Goal: Information Seeking & Learning: Learn about a topic

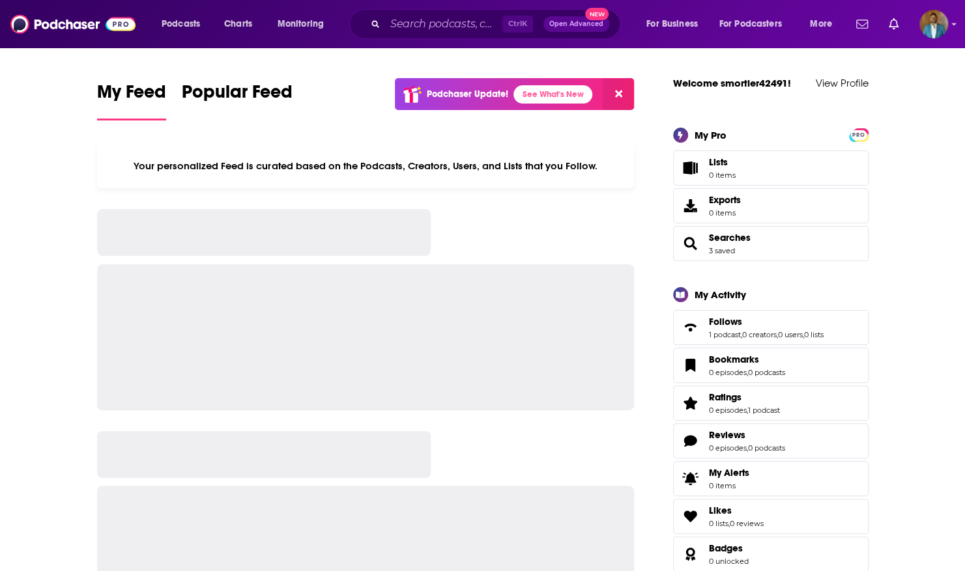
click at [623, 91] on button at bounding box center [618, 94] width 31 height 32
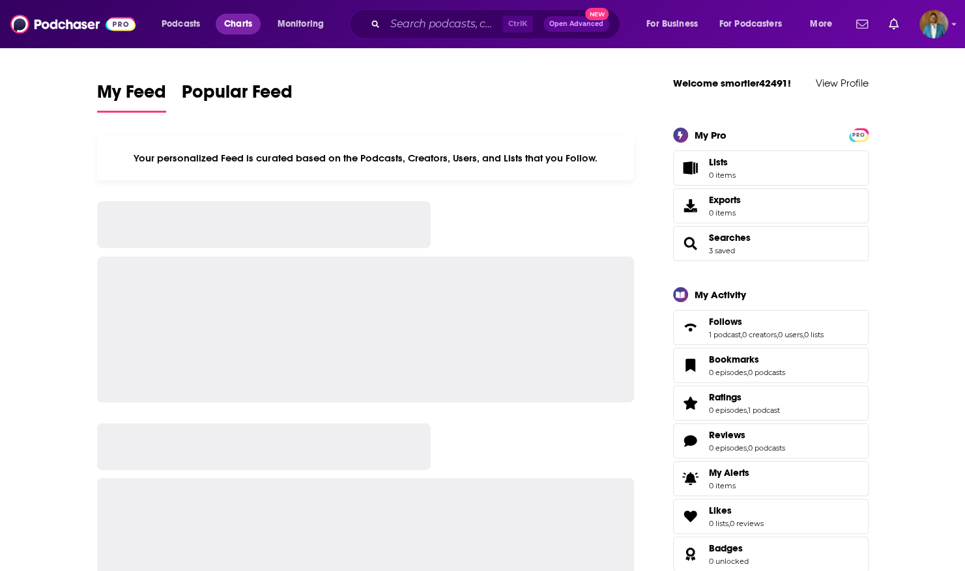
click at [244, 25] on span "Charts" at bounding box center [238, 24] width 28 height 18
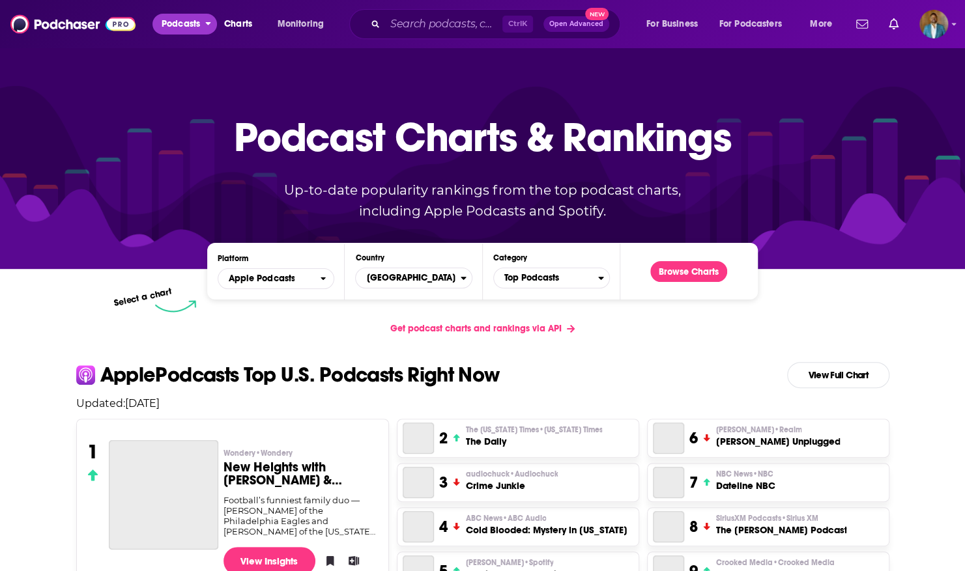
click at [210, 21] on icon "open menu" at bounding box center [208, 21] width 6 height 9
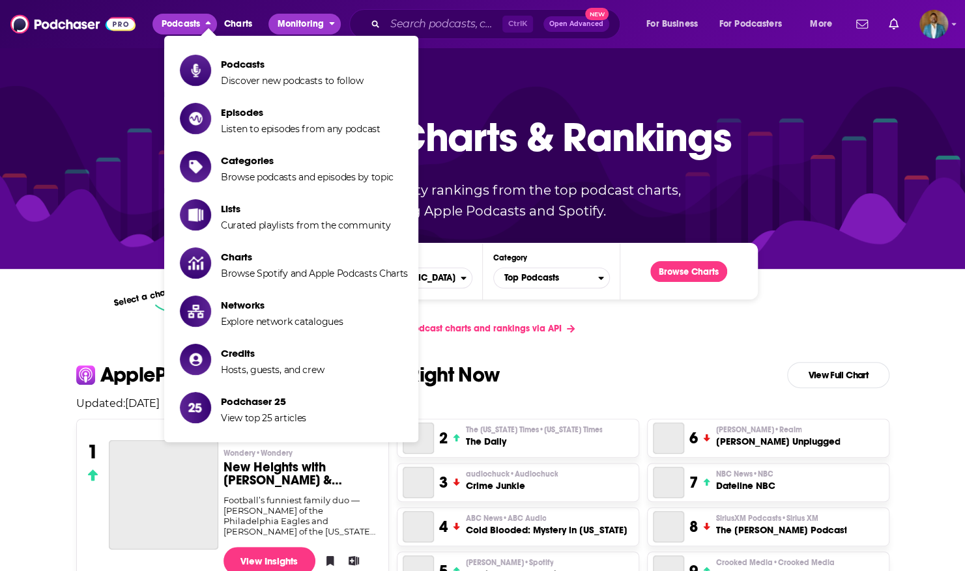
click at [333, 17] on icon "open menu" at bounding box center [332, 21] width 6 height 9
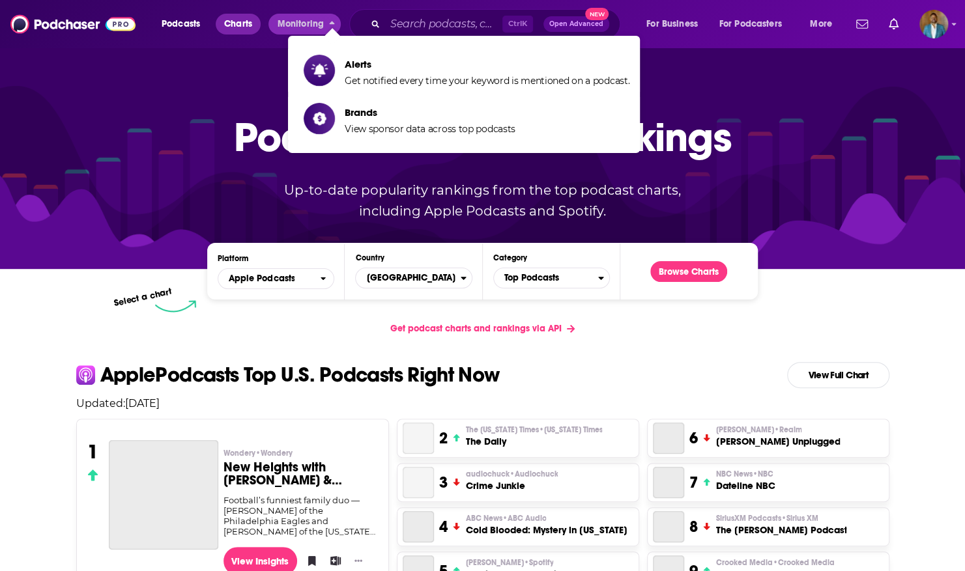
click at [236, 25] on span "Charts" at bounding box center [238, 24] width 28 height 18
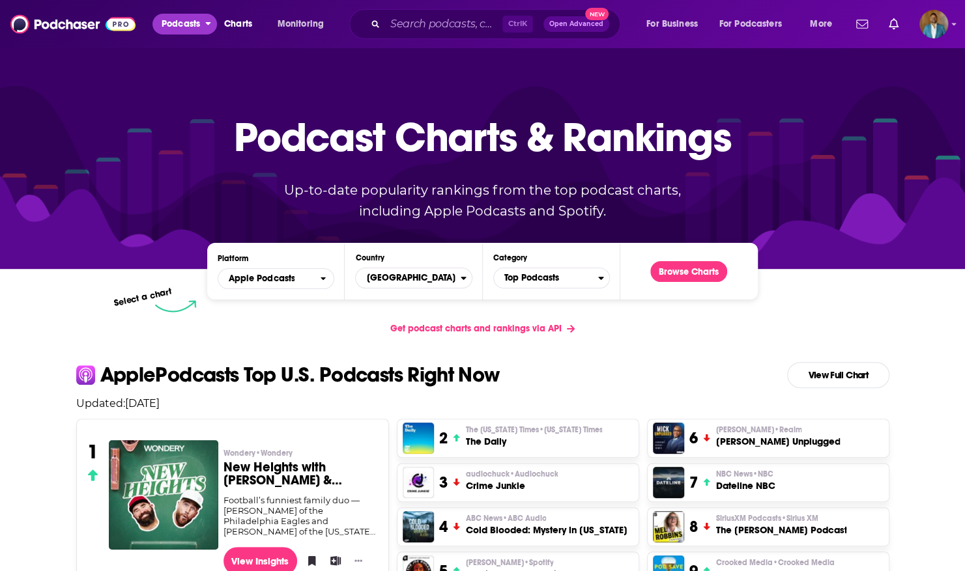
click at [180, 30] on span "Podcasts" at bounding box center [181, 24] width 38 height 18
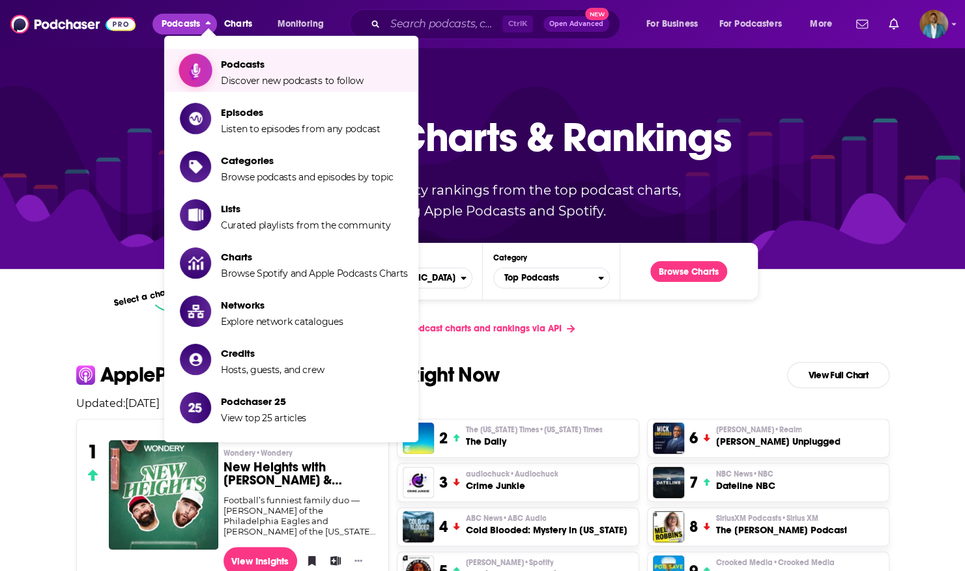
click at [236, 67] on span "Podcasts" at bounding box center [292, 64] width 143 height 12
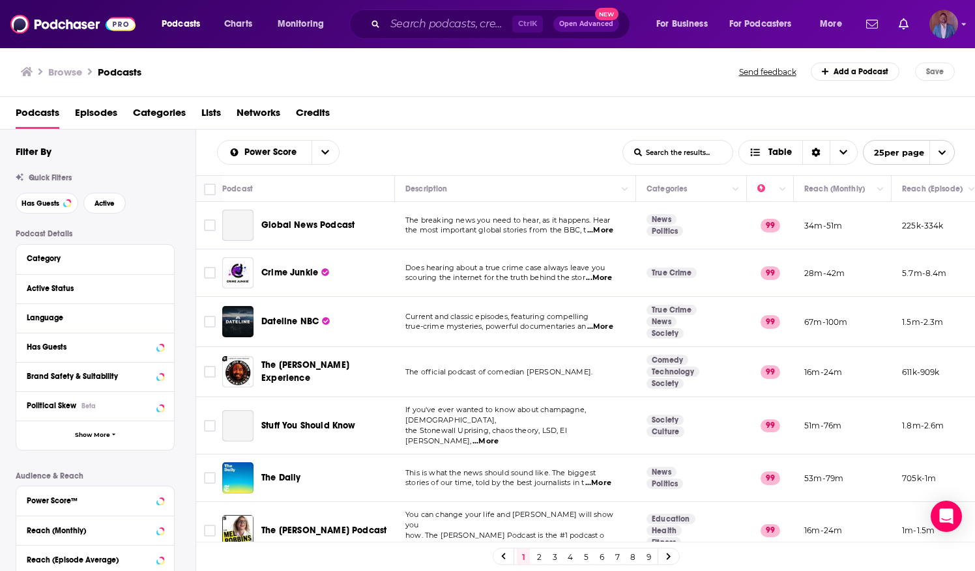
click at [957, 31] on div "Logged in as smortier42491" at bounding box center [943, 24] width 29 height 29
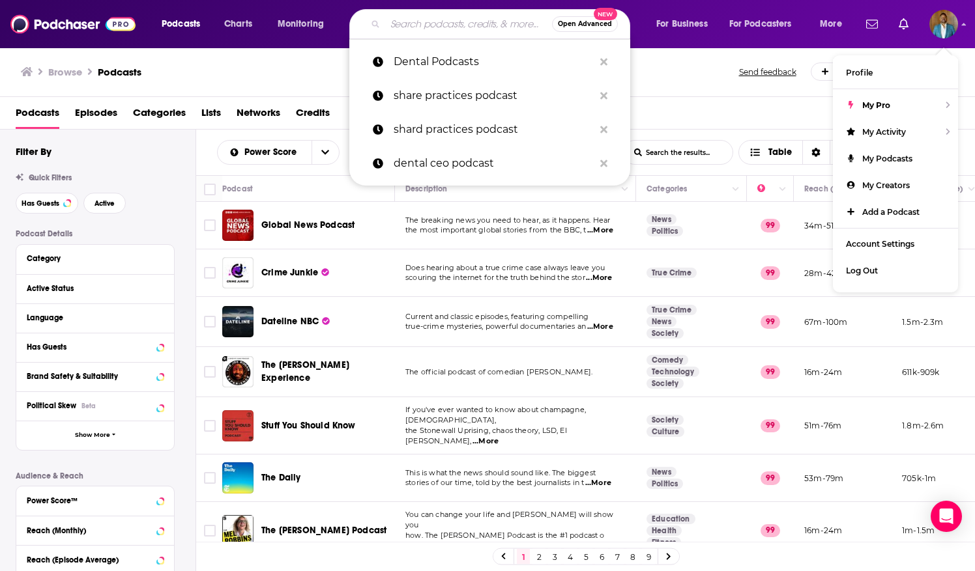
click at [412, 23] on input "Search podcasts, credits, & more..." at bounding box center [468, 24] width 167 height 21
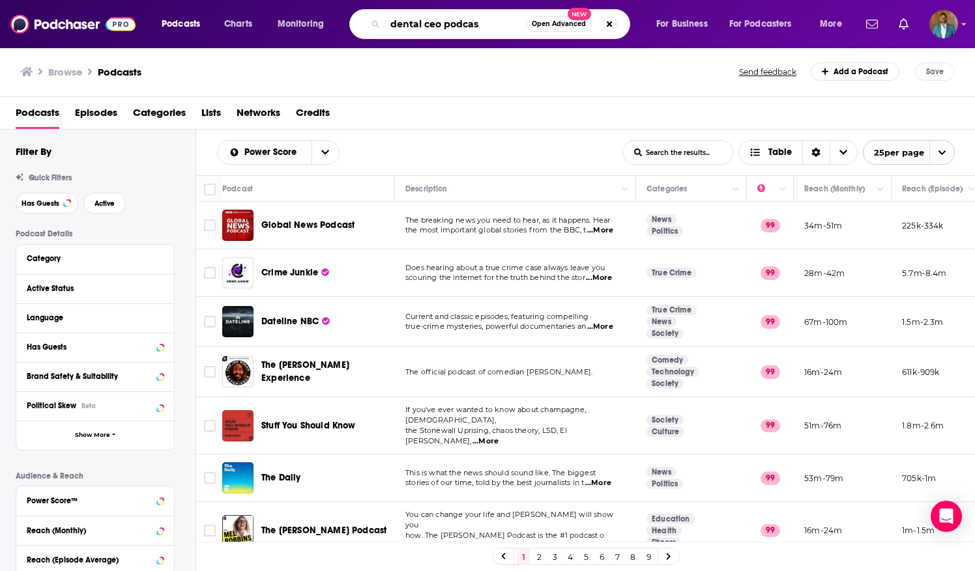
type input "dental ceo podcast"
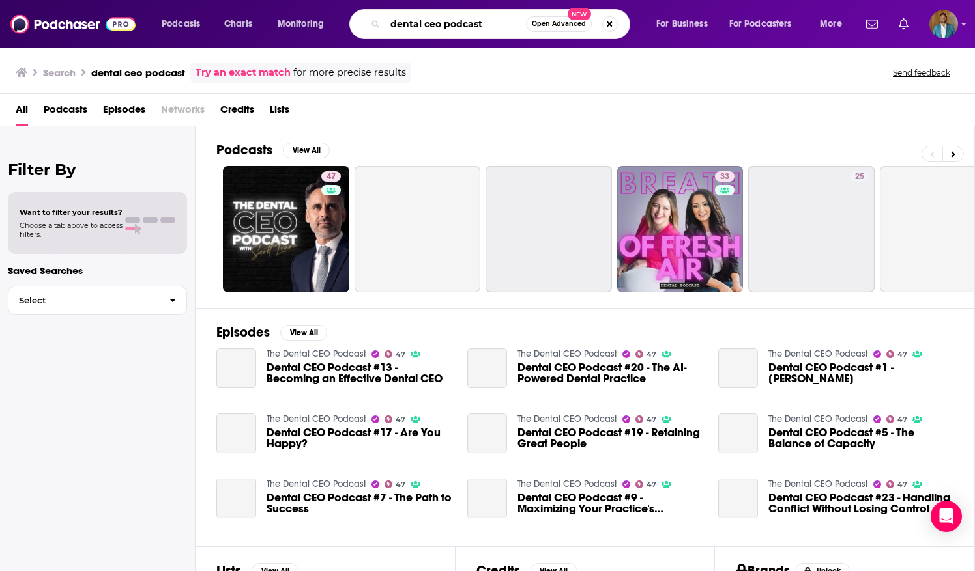
click at [492, 21] on input "dental ceo podcast" at bounding box center [455, 24] width 141 height 21
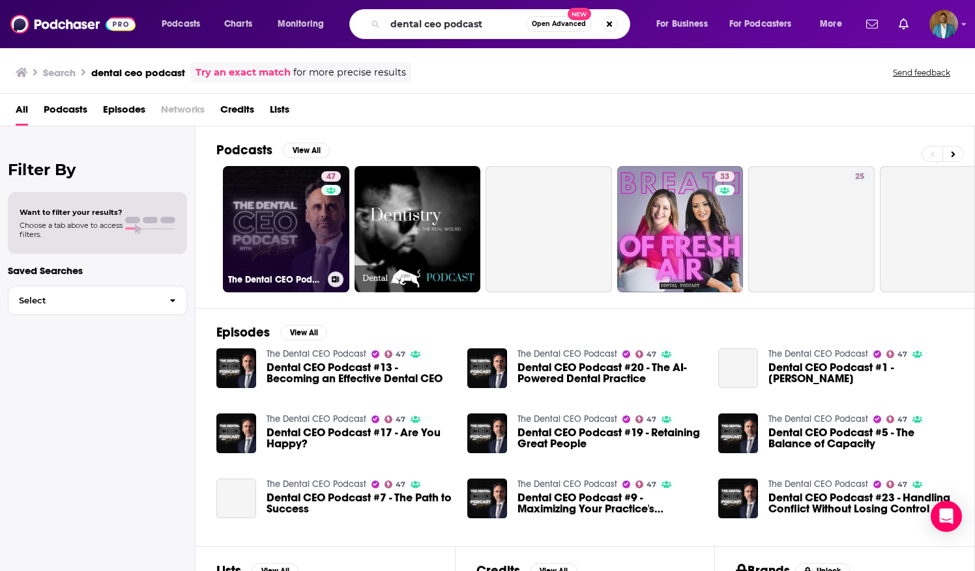
click at [289, 216] on link "47 The Dental CEO Podcast" at bounding box center [286, 229] width 126 height 126
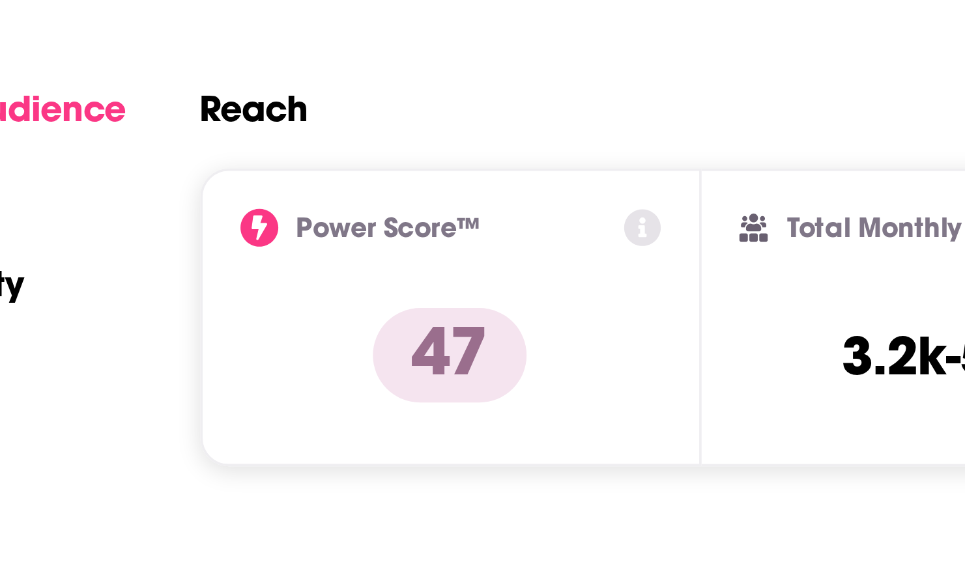
click at [342, 416] on icon at bounding box center [341, 415] width 10 height 10
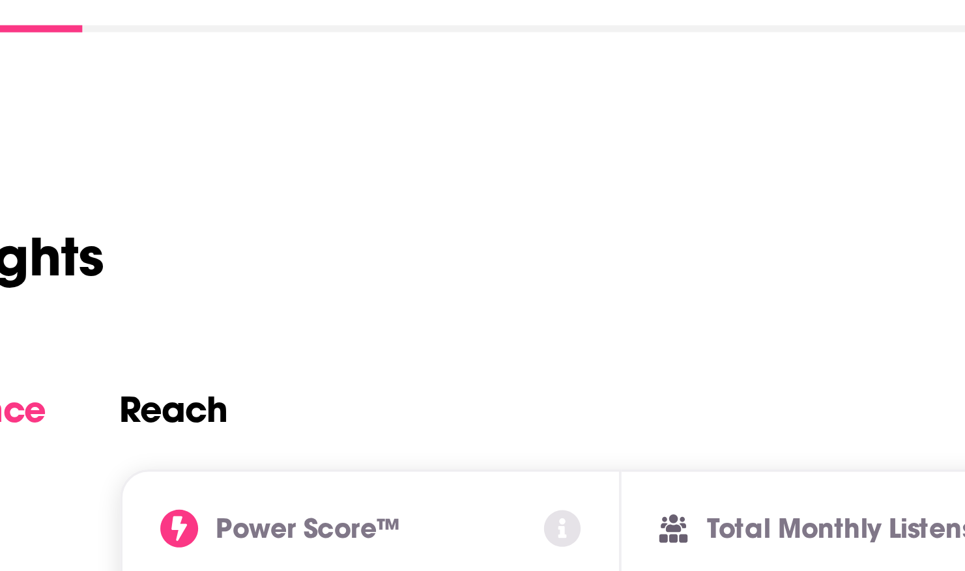
click at [339, 414] on icon at bounding box center [341, 415] width 10 height 10
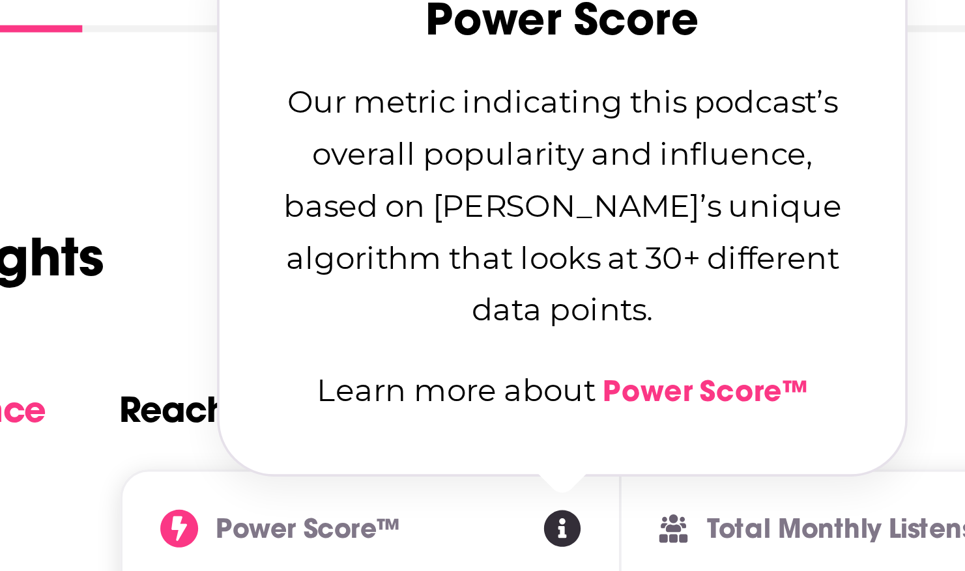
click at [384, 379] on link "Power Score™" at bounding box center [380, 377] width 57 height 10
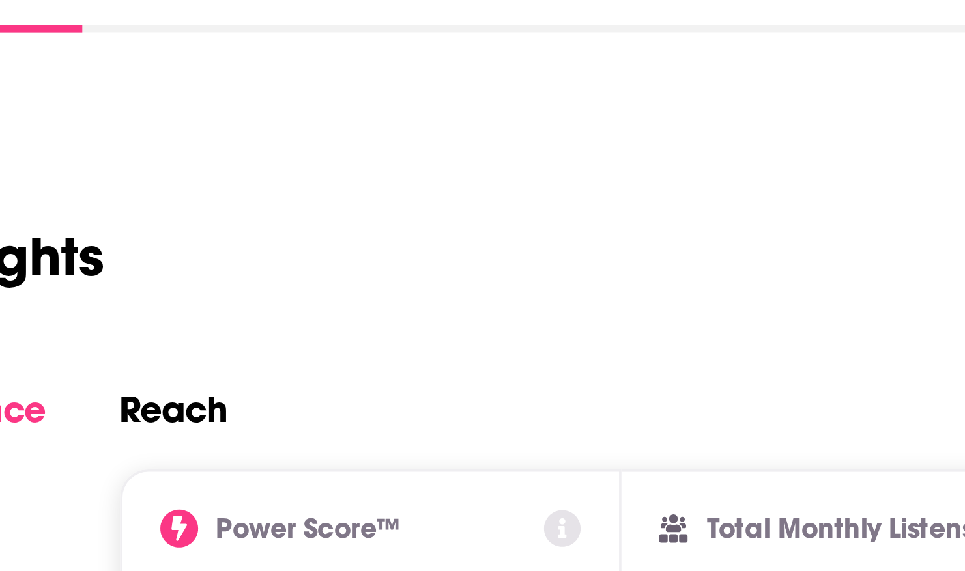
click at [205, 314] on div "Podcast Insights" at bounding box center [360, 332] width 527 height 66
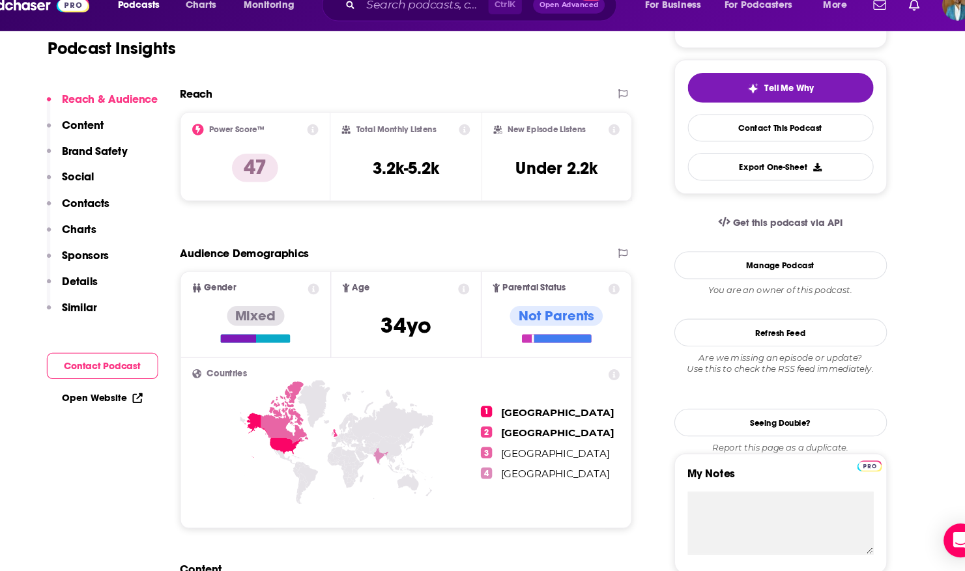
scroll to position [276, 0]
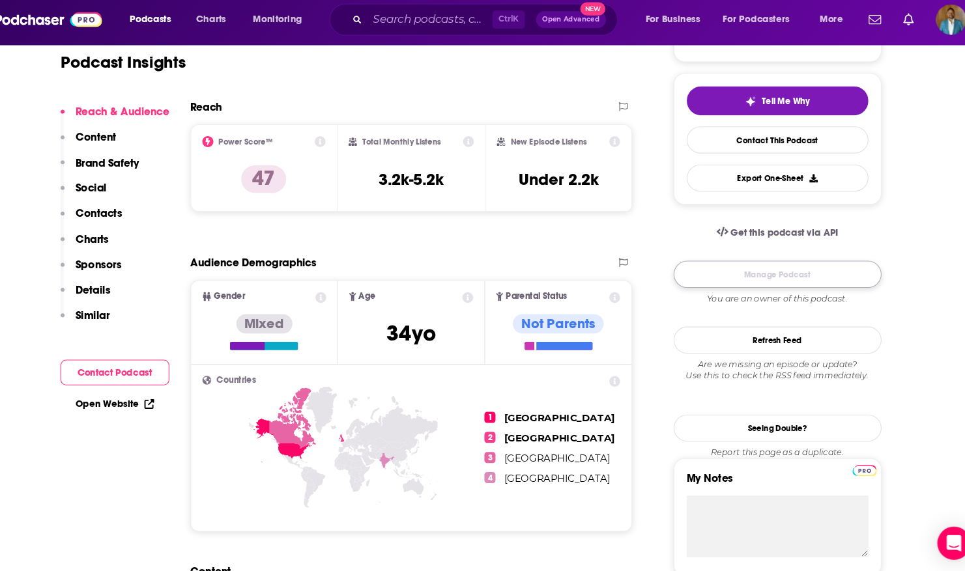
click at [763, 261] on link "Manage Podcast" at bounding box center [770, 263] width 195 height 25
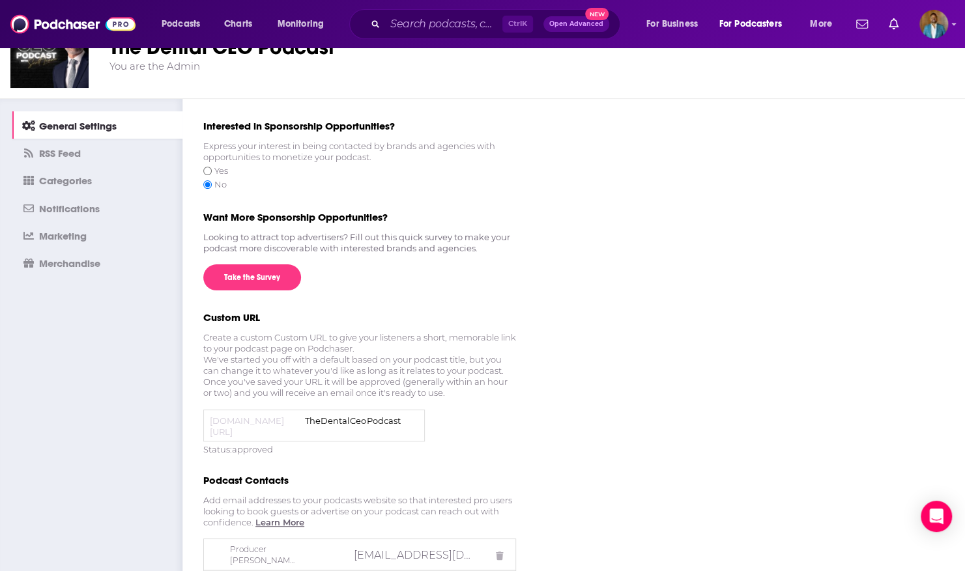
scroll to position [48, 0]
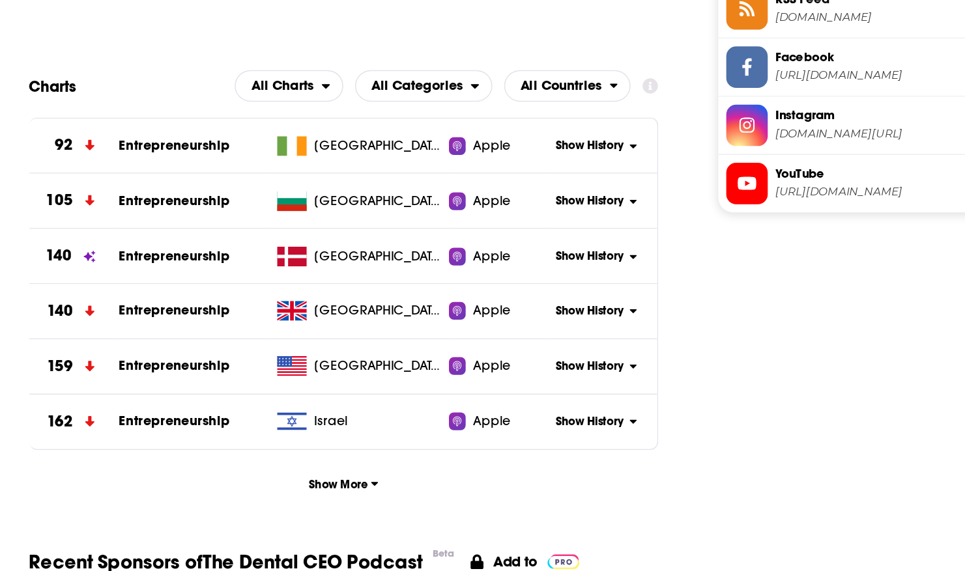
scroll to position [1320, 0]
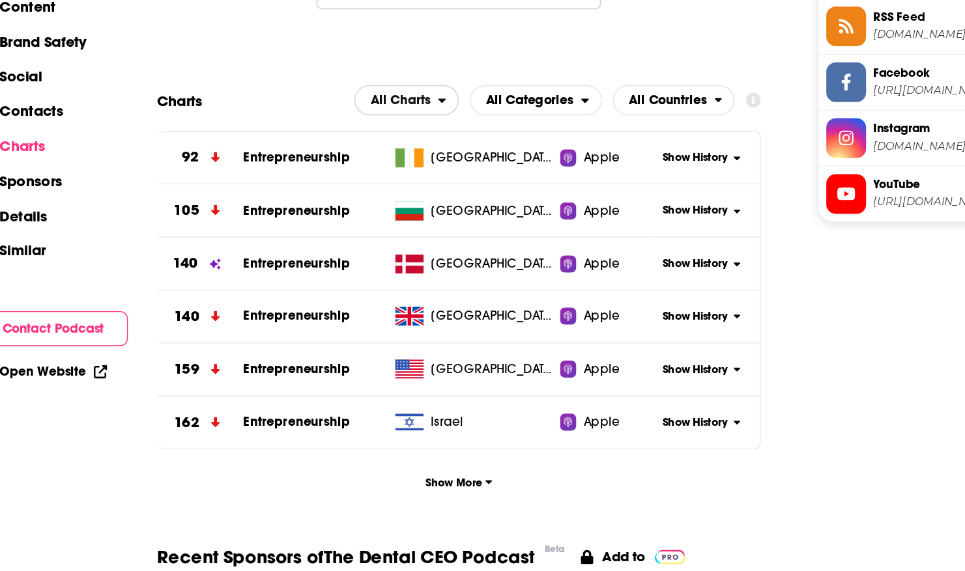
click at [416, 199] on icon "open menu" at bounding box center [414, 199] width 5 height 3
click at [392, 258] on span "Spotify Charts" at bounding box center [389, 255] width 55 height 8
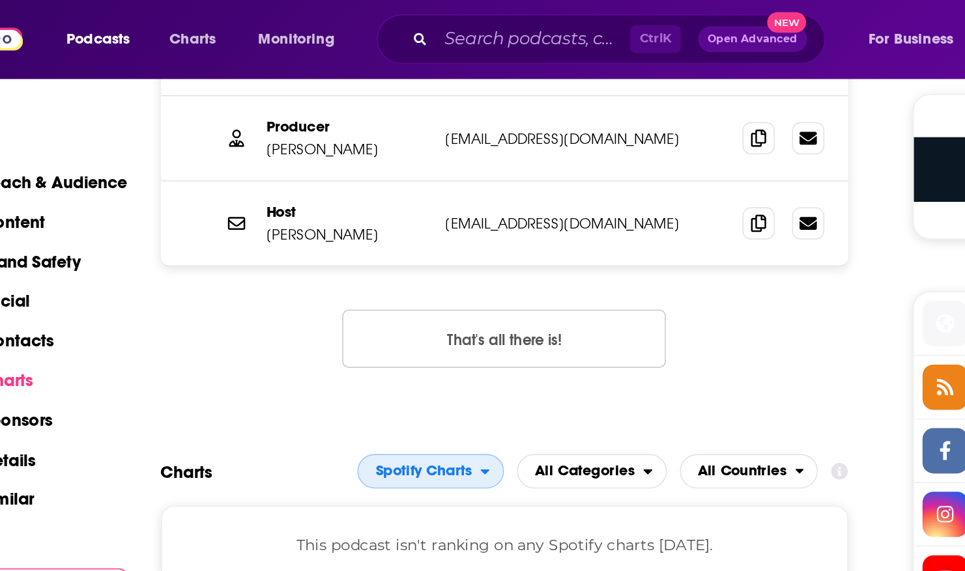
scroll to position [1233, 0]
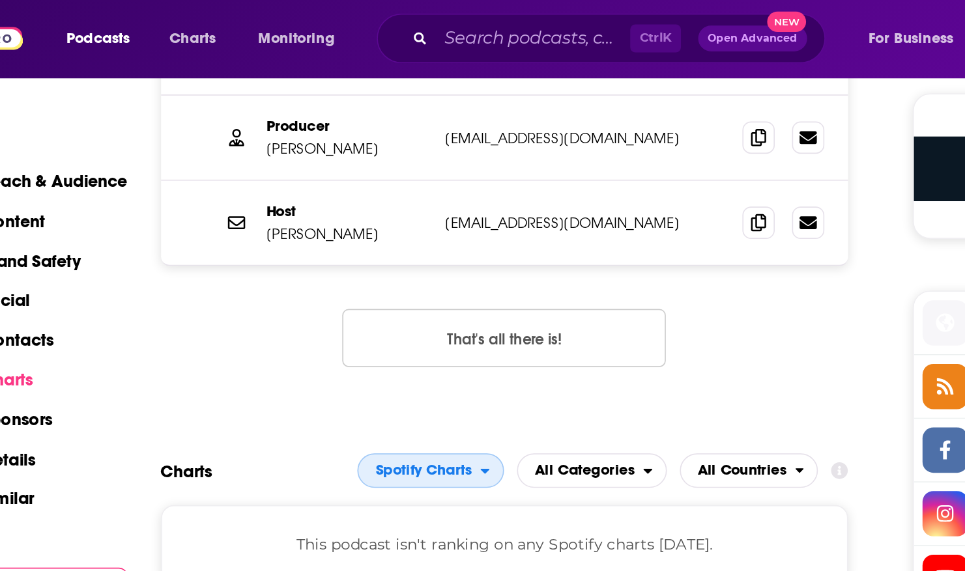
click at [390, 278] on span "Spotify Charts" at bounding box center [375, 286] width 74 height 22
click at [393, 321] on span "Apple Charts" at bounding box center [381, 325] width 72 height 8
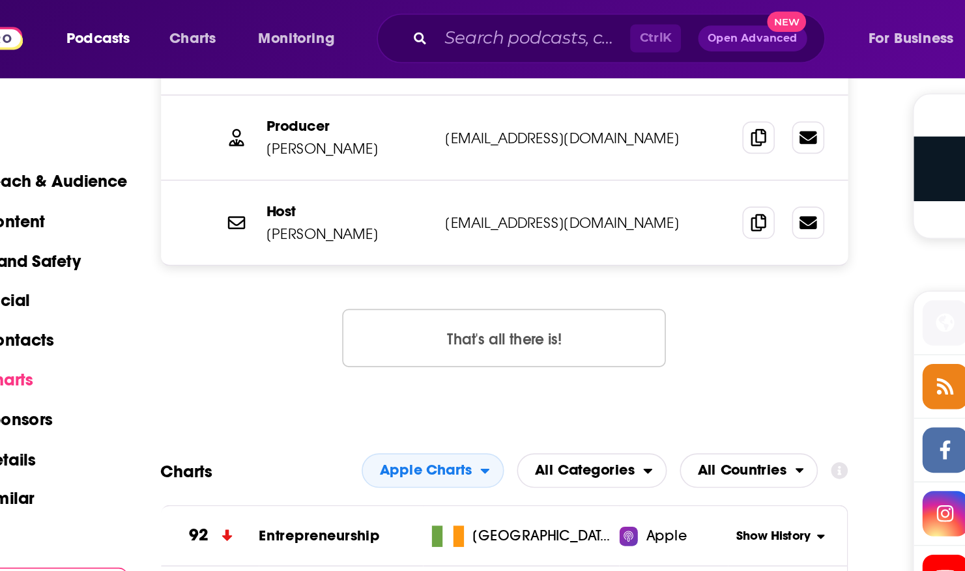
click at [393, 320] on icon at bounding box center [393, 325] width 20 height 13
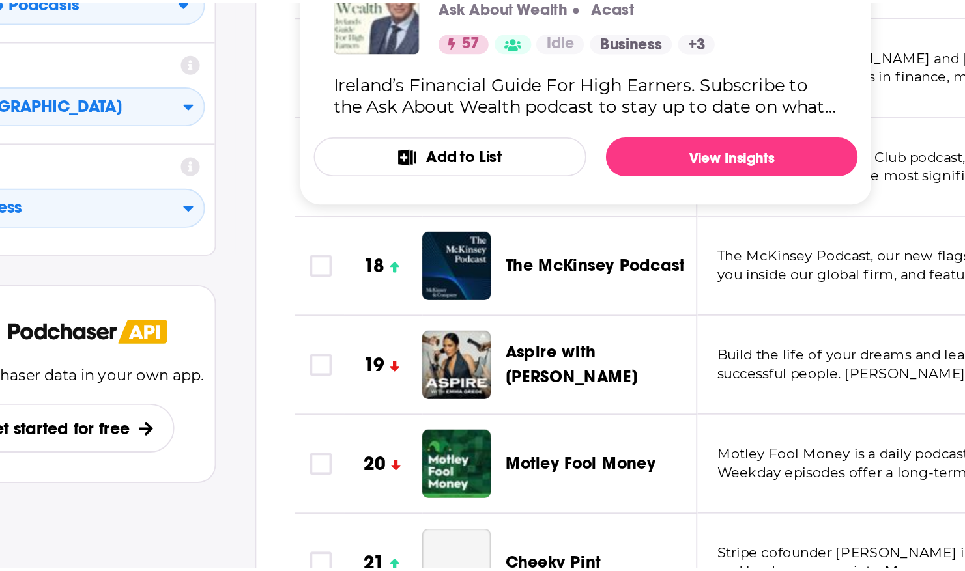
scroll to position [777, 0]
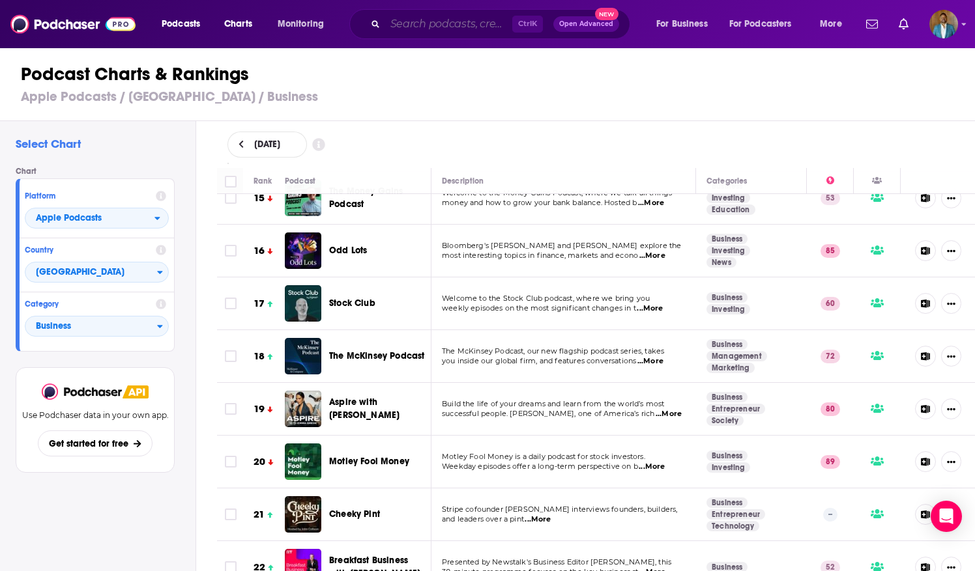
click at [417, 33] on input "Search podcasts, credits, & more..." at bounding box center [448, 24] width 127 height 21
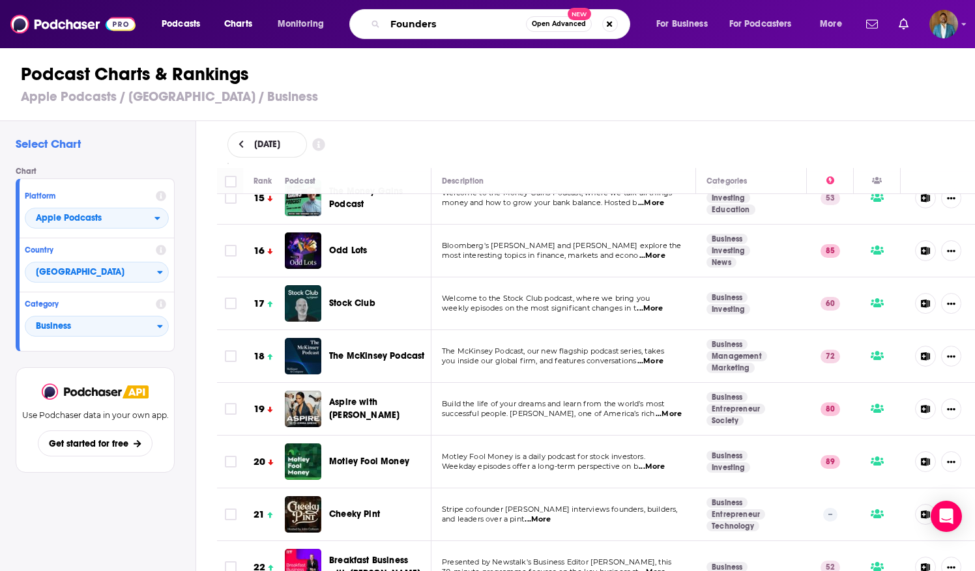
type input "Founders"
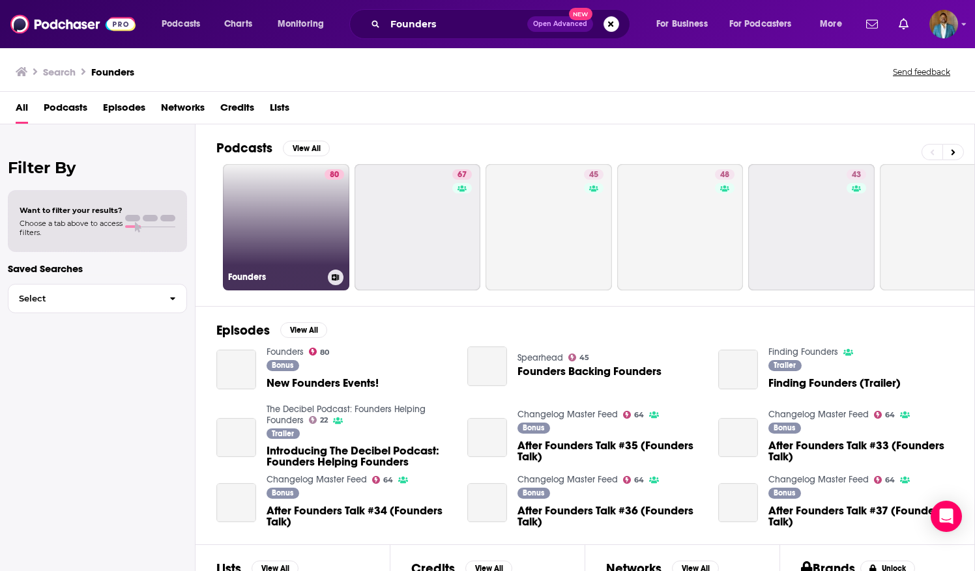
click at [306, 237] on link "80 Founders" at bounding box center [286, 227] width 126 height 126
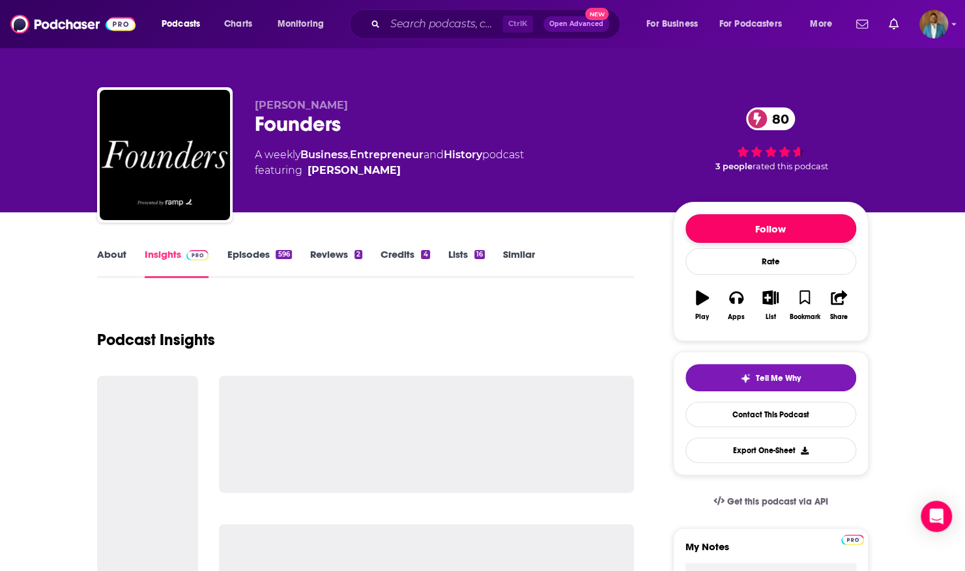
click at [820, 231] on button "Follow" at bounding box center [771, 228] width 171 height 29
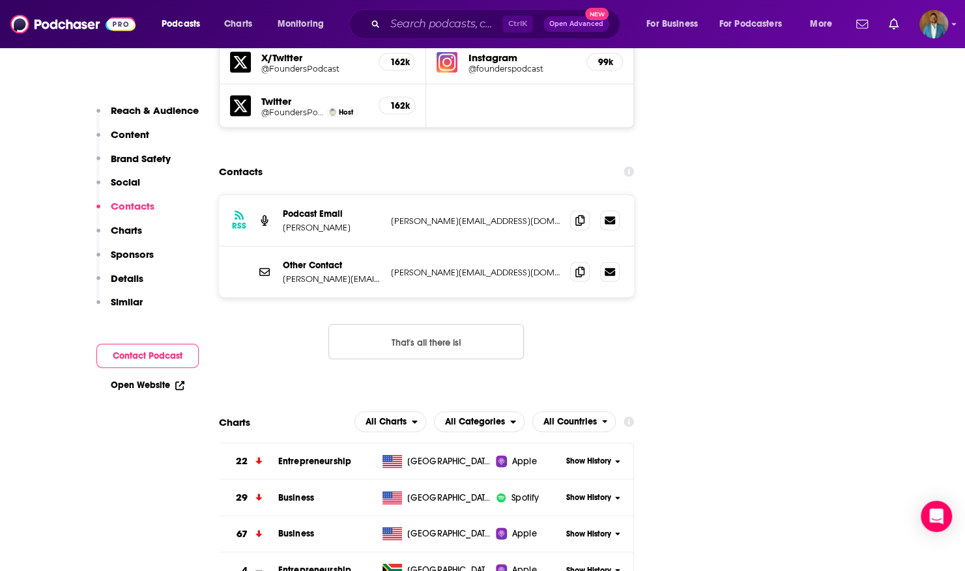
scroll to position [1579, 0]
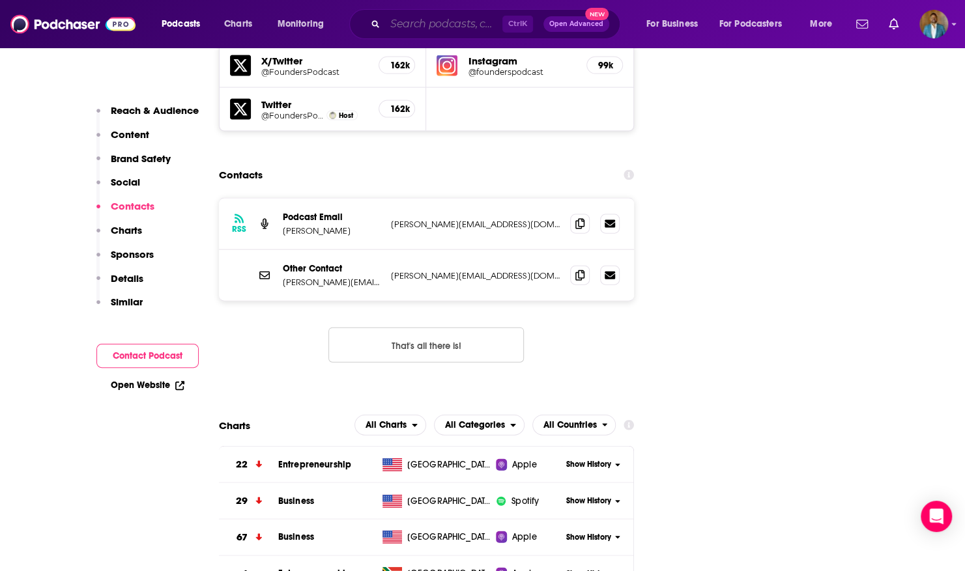
click at [467, 21] on input "Search podcasts, credits, & more..." at bounding box center [443, 24] width 117 height 21
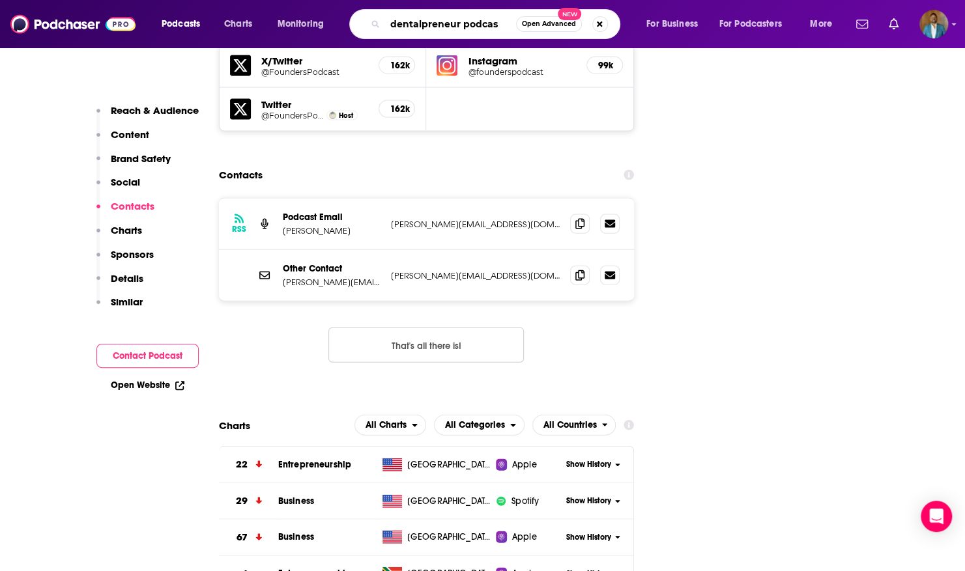
type input "dentalpreneur podcast"
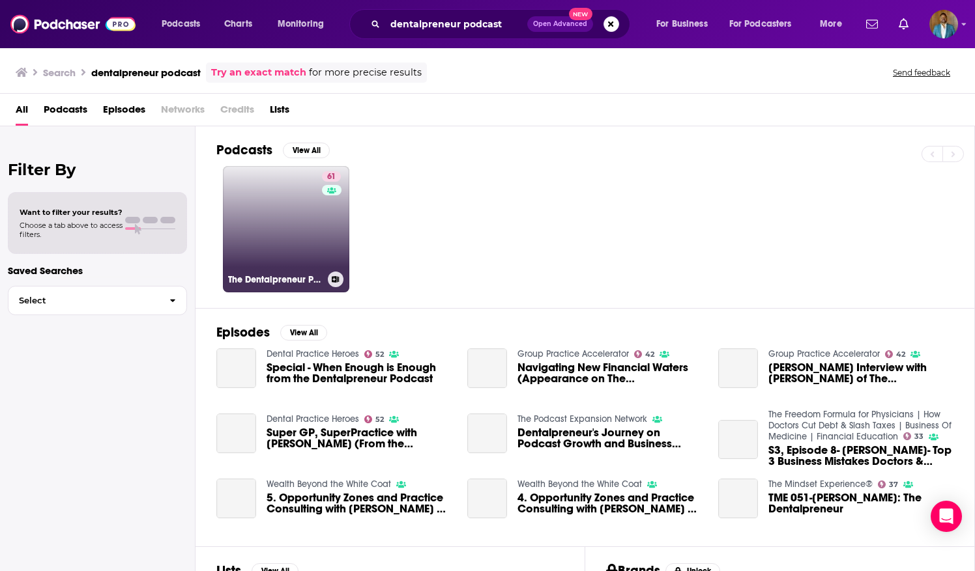
click at [266, 228] on link "61 The Dentalpreneur Podcast w/ Dr. Mark Costes" at bounding box center [286, 229] width 126 height 126
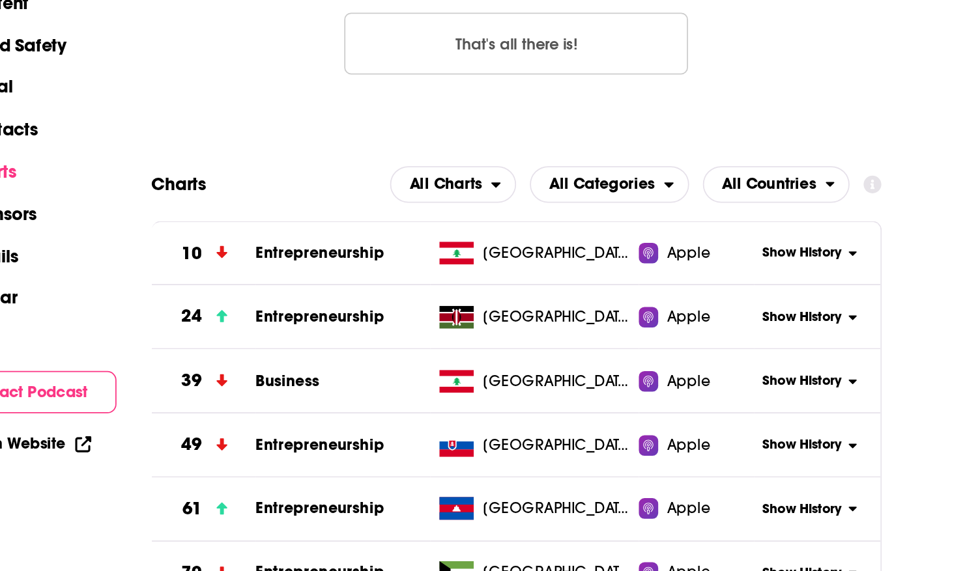
scroll to position [1777, 0]
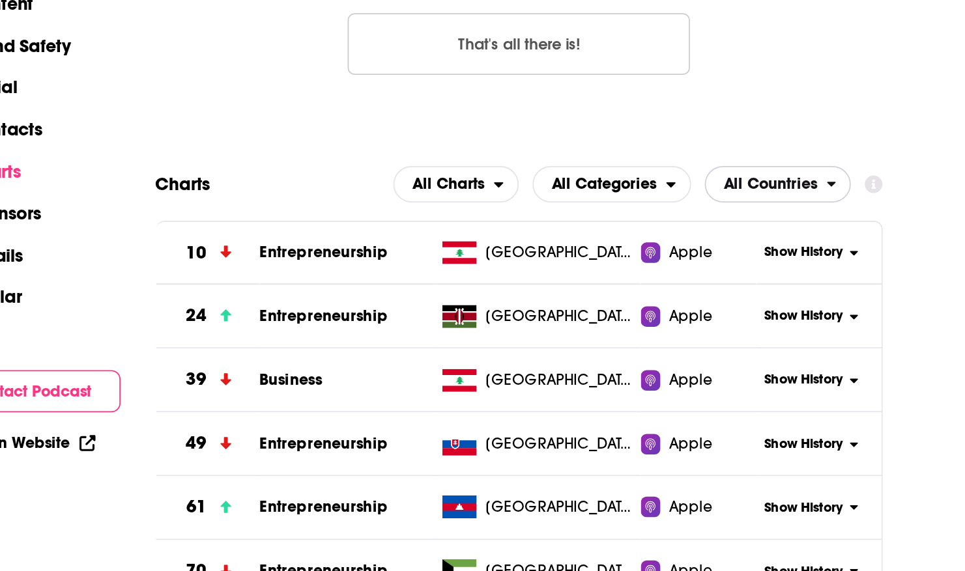
click at [590, 233] on span "All Countries" at bounding box center [569, 237] width 53 height 9
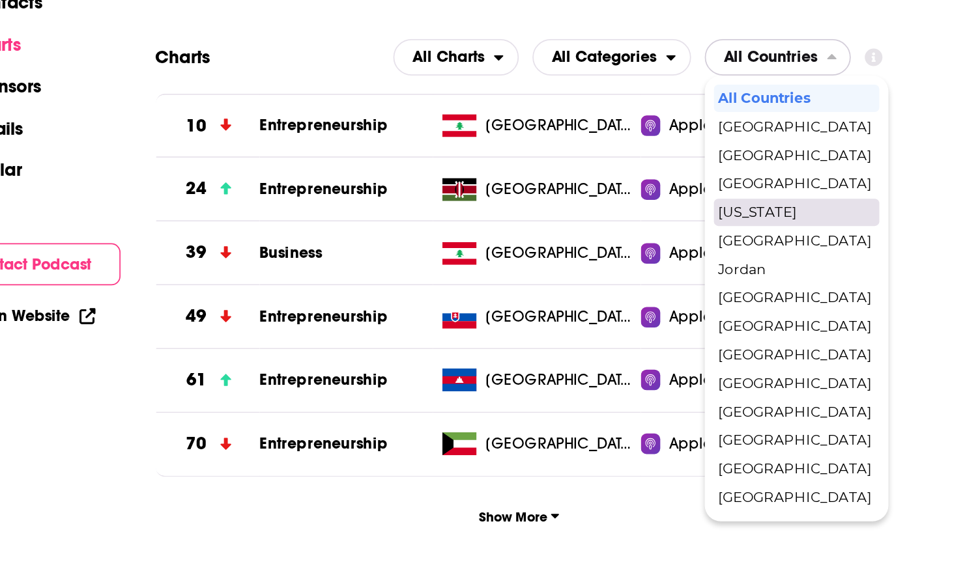
scroll to position [1778, 0]
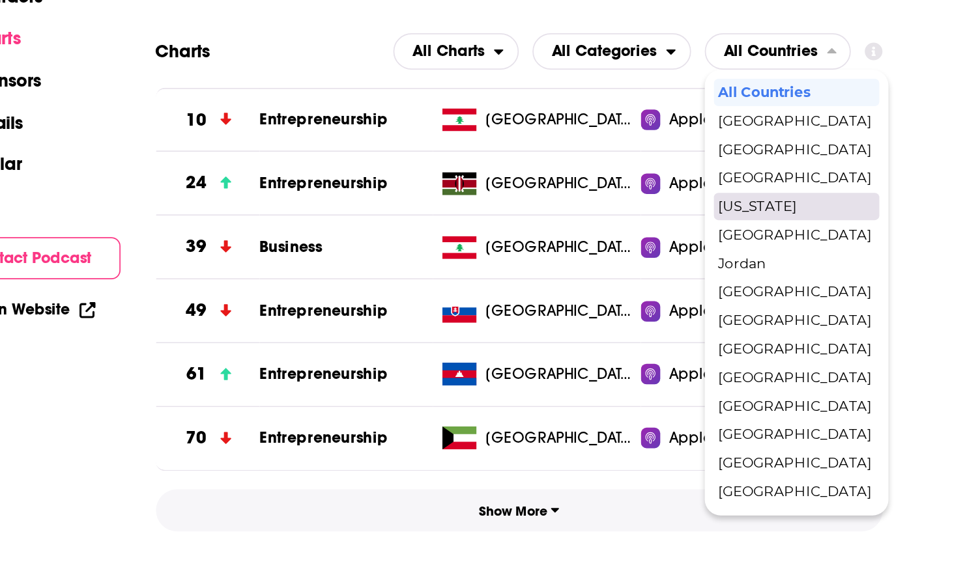
click at [421, 496] on span "Show More" at bounding box center [426, 500] width 46 height 9
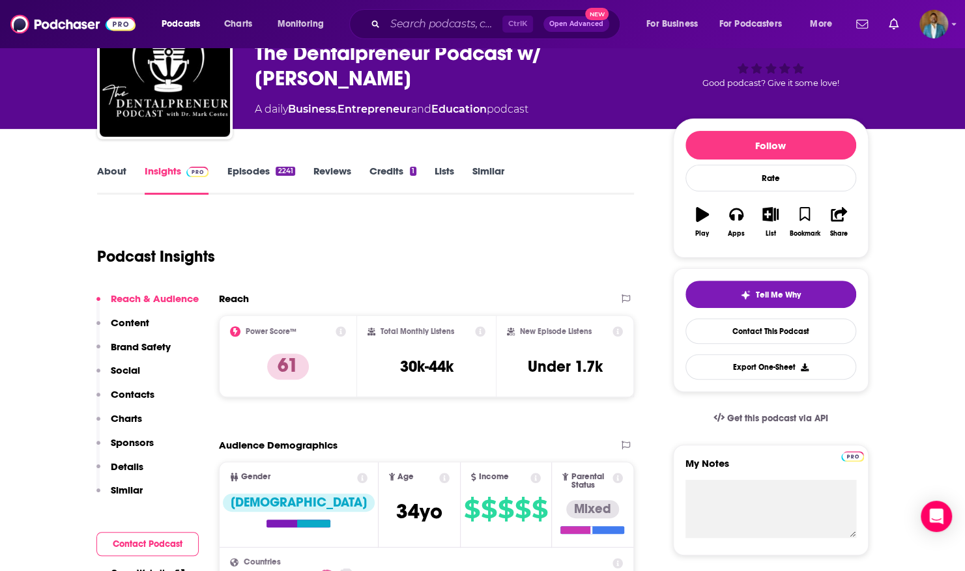
scroll to position [0, 0]
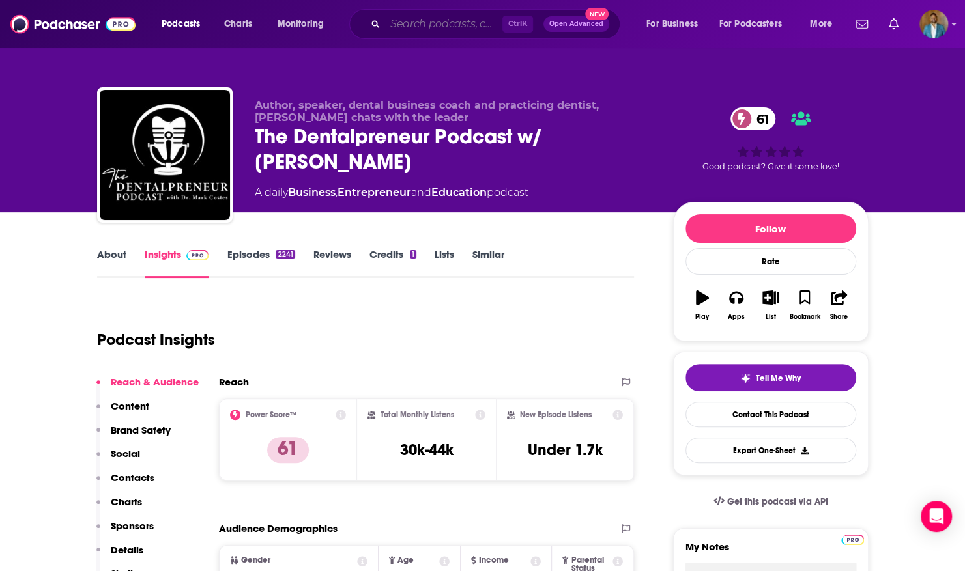
click at [411, 20] on input "Search podcasts, credits, & more..." at bounding box center [443, 24] width 117 height 21
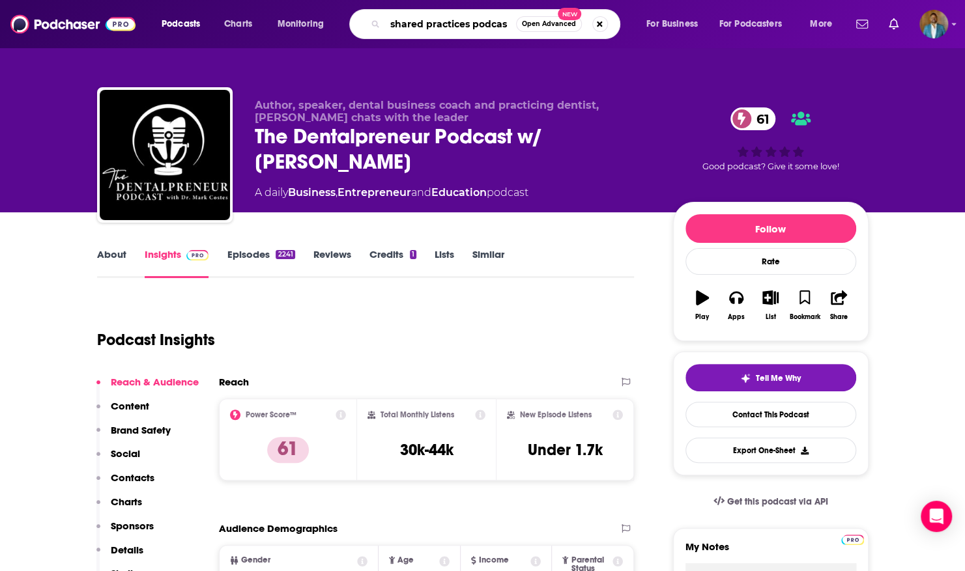
type input "shared practices podcast"
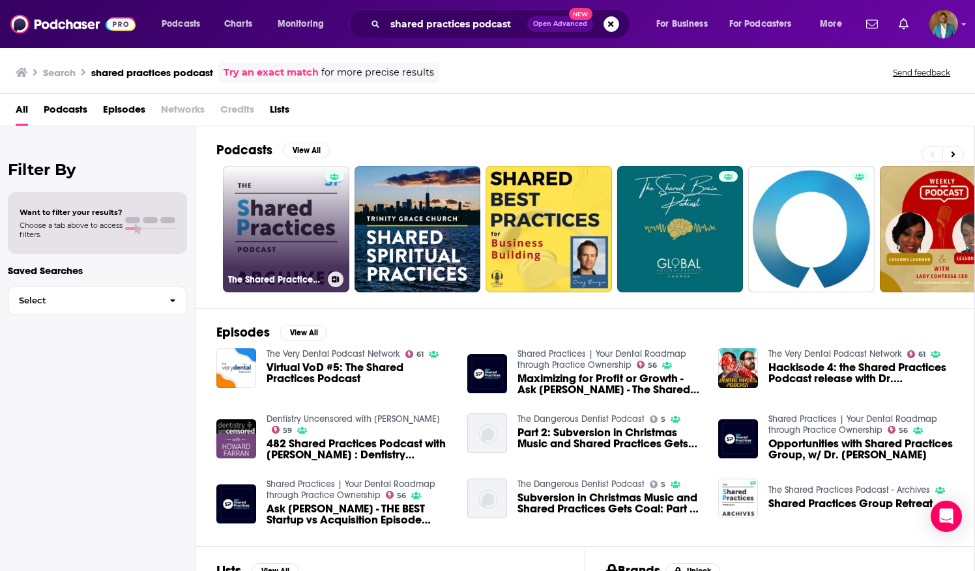
click at [285, 242] on link "The Shared Practices Podcast - Archives" at bounding box center [286, 229] width 126 height 126
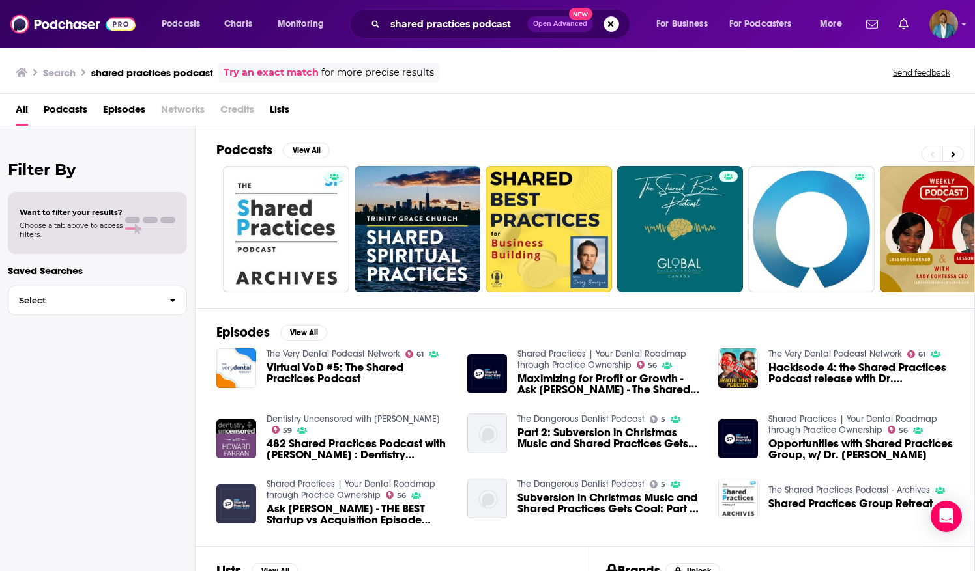
click at [254, 495] on img "Ask George - THE BEST Startup vs Acquisition Episode Shared Practices Has Ever …" at bounding box center [236, 505] width 40 height 40
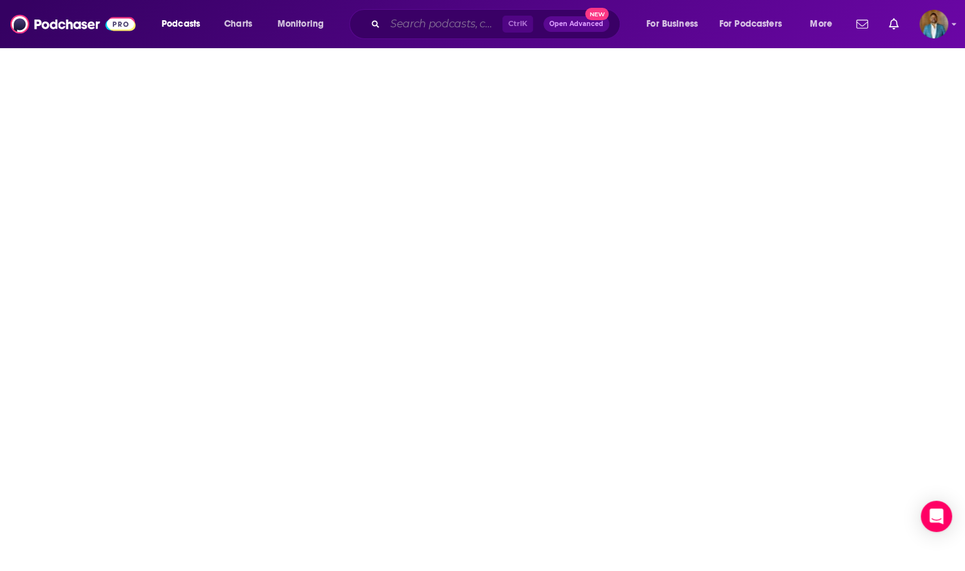
click at [397, 33] on input "Search podcasts, credits, & more..." at bounding box center [443, 24] width 117 height 21
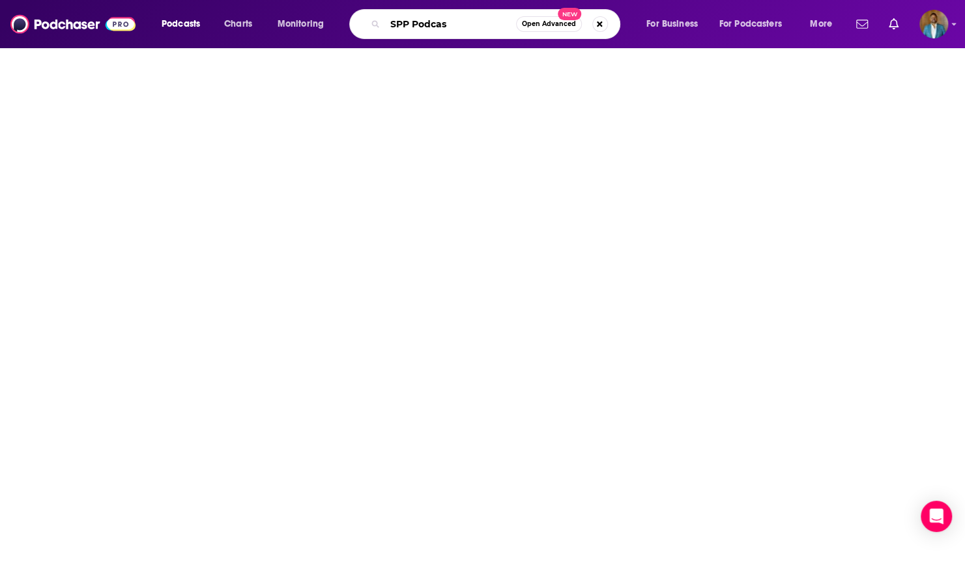
type input "SPP Podcast"
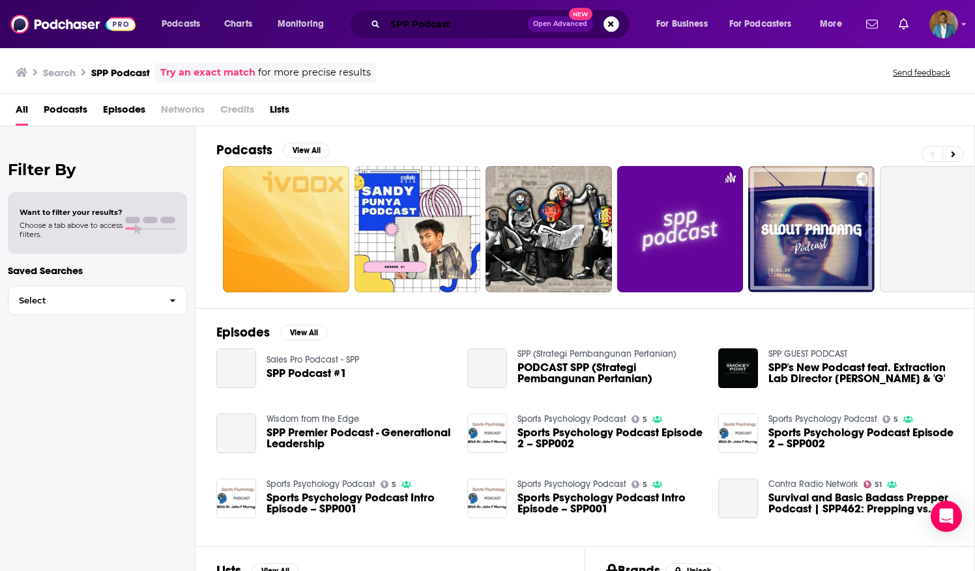
click at [409, 22] on input "SPP Podcast" at bounding box center [456, 24] width 142 height 21
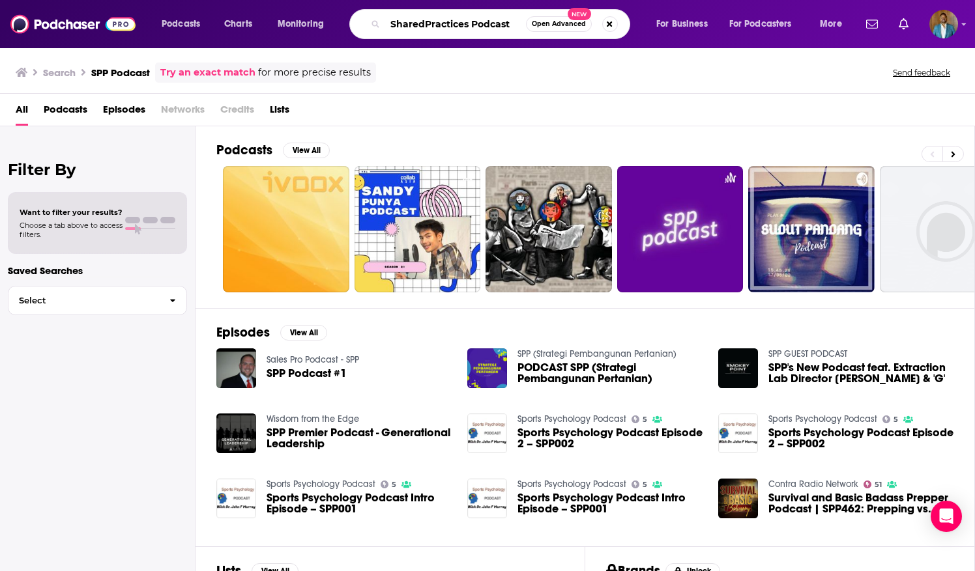
type input "SharedPractices Podcast"
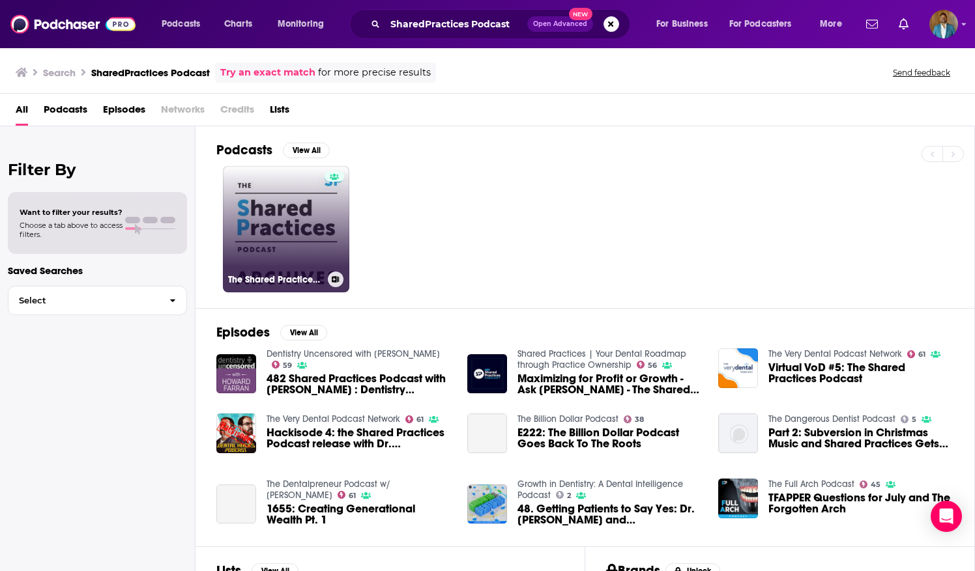
click at [313, 279] on h3 "The Shared Practices Podcast - Archives" at bounding box center [275, 279] width 94 height 11
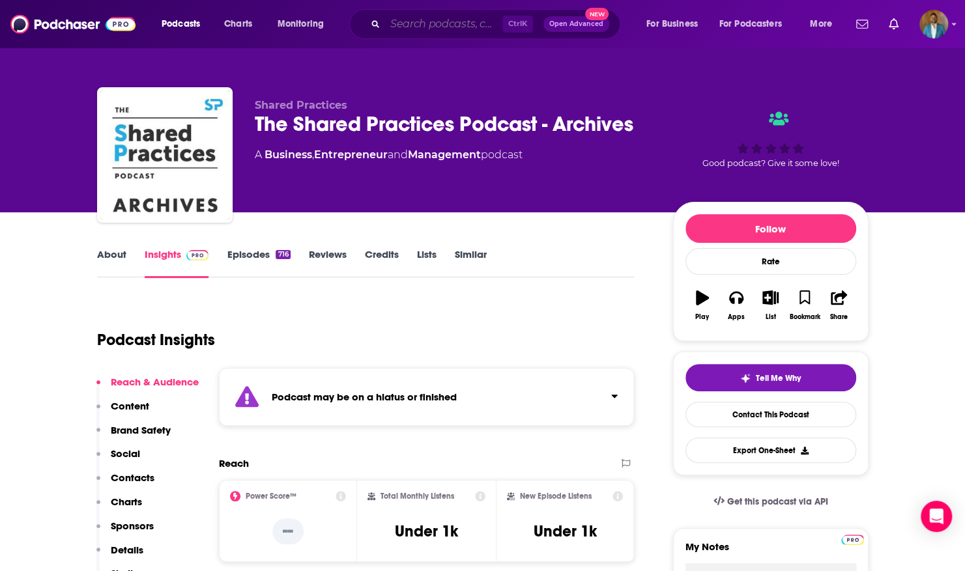
click at [418, 29] on input "Search podcasts, credits, & more..." at bounding box center [443, 24] width 117 height 21
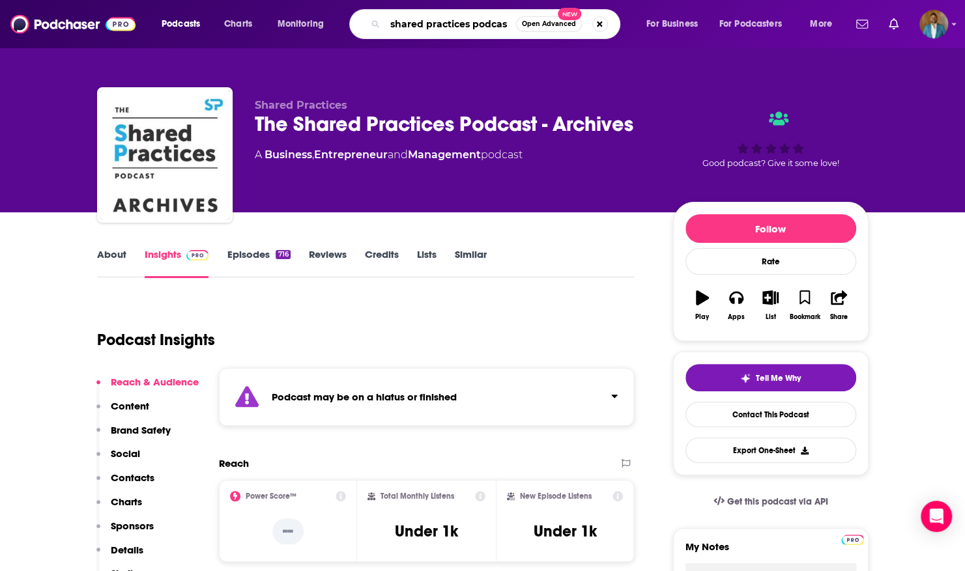
type input "shared practices podcast"
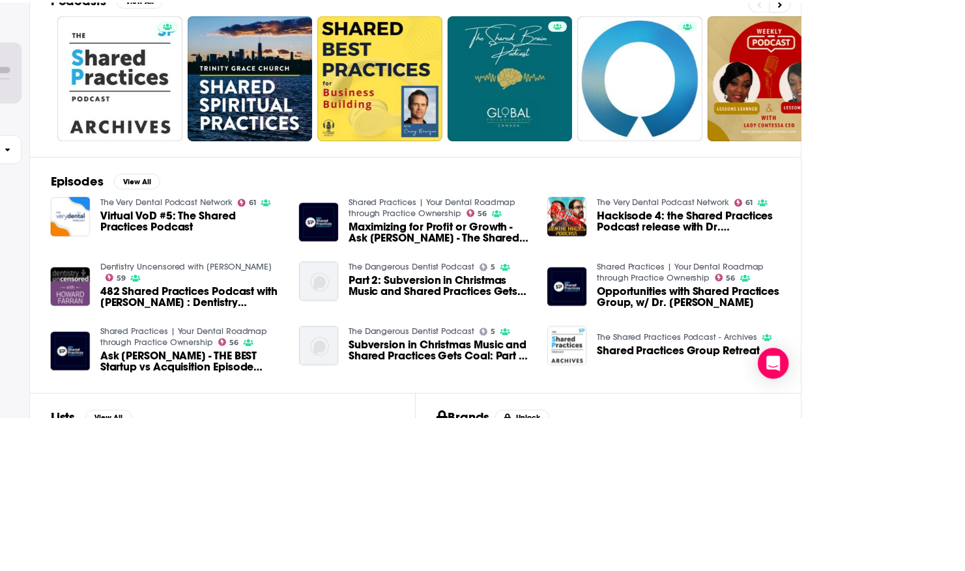
scroll to position [8, 0]
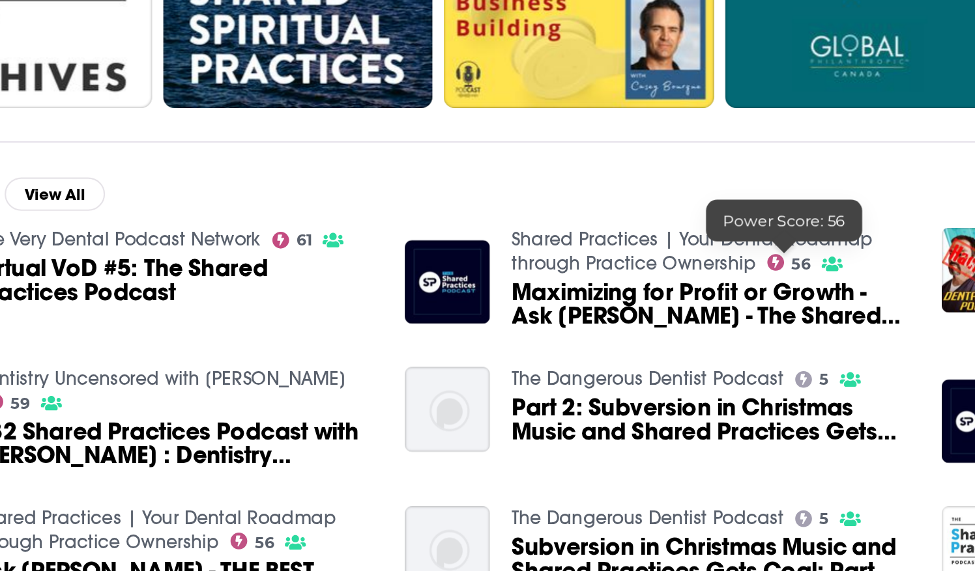
click at [637, 353] on icon at bounding box center [641, 357] width 8 height 8
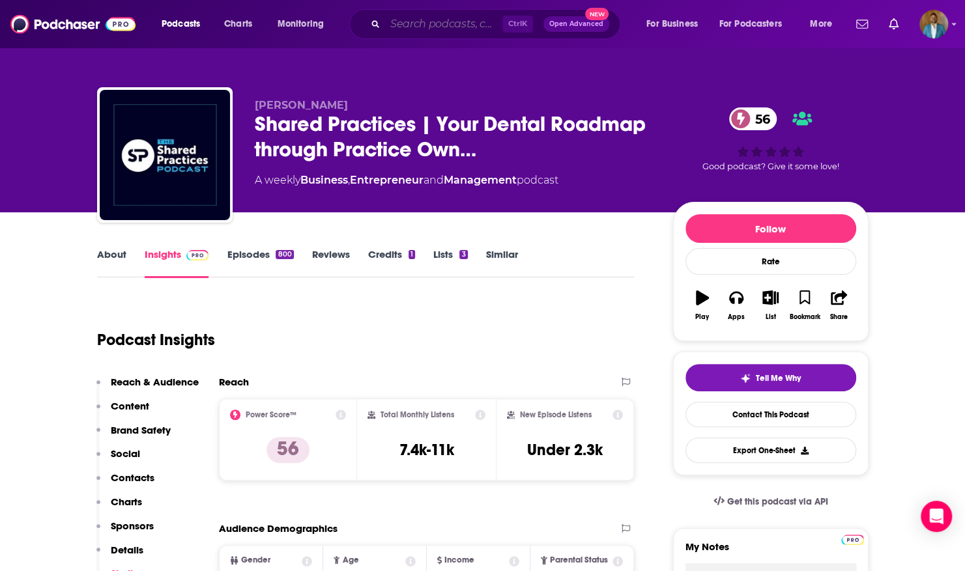
click at [466, 22] on input "Search podcasts, credits, & more..." at bounding box center [443, 24] width 117 height 21
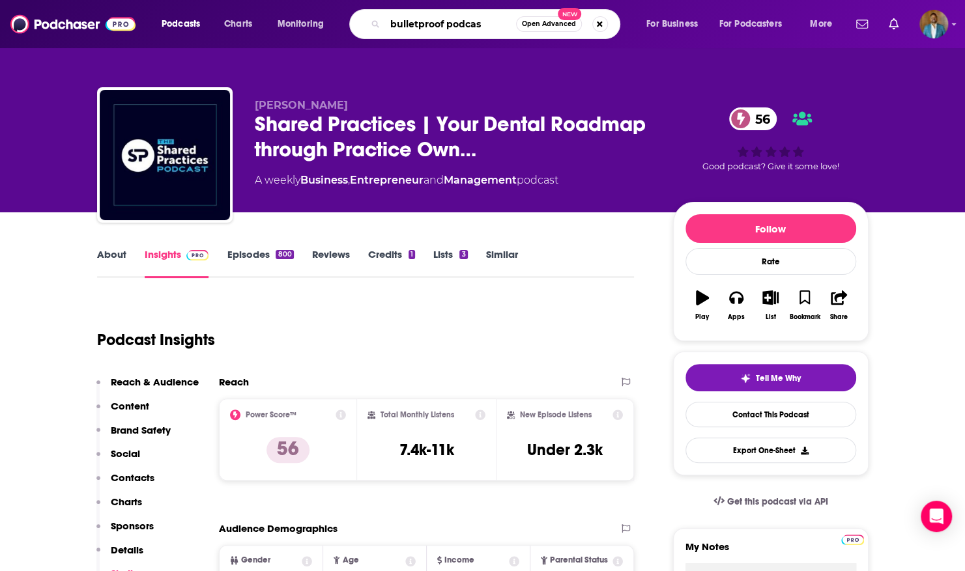
type input "bulletproof podcast"
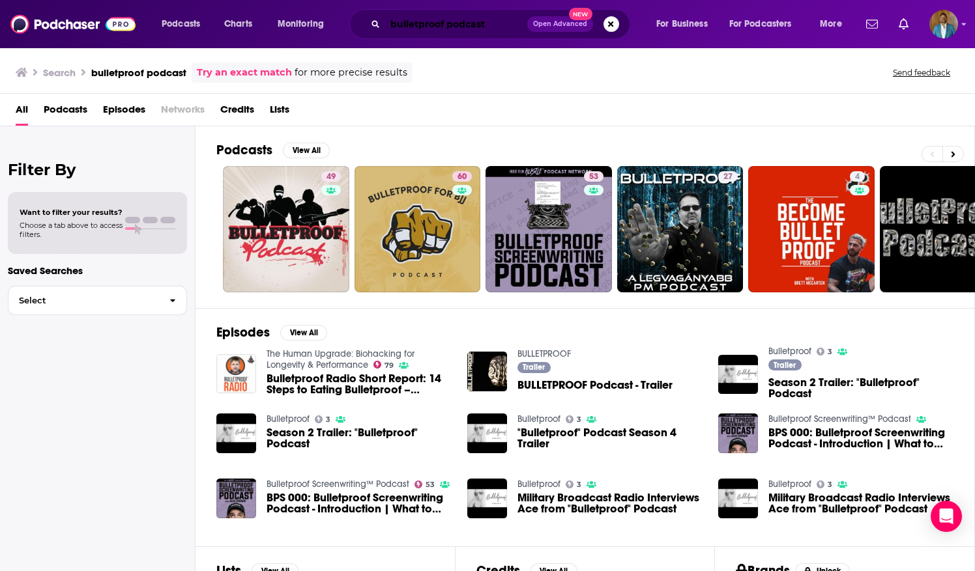
click at [448, 22] on input "bulletproof podcast" at bounding box center [456, 24] width 142 height 21
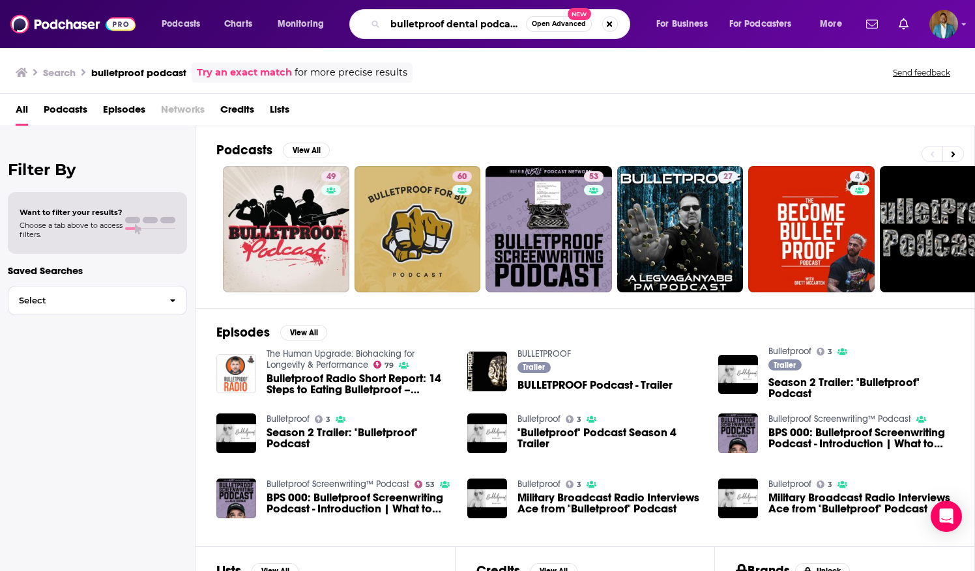
click at [525, 16] on input "bulletproof dental podcast" at bounding box center [455, 24] width 141 height 21
type input "bulletproof dental podcast"
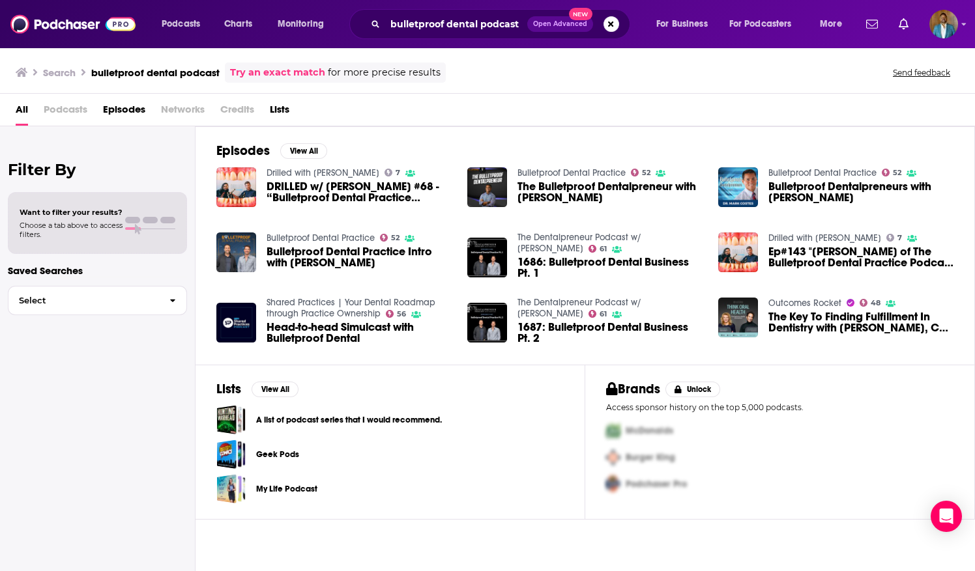
click at [283, 204] on div "DRILLED w/ Dr. Brady #68 - “Bulletproof Dental Practice Podcast"" at bounding box center [359, 194] width 185 height 26
click at [279, 195] on span "DRILLED w/ Dr. Brady #68 - “Bulletproof Dental Practice Podcast"" at bounding box center [359, 192] width 185 height 22
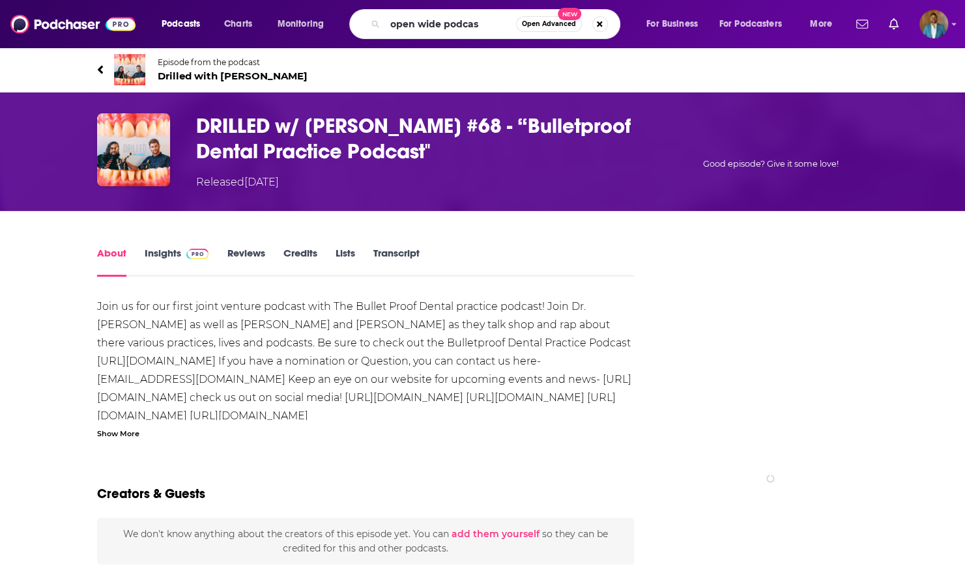
type input "open wide podcast"
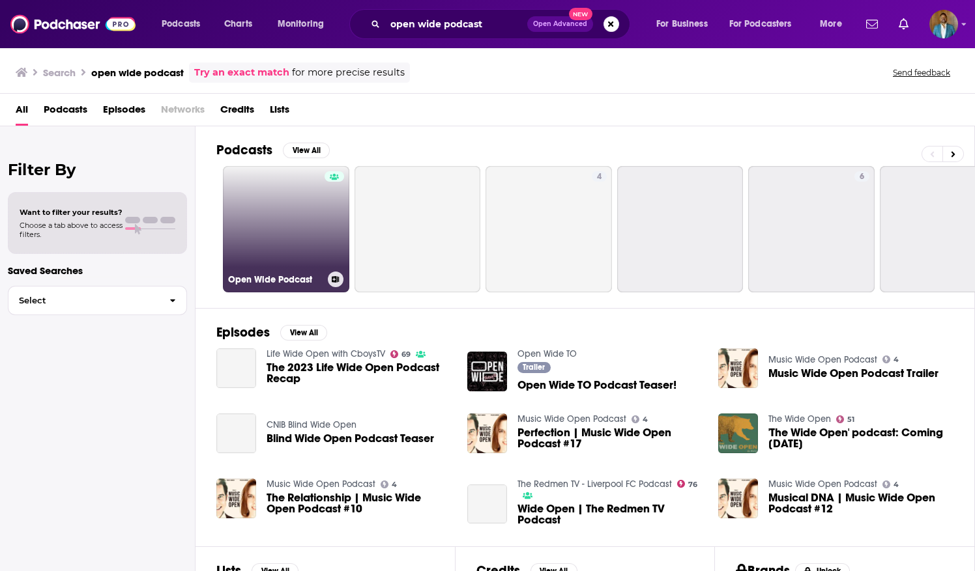
click at [296, 227] on link "Open Wide Podcast" at bounding box center [286, 229] width 126 height 126
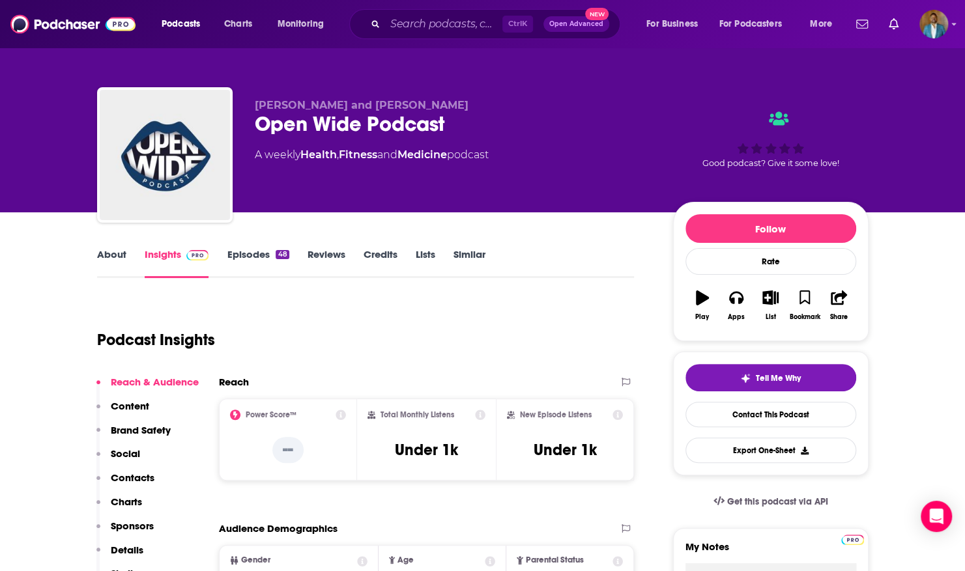
click at [454, 11] on div "Ctrl K Open Advanced New" at bounding box center [484, 24] width 271 height 30
click at [412, 36] on div "Ctrl K Open Advanced New" at bounding box center [484, 24] width 271 height 30
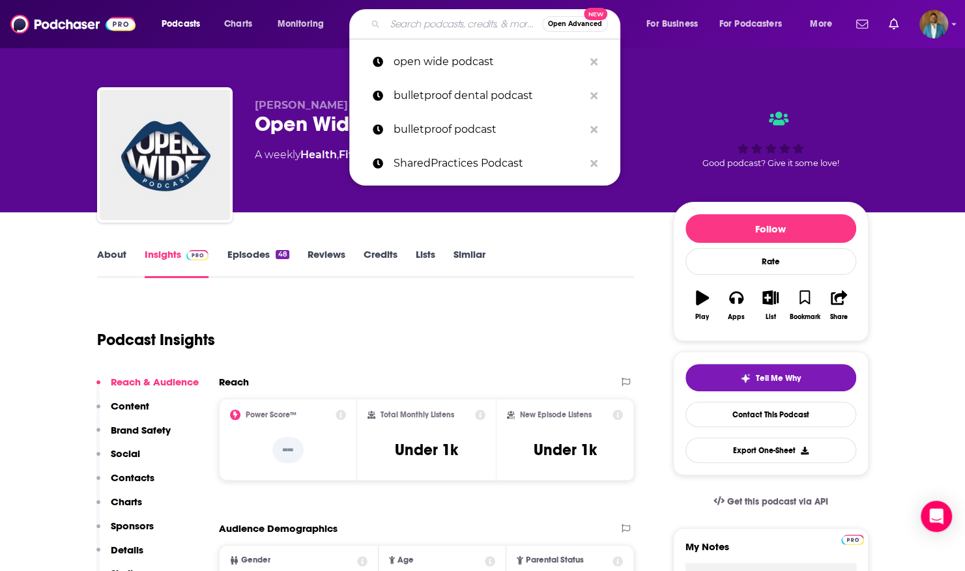
click at [412, 25] on input "Search podcasts, credits, & more..." at bounding box center [463, 24] width 157 height 21
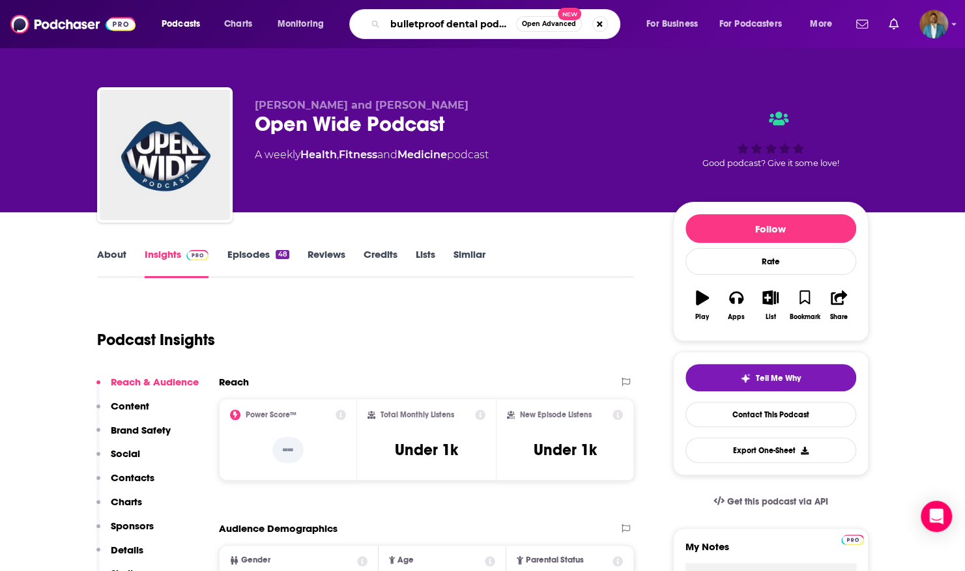
type input "bulletproof dental podcast"
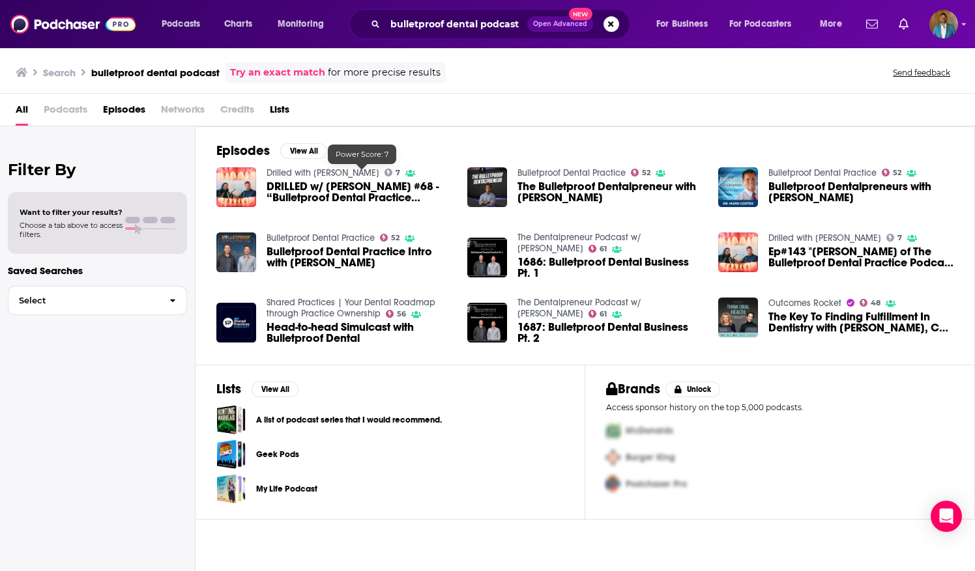
click at [362, 168] on div at bounding box center [361, 164] width 11 height 11
click at [384, 169] on icon at bounding box center [388, 173] width 8 height 8
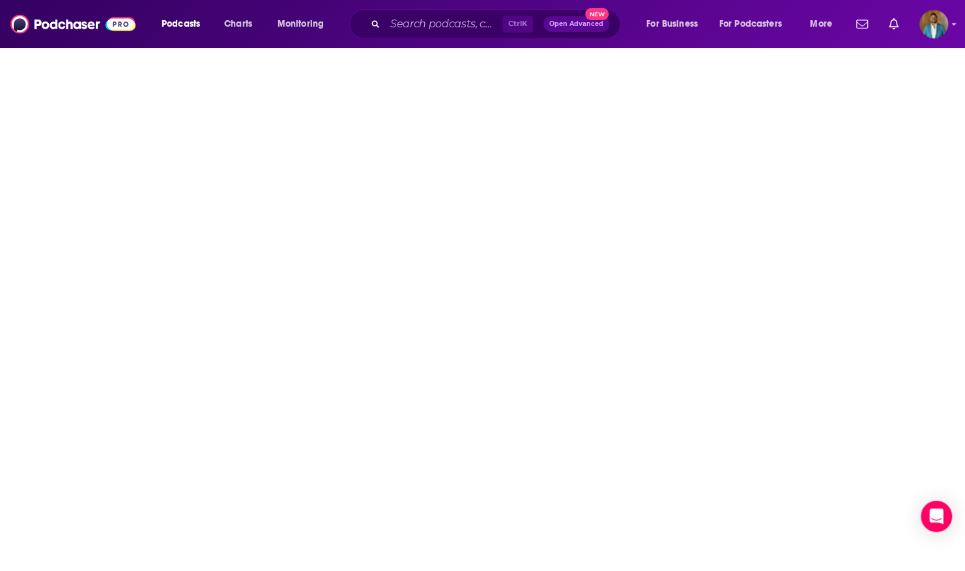
scroll to position [5, 0]
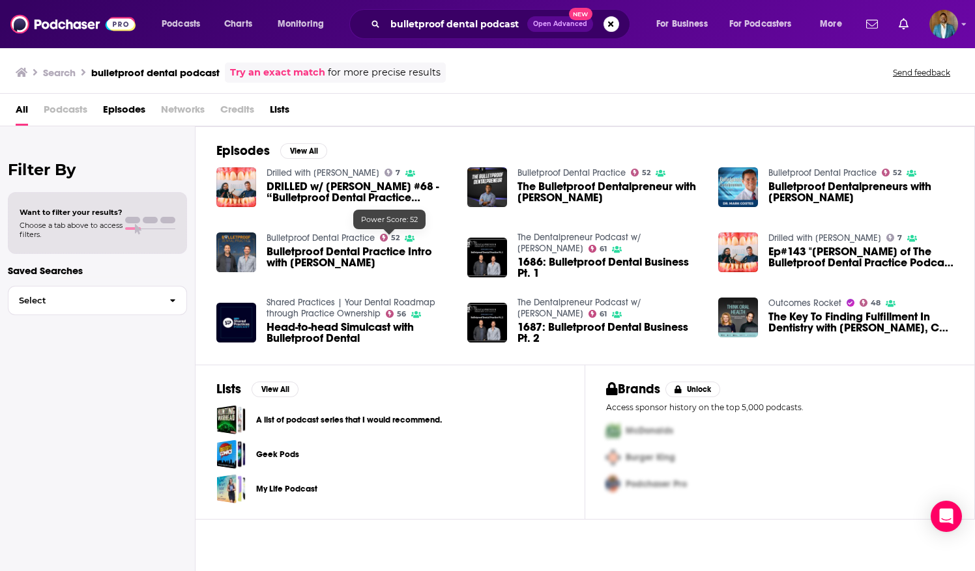
click at [395, 235] on span "52" at bounding box center [395, 238] width 8 height 6
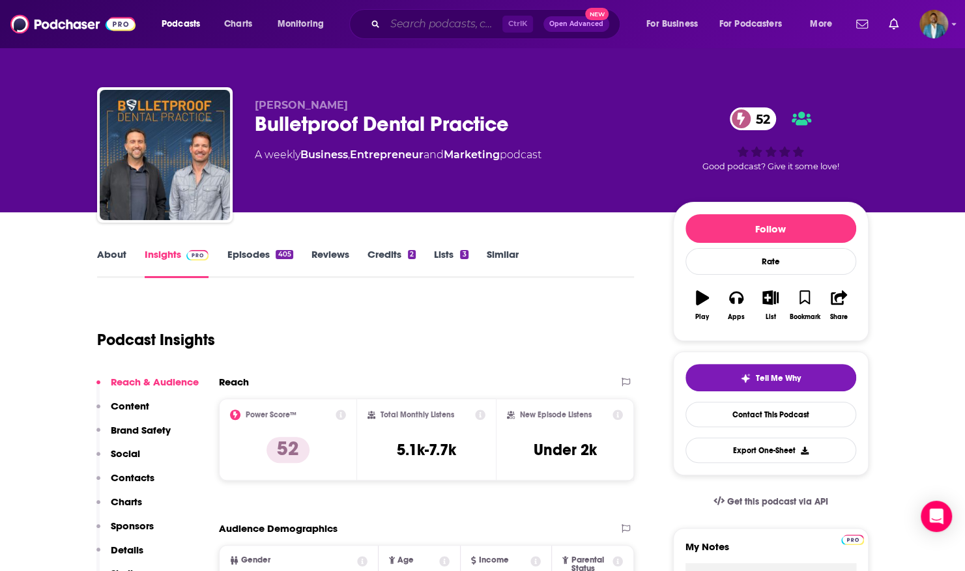
click at [476, 18] on input "Search podcasts, credits, & more..." at bounding box center [443, 24] width 117 height 21
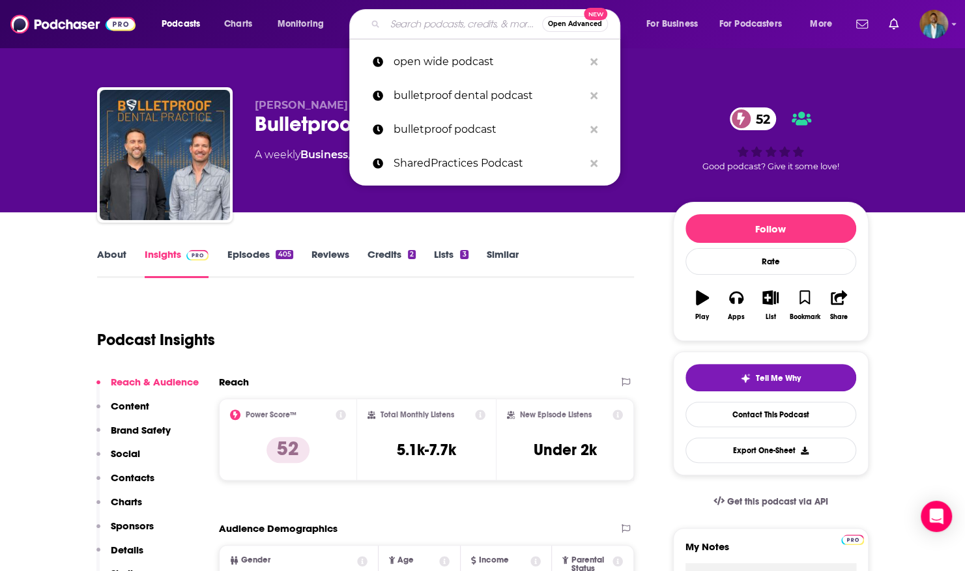
type input "f"
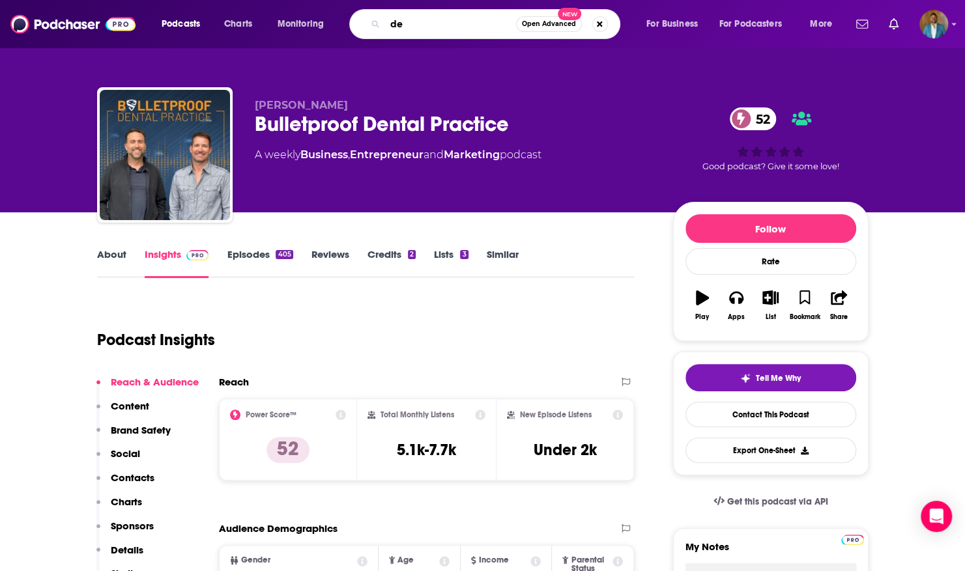
type input "d"
type input "dental economist"
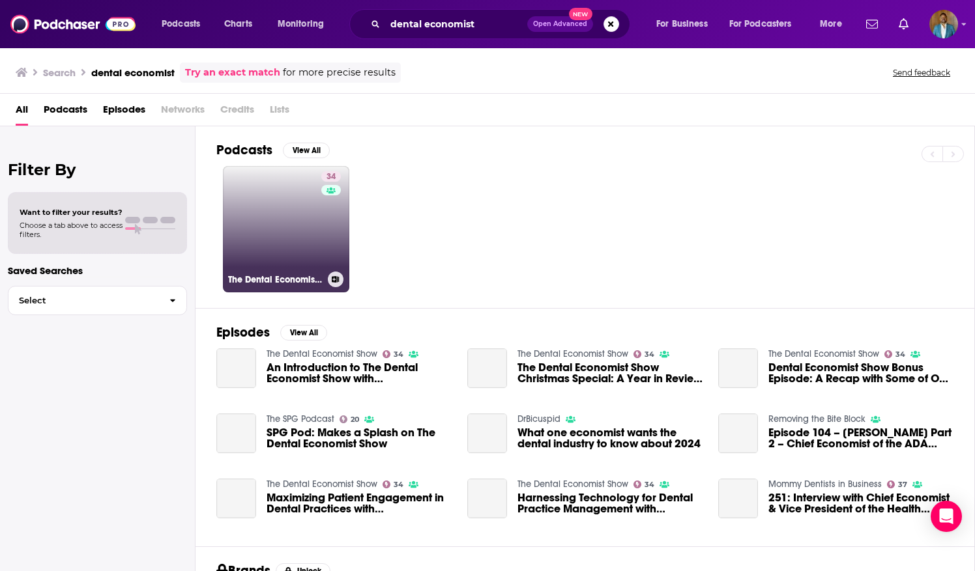
click at [282, 244] on link "34 The Dental Economist Show" at bounding box center [286, 229] width 126 height 126
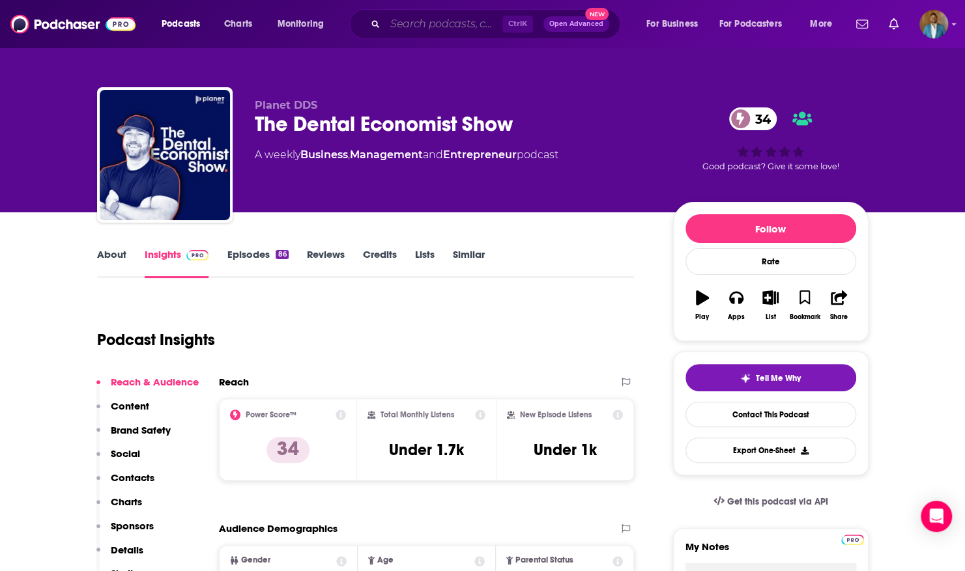
click at [400, 23] on input "Search podcasts, credits, & more..." at bounding box center [443, 24] width 117 height 21
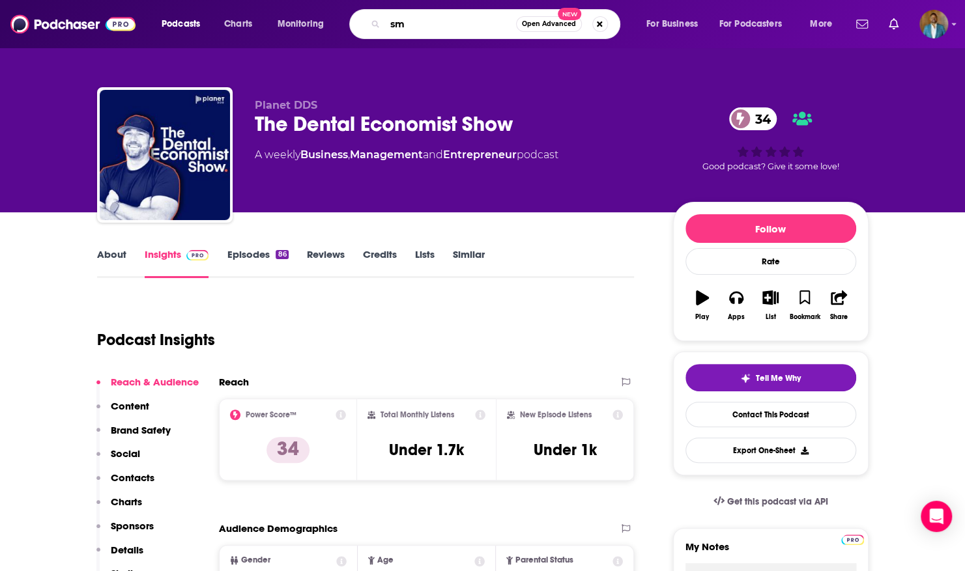
type input "s"
type input "Gary Bird"
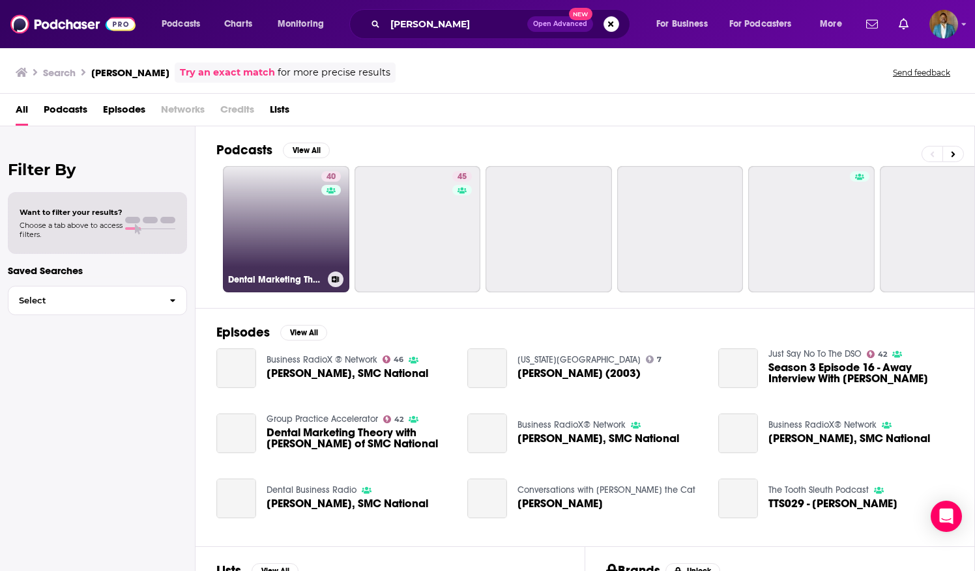
click at [294, 237] on link "40 Dental Marketing Theory - A Podcast by Gary Bird" at bounding box center [286, 229] width 126 height 126
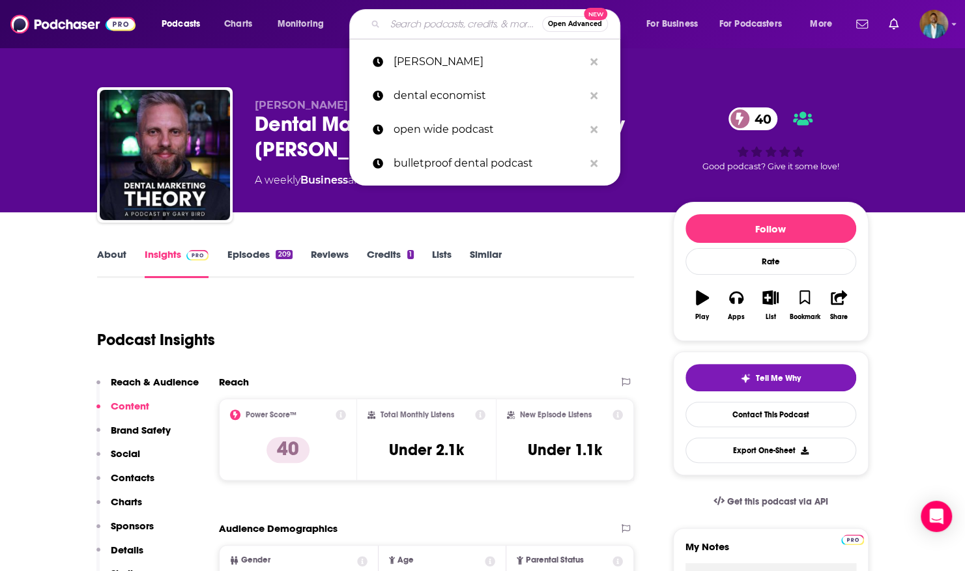
click at [477, 23] on input "Search podcasts, credits, & more..." at bounding box center [463, 24] width 157 height 21
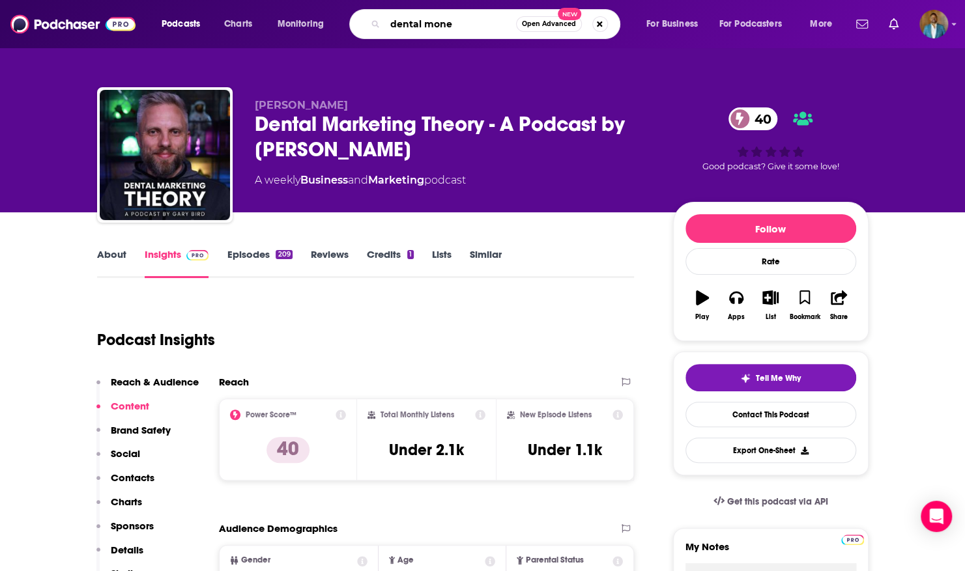
type input "dental money"
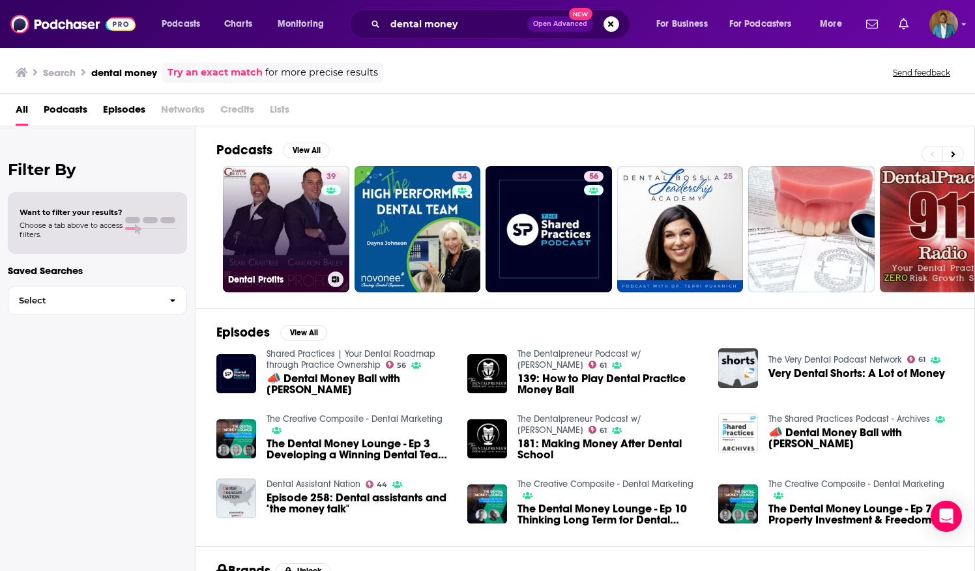
click at [268, 279] on h3 "Dental Profits" at bounding box center [275, 279] width 94 height 11
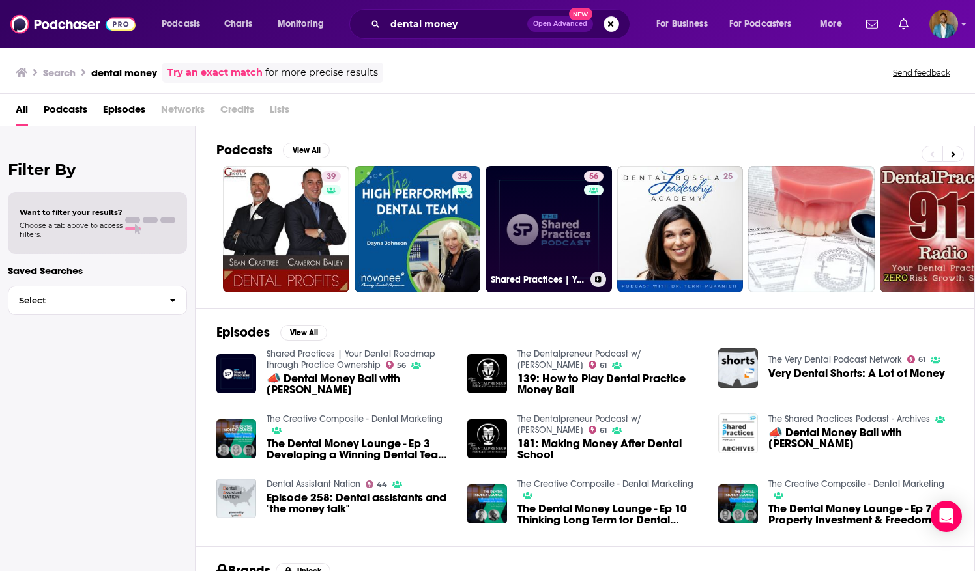
click at [555, 282] on h3 "Shared Practices | Your Dental Roadmap through Practice Ownership" at bounding box center [538, 279] width 94 height 11
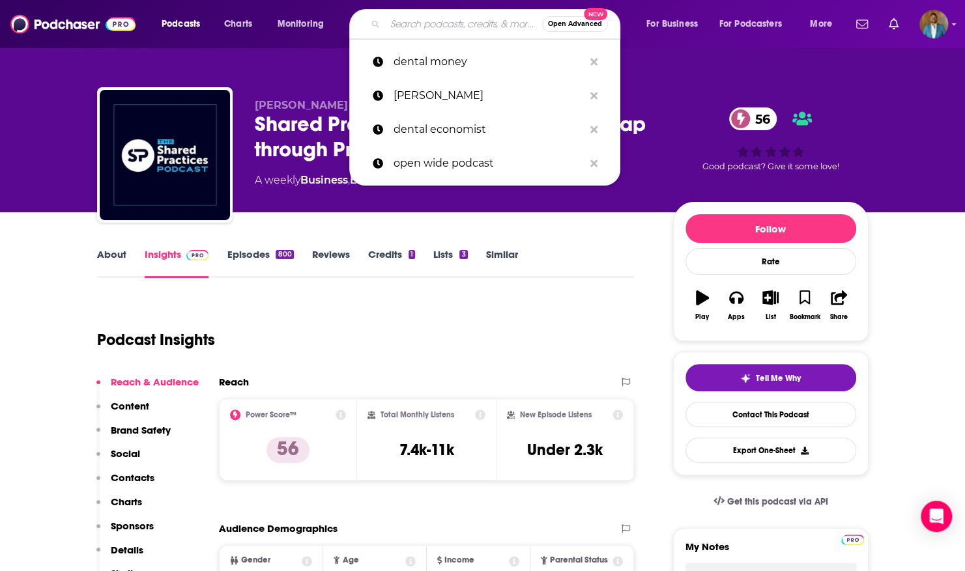
click at [462, 30] on input "Search podcasts, credits, & more..." at bounding box center [463, 24] width 157 height 21
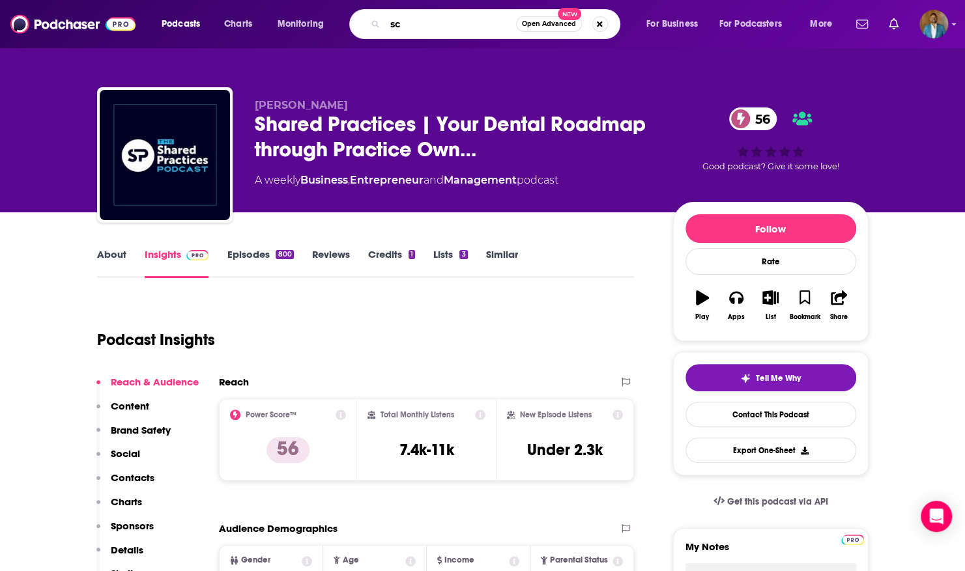
type input "s"
type input "dental ceo podcast"
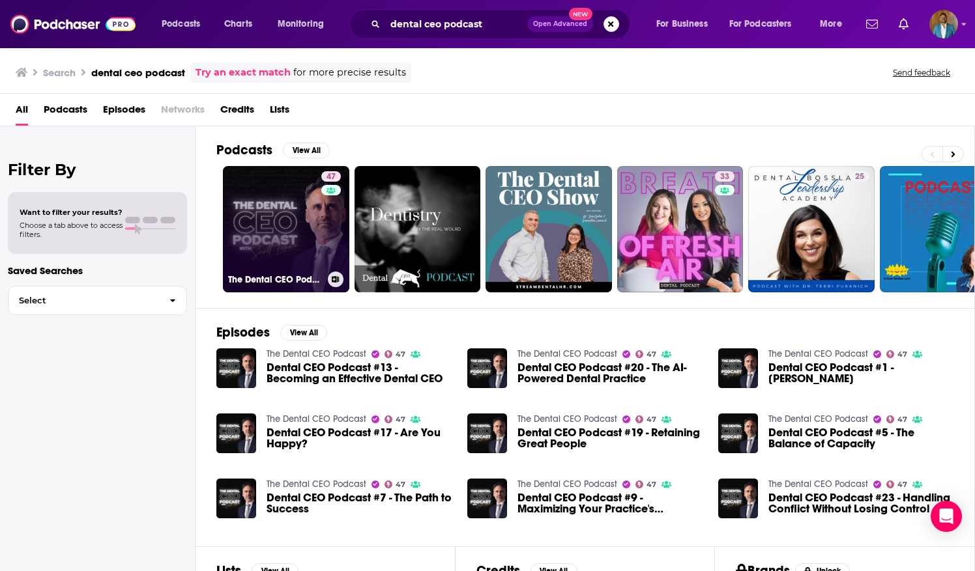
click at [270, 222] on link "47 The Dental CEO Podcast" at bounding box center [286, 229] width 126 height 126
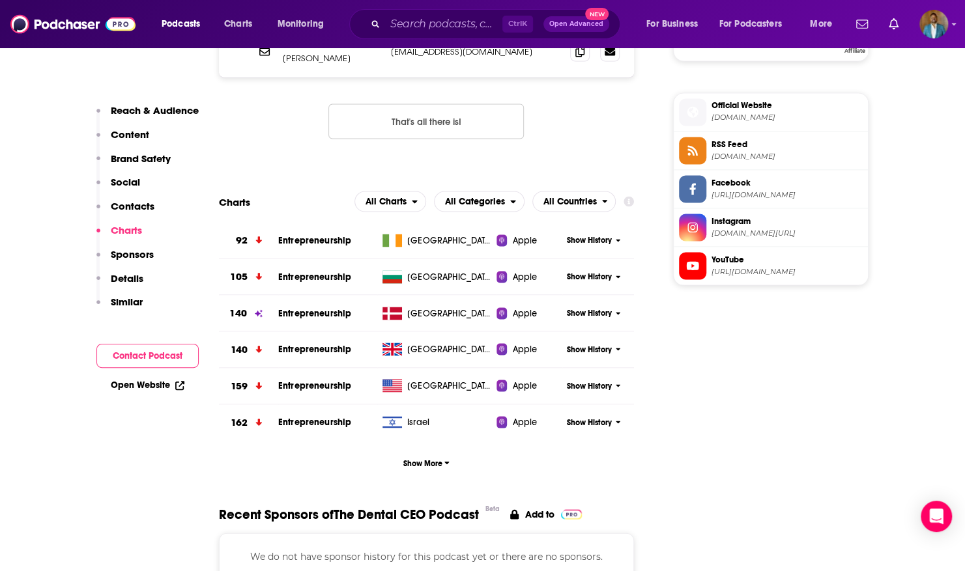
scroll to position [1306, 0]
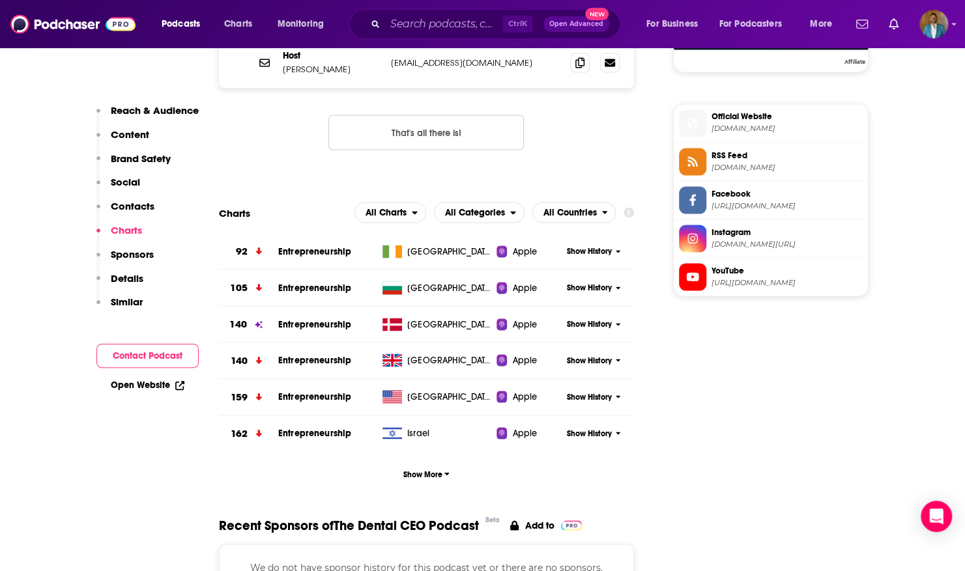
click at [141, 250] on p "Sponsors" at bounding box center [132, 254] width 43 height 12
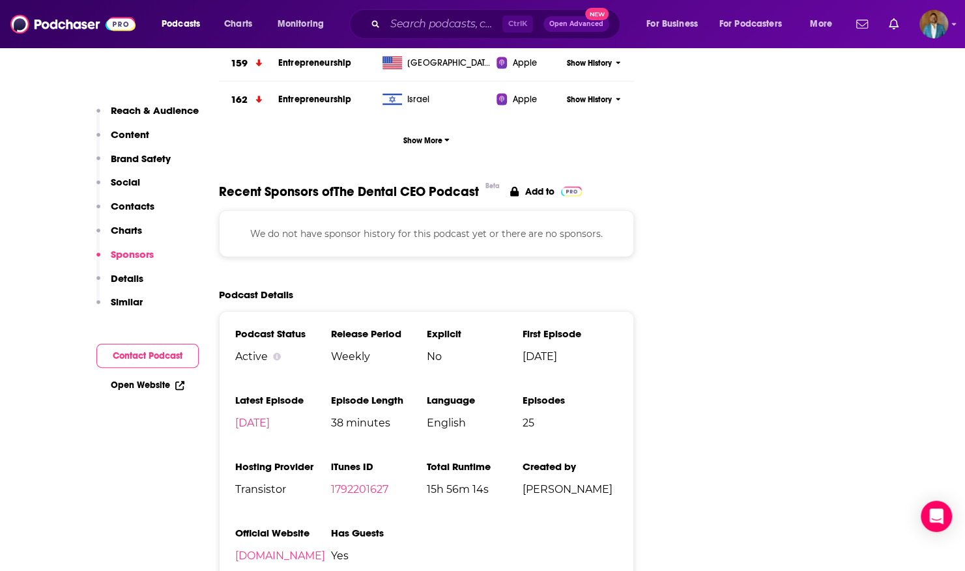
scroll to position [1642, 0]
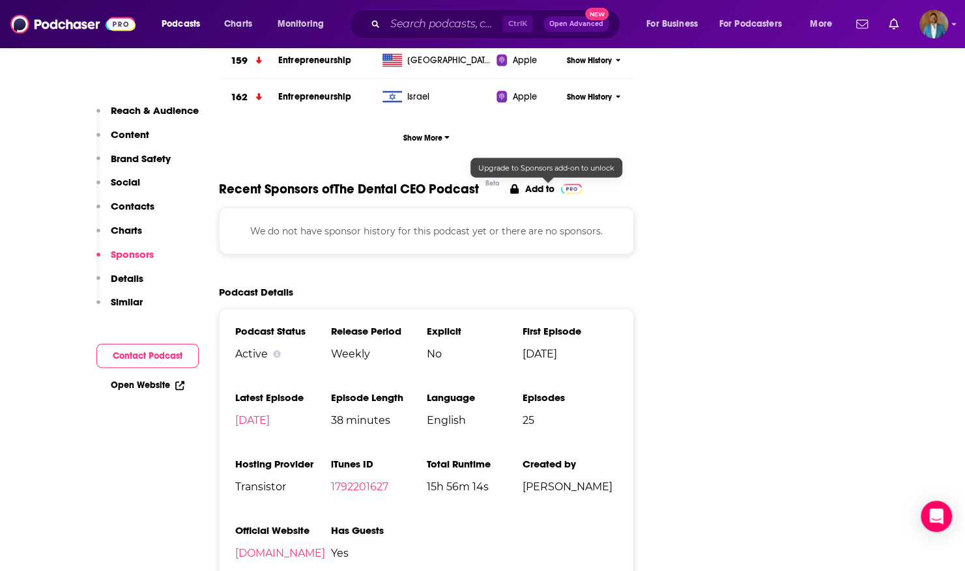
click at [550, 185] on p "Add to" at bounding box center [539, 189] width 29 height 12
click at [262, 226] on p "We do not have sponsor history for this podcast yet or there are no sponsors." at bounding box center [426, 231] width 383 height 14
click at [524, 190] on link "Add to" at bounding box center [546, 189] width 72 height 16
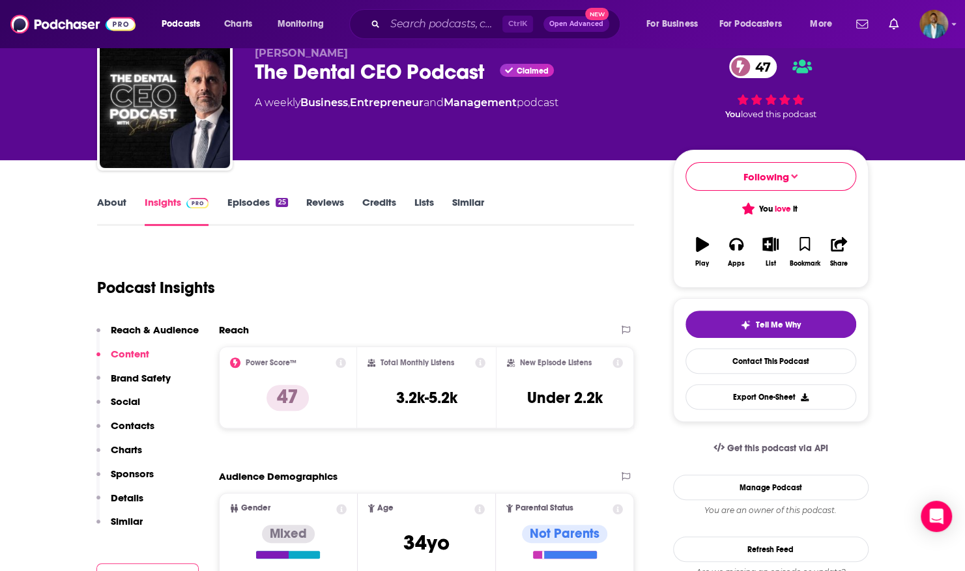
scroll to position [0, 0]
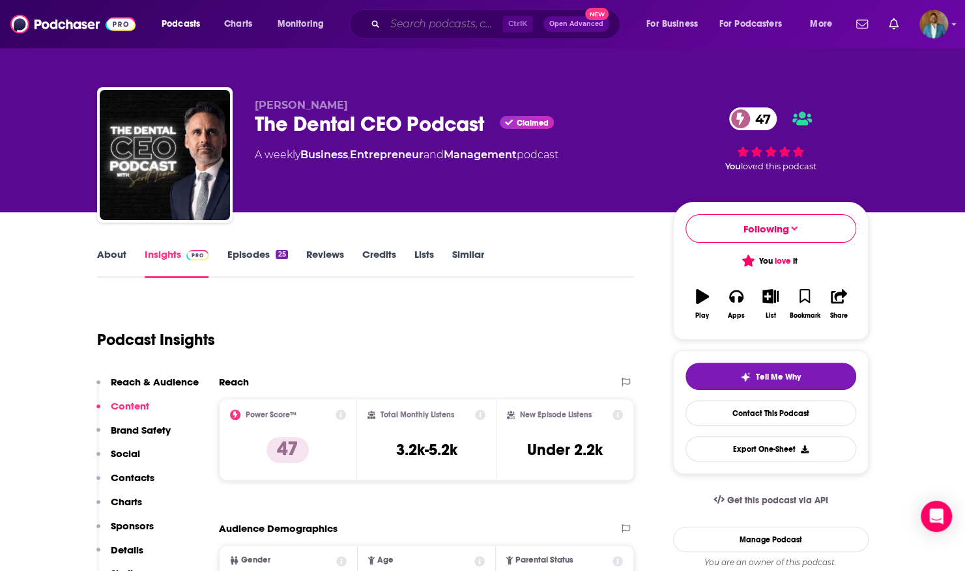
click at [482, 25] on input "Search podcasts, credits, & more..." at bounding box center [443, 24] width 117 height 21
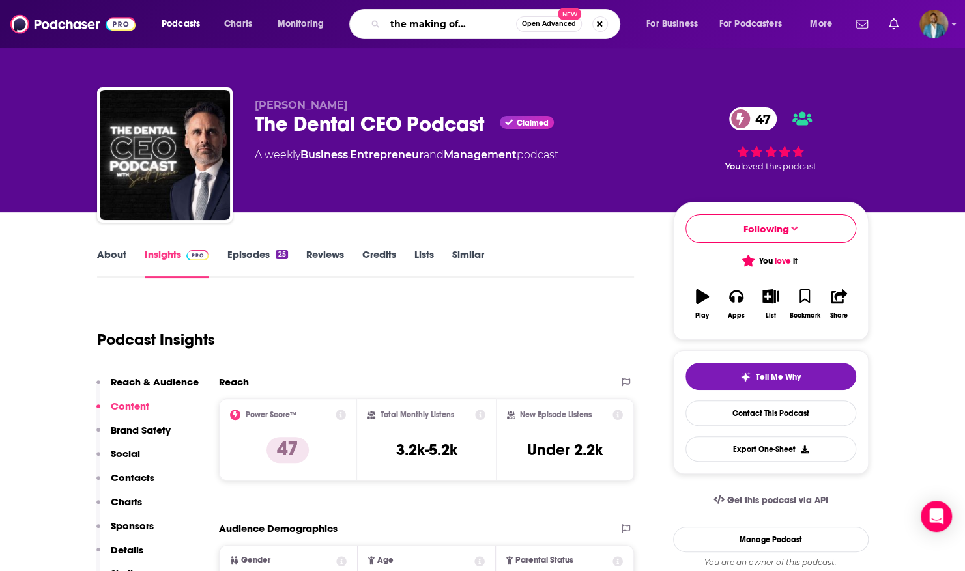
type input "the making of...."
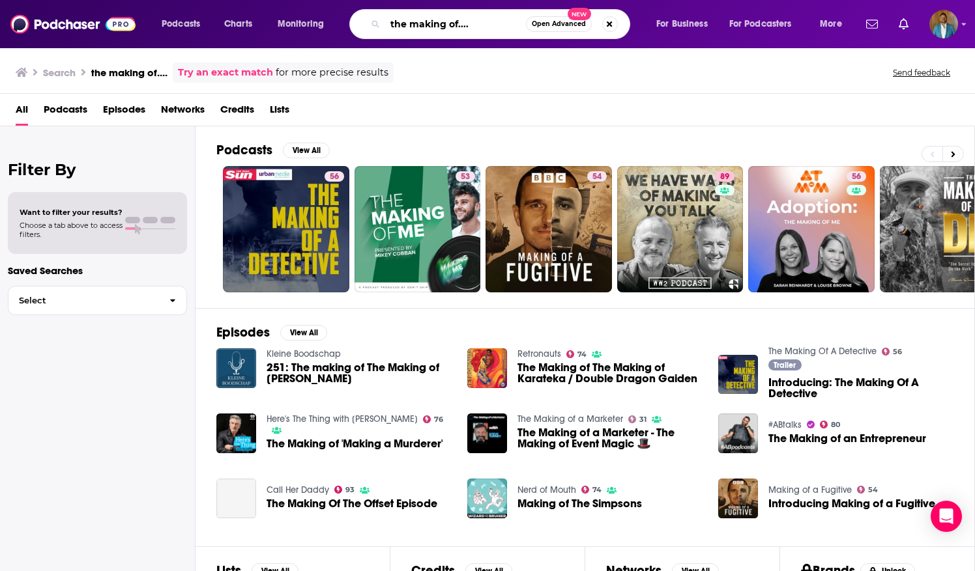
click at [474, 25] on input "the making of...." at bounding box center [455, 24] width 141 height 21
type input "the making of a startup"
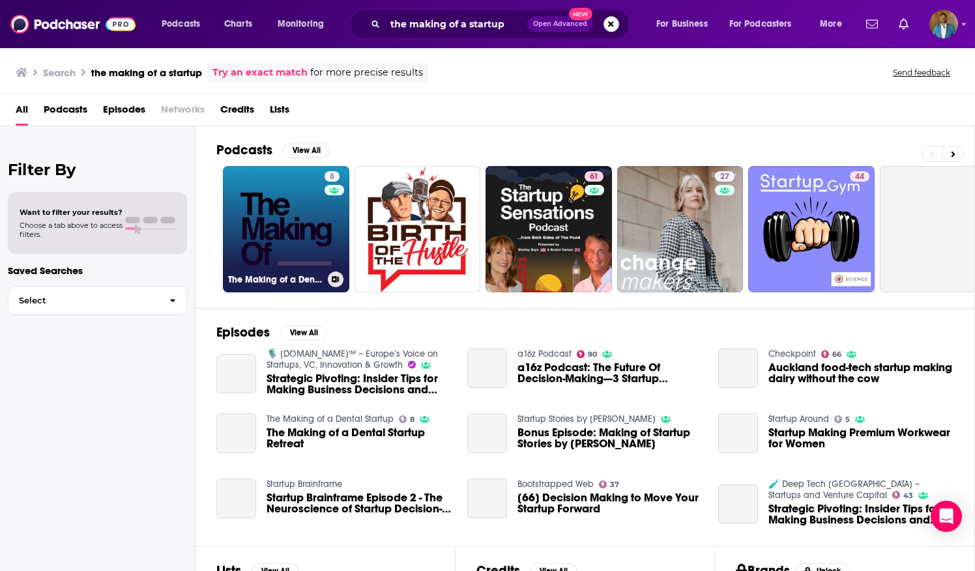
click at [251, 244] on link "8 The Making of a Dental Startup" at bounding box center [286, 229] width 126 height 126
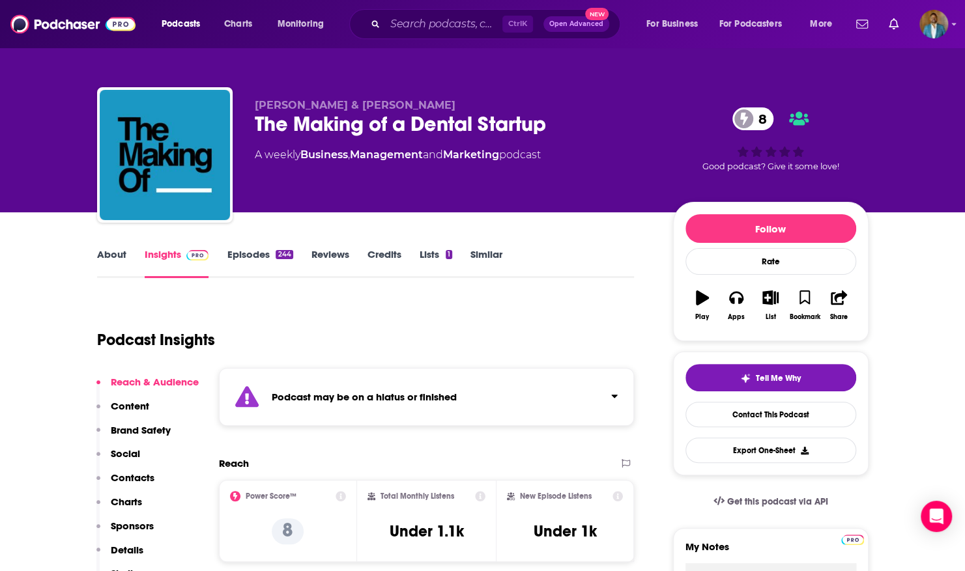
click at [598, 276] on div "About Insights Episodes 244 Reviews Credits Lists 1 Similar" at bounding box center [366, 262] width 538 height 32
click at [749, 112] on span at bounding box center [743, 119] width 23 height 23
click at [758, 113] on span "8" at bounding box center [759, 119] width 28 height 23
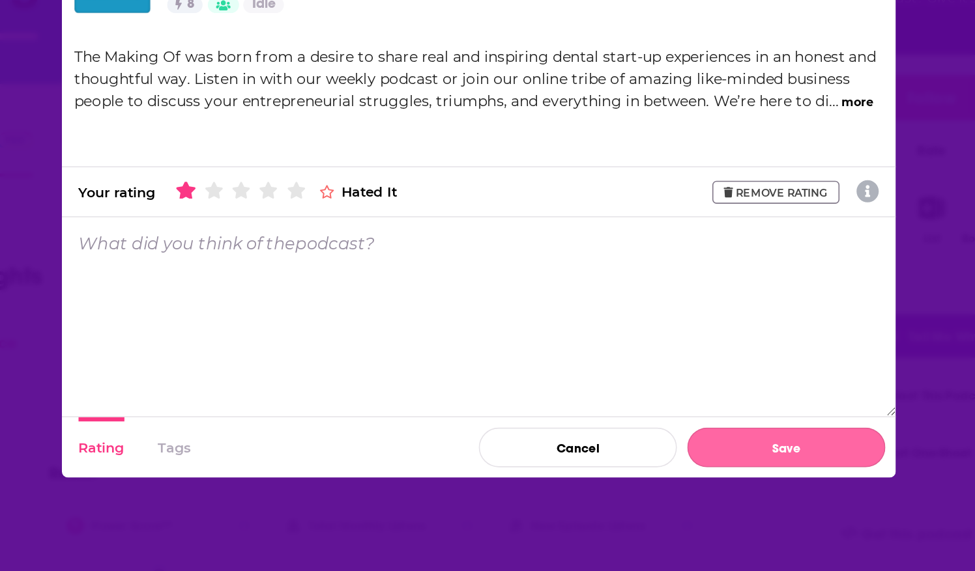
click at [696, 455] on button "Save" at bounding box center [680, 447] width 124 height 25
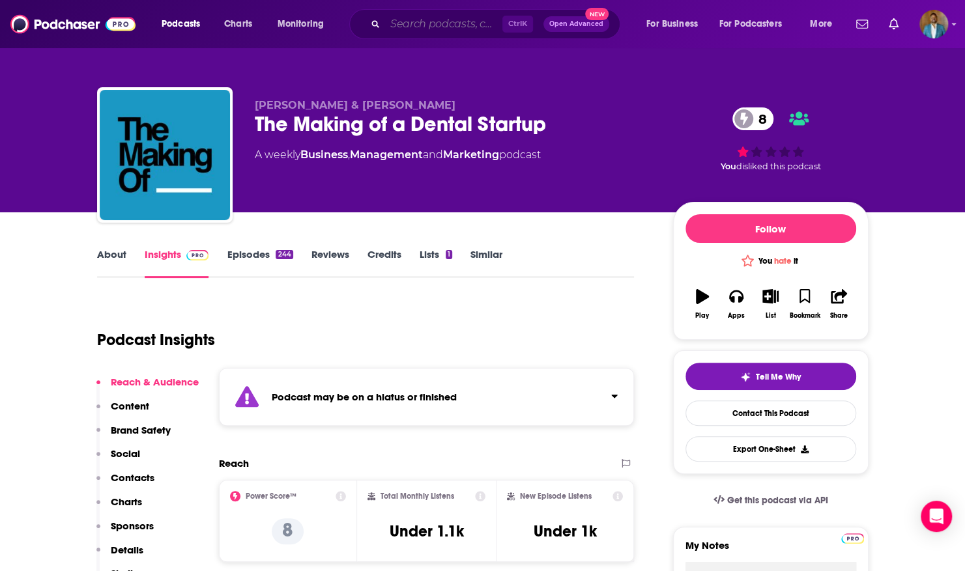
click at [422, 21] on input "Search podcasts, credits, & more..." at bounding box center [443, 24] width 117 height 21
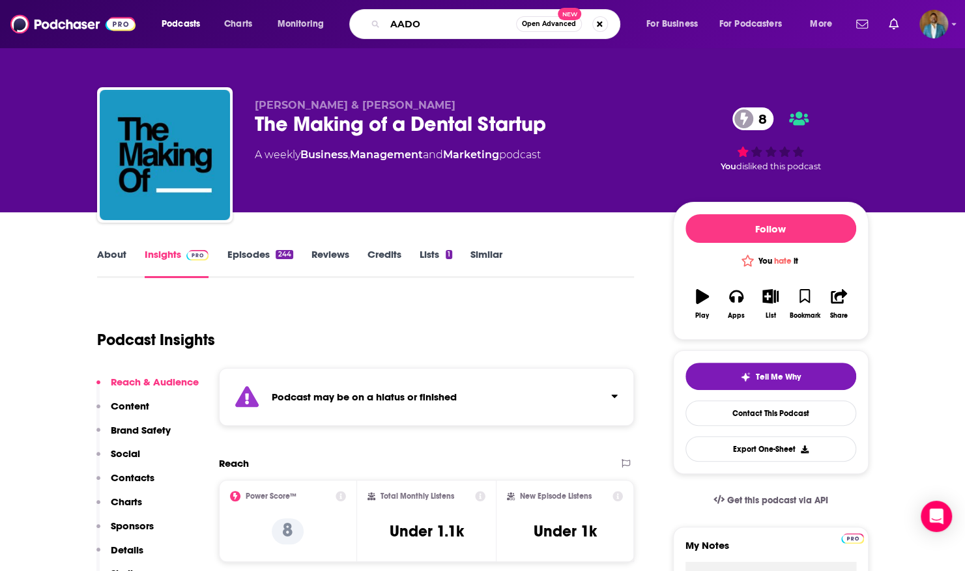
type input "AADOM"
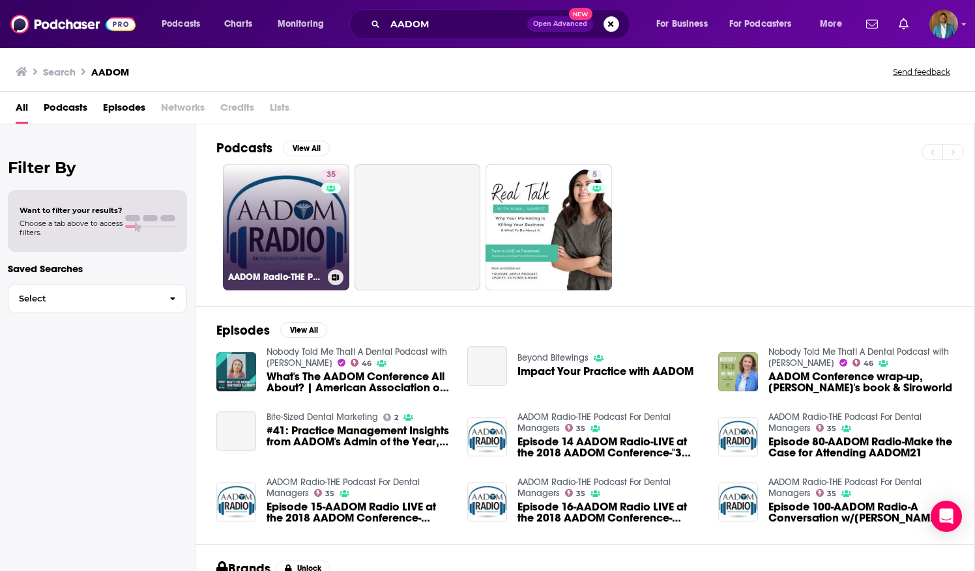
click at [268, 255] on link "35 AADOM Radio-THE Podcast For Dental Managers" at bounding box center [286, 227] width 126 height 126
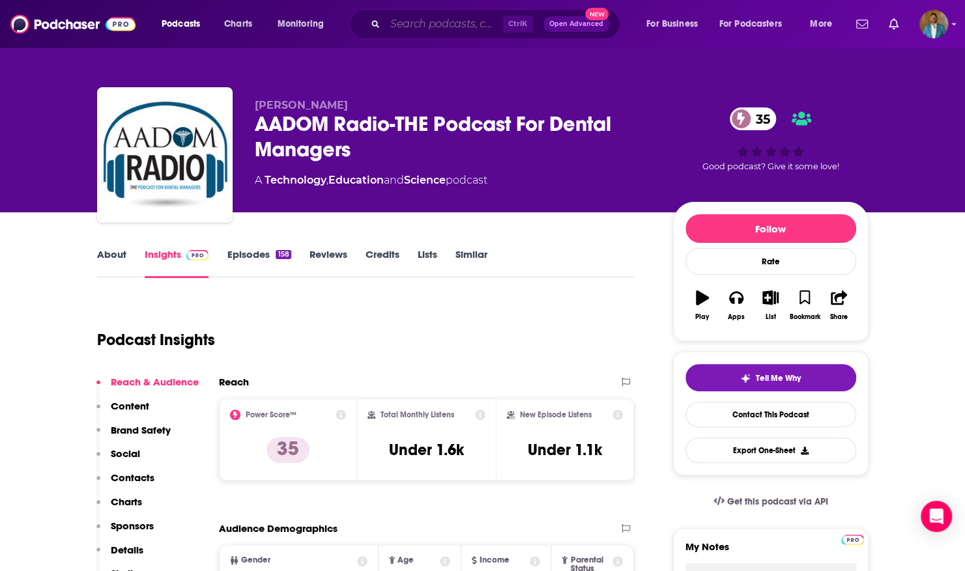
click at [438, 28] on input "Search podcasts, credits, & more..." at bounding box center [443, 24] width 117 height 21
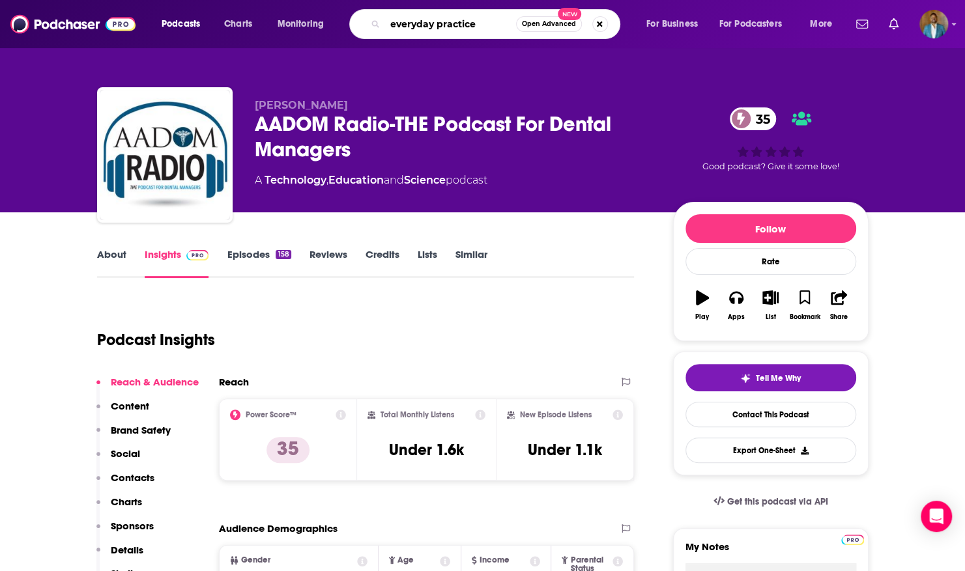
type input "everyday practices"
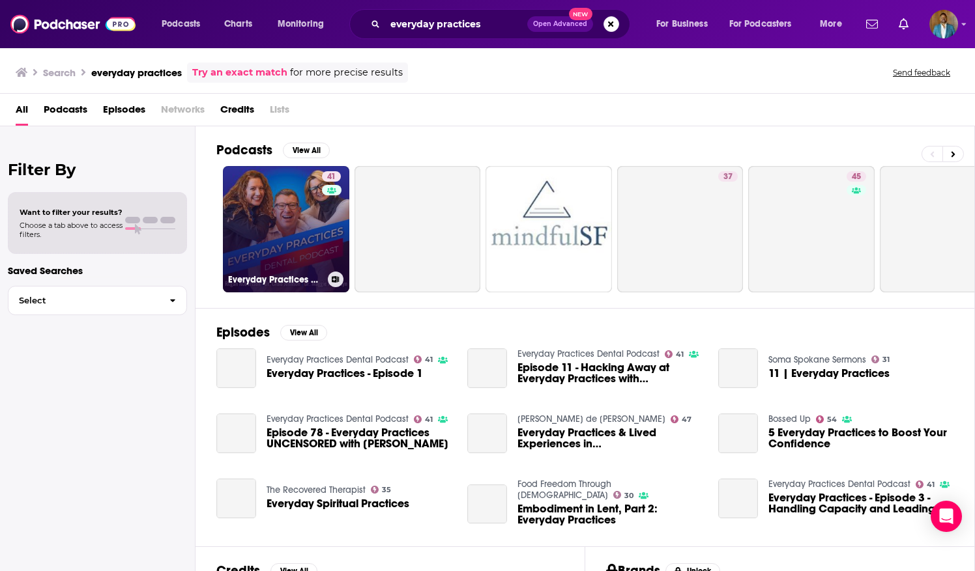
click at [289, 253] on link "41 Everyday Practices Dental Podcast" at bounding box center [286, 229] width 126 height 126
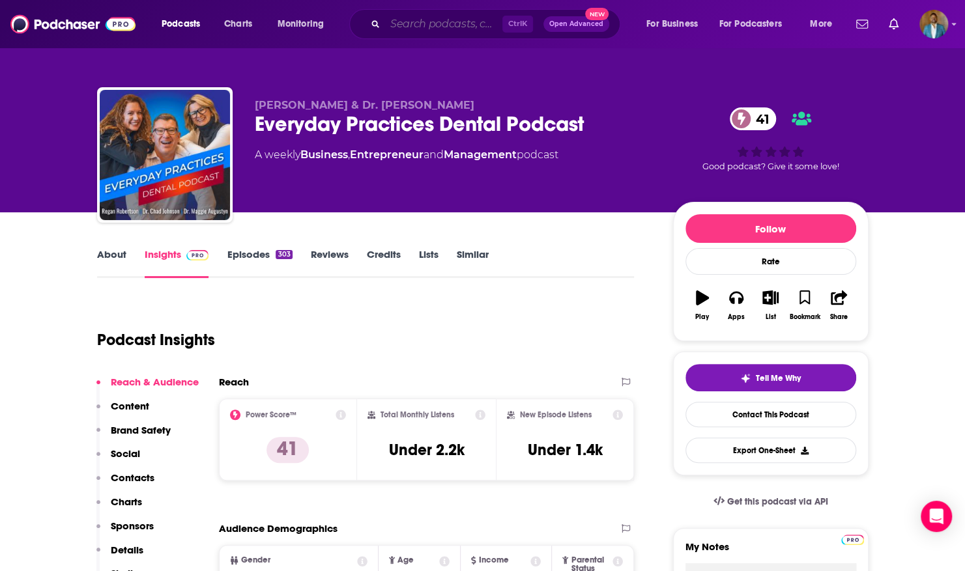
click at [483, 19] on input "Search podcasts, credits, & more..." at bounding box center [443, 24] width 117 height 21
click at [340, 10] on div "Podcasts Charts Monitoring Ctrl K Open Advanced New For Business For Podcasters…" at bounding box center [498, 24] width 692 height 30
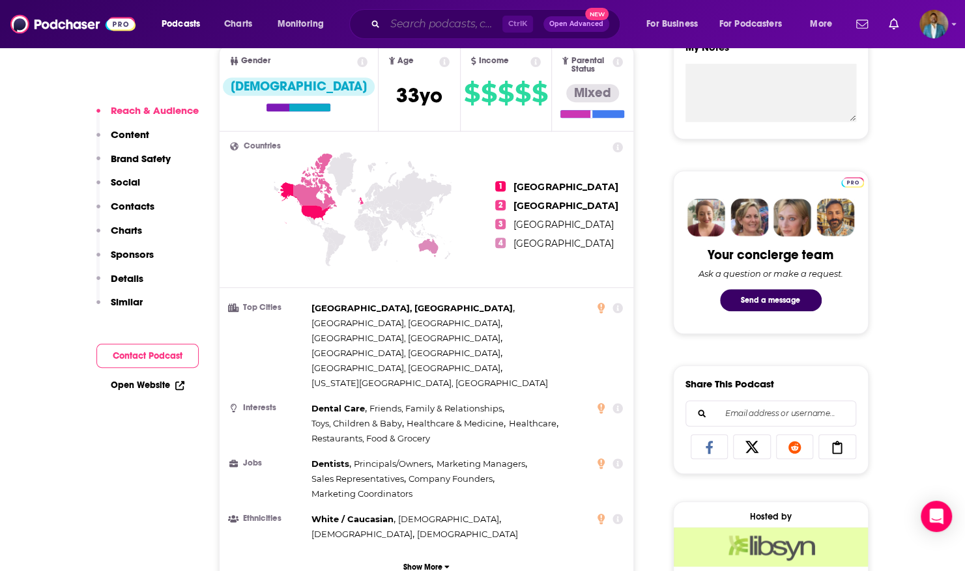
click at [406, 18] on input "Search podcasts, credits, & more..." at bounding box center [443, 24] width 117 height 21
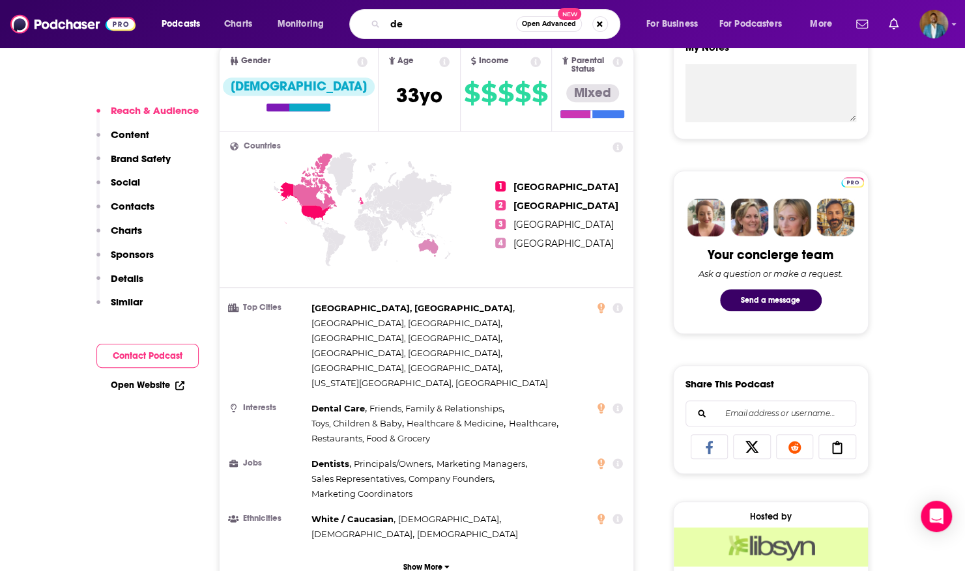
type input "d"
type input "dental money"
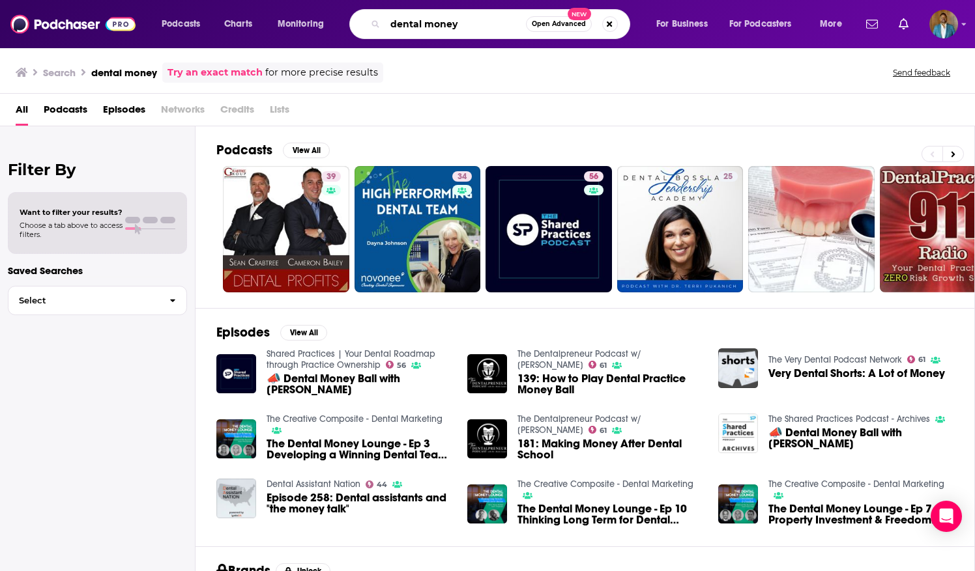
drag, startPoint x: 484, startPoint y: 23, endPoint x: 232, endPoint y: 1, distance: 252.6
click at [232, 1] on div "Podcasts Charts Monitoring dental money Open Advanced New For Business For Podc…" at bounding box center [487, 24] width 975 height 48
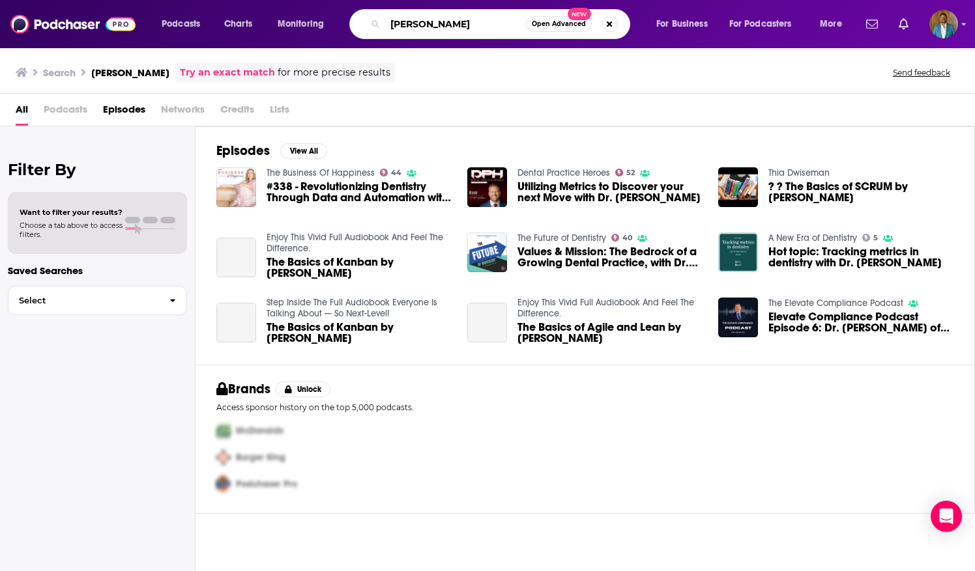
drag, startPoint x: 463, startPoint y: 21, endPoint x: 209, endPoint y: 65, distance: 258.0
click at [209, 65] on div "Podcasts Charts Monitoring aditi agarwal Open Advanced New For Business For Pod…" at bounding box center [487, 285] width 975 height 571
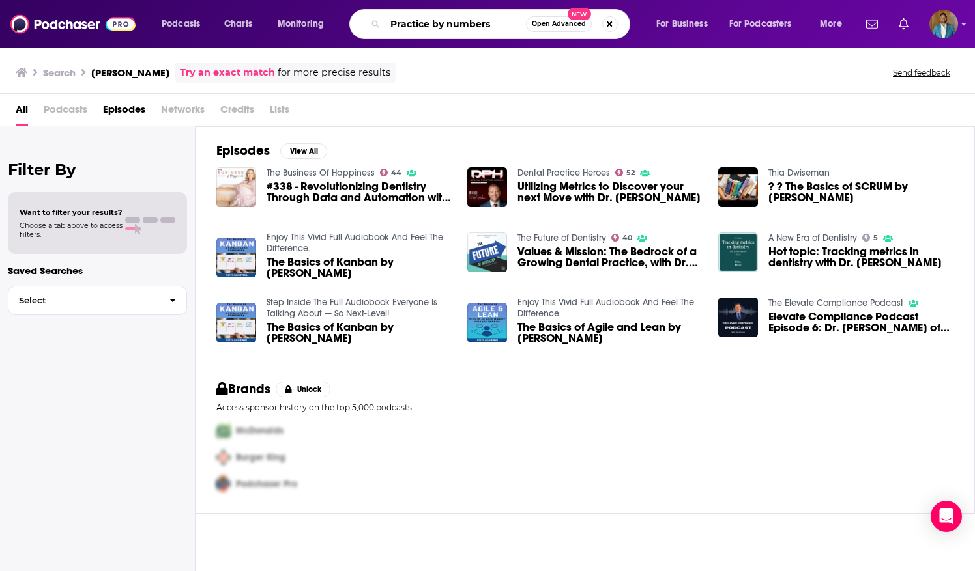
type input "Practice by numbers"
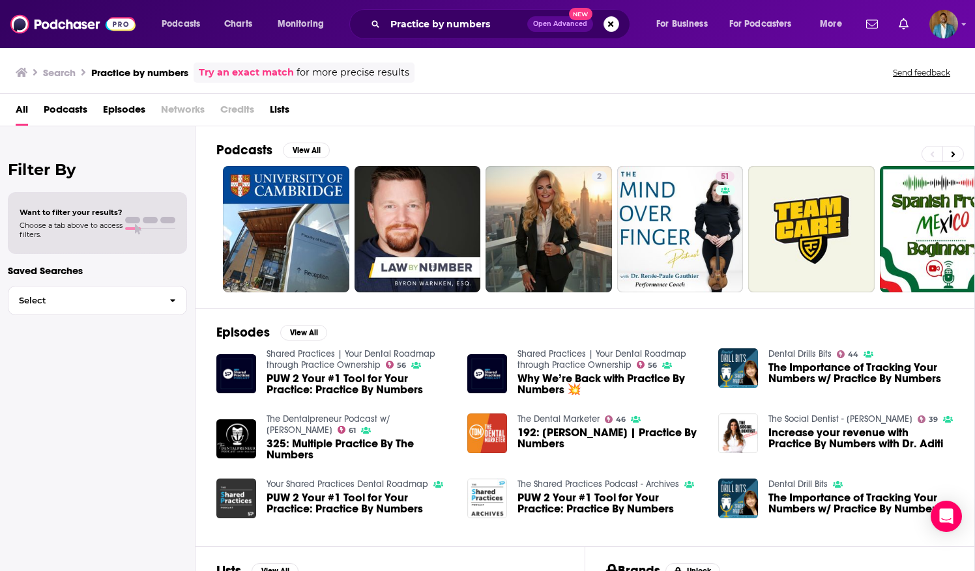
click at [525, 382] on span "Why We’re Back with Practice By Numbers 💥" at bounding box center [609, 384] width 185 height 22
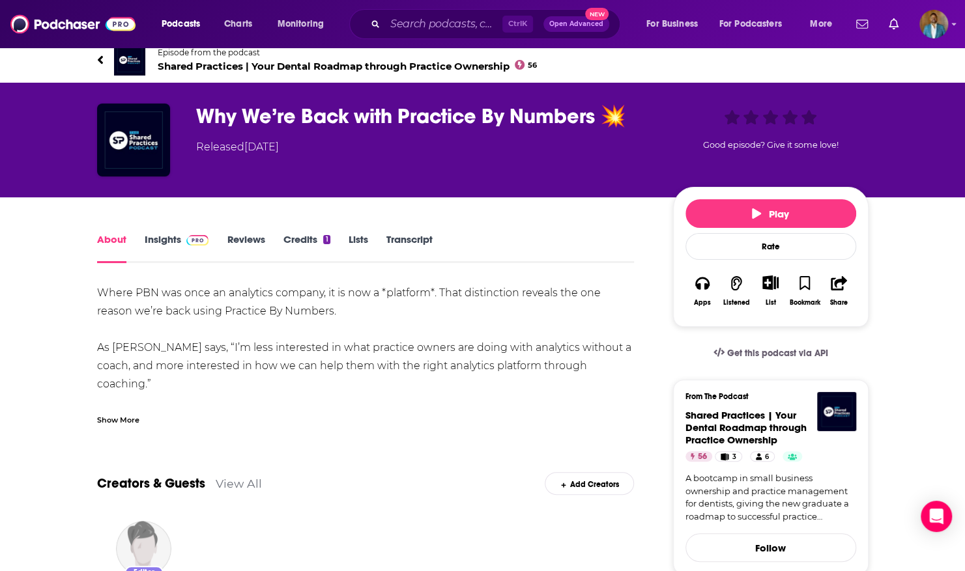
scroll to position [25, 0]
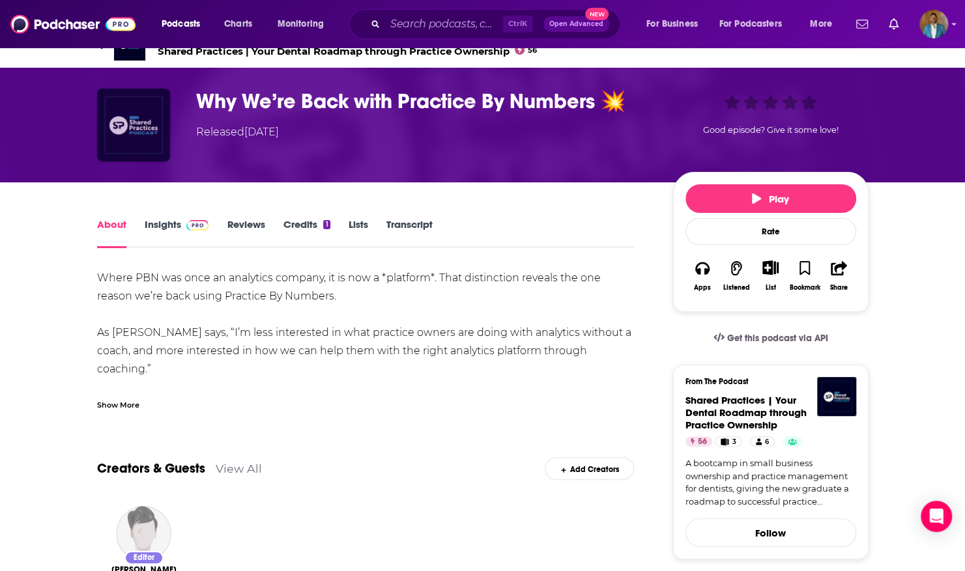
click at [151, 122] on img "Why We’re Back with Practice By Numbers 💥" at bounding box center [133, 125] width 73 height 73
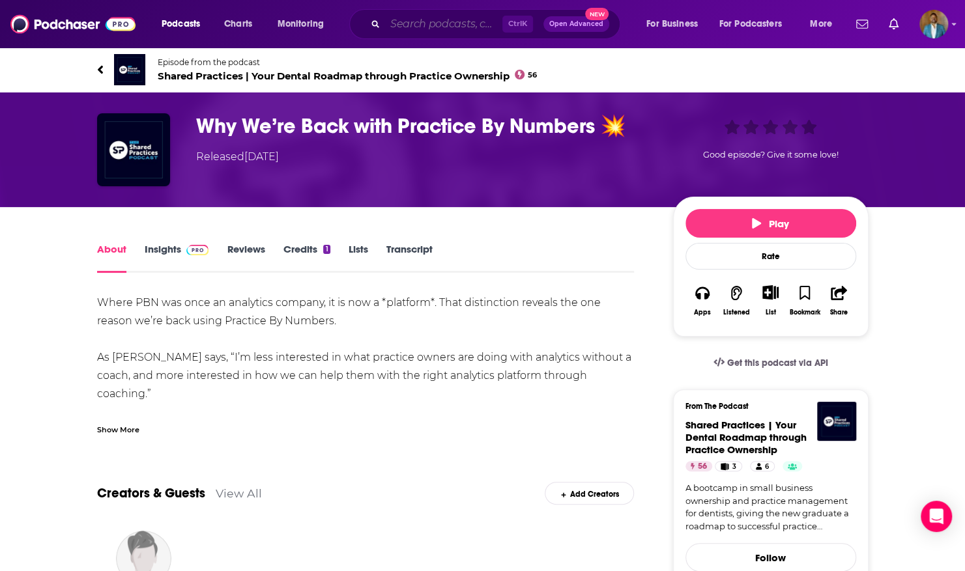
click at [411, 22] on input "Search podcasts, credits, & more..." at bounding box center [443, 24] width 117 height 21
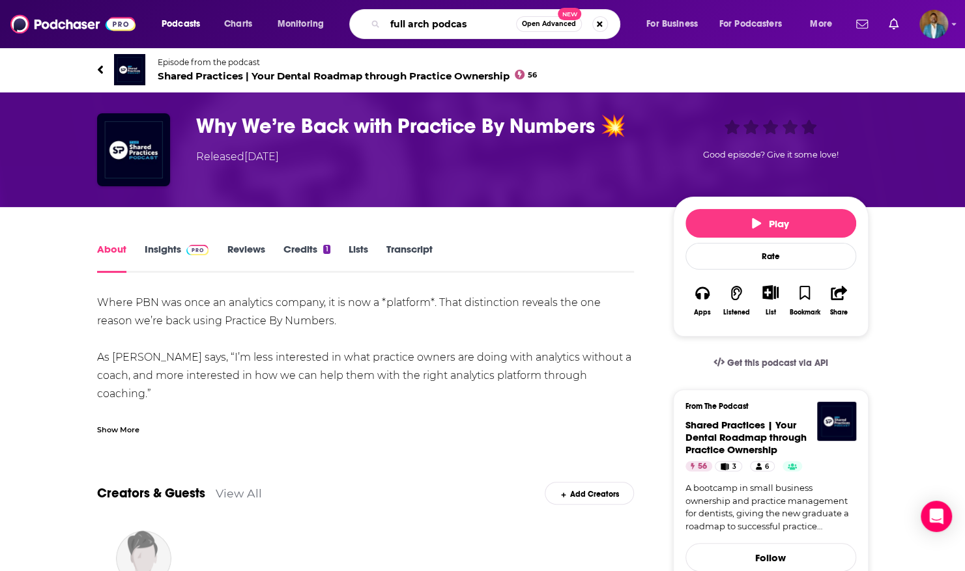
type input "full arch podcast"
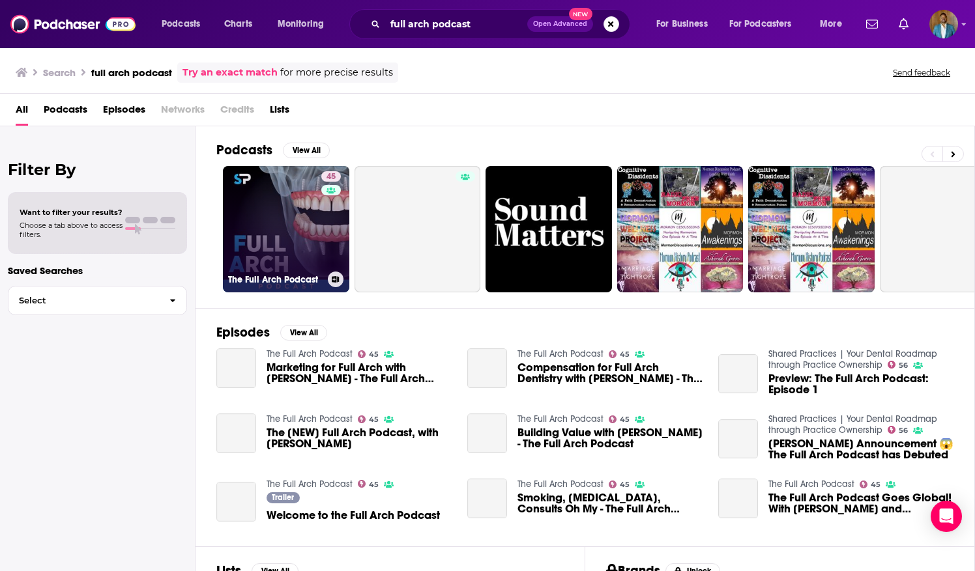
click at [297, 246] on link "45 The Full Arch Podcast" at bounding box center [286, 229] width 126 height 126
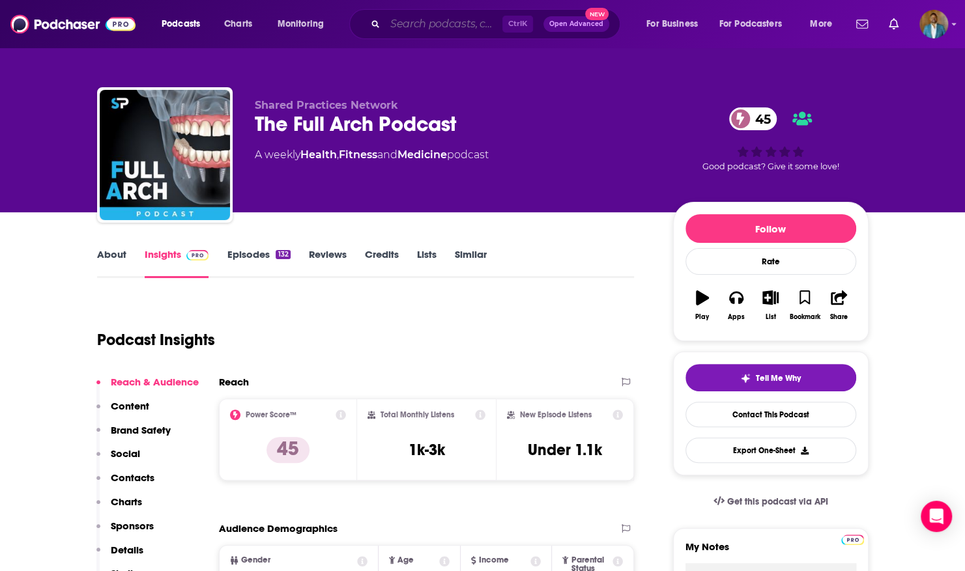
click at [429, 30] on input "Search podcasts, credits, & more..." at bounding box center [443, 24] width 117 height 21
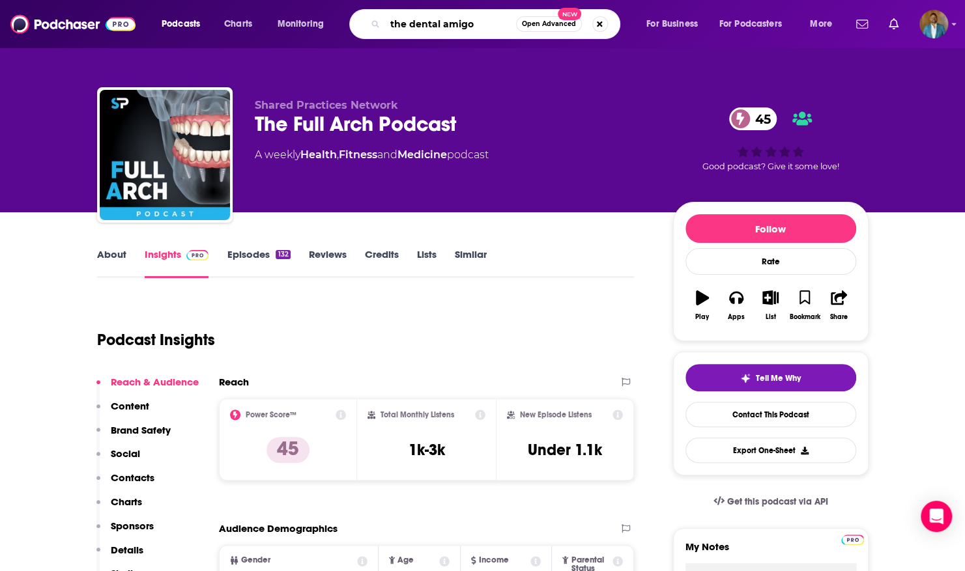
type input "the dental amigos"
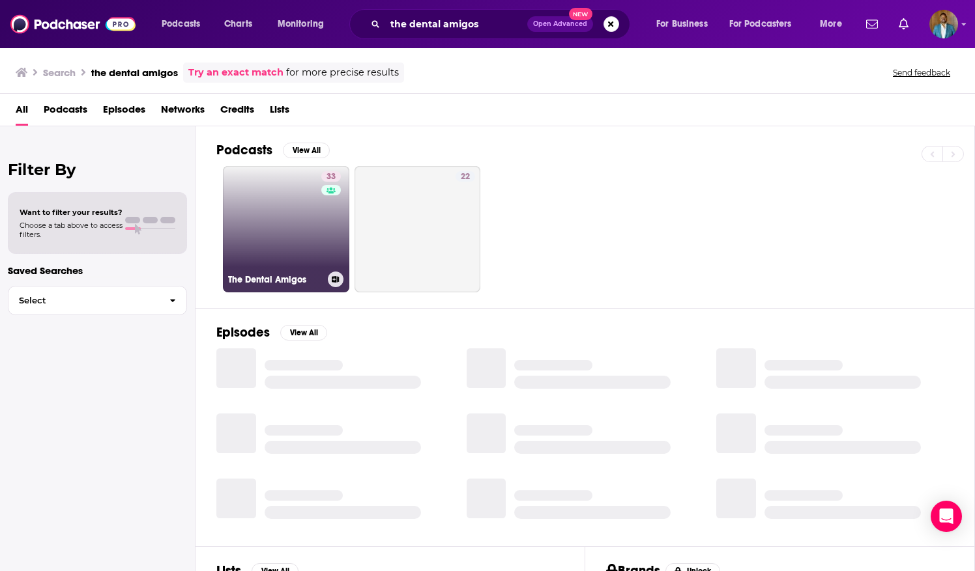
click at [300, 256] on link "33 The Dental Amigos" at bounding box center [286, 229] width 126 height 126
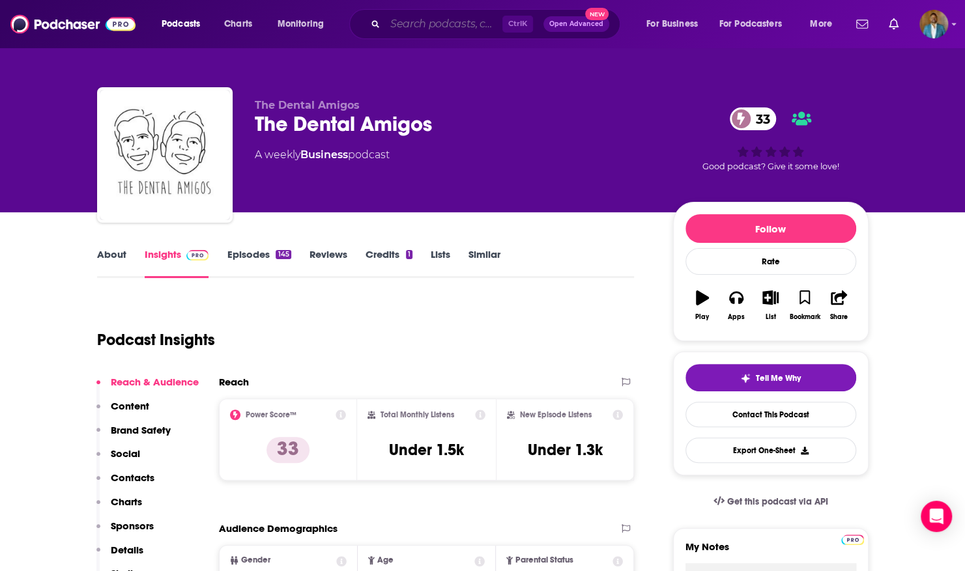
click at [431, 20] on input "Search podcasts, credits, & more..." at bounding box center [443, 24] width 117 height 21
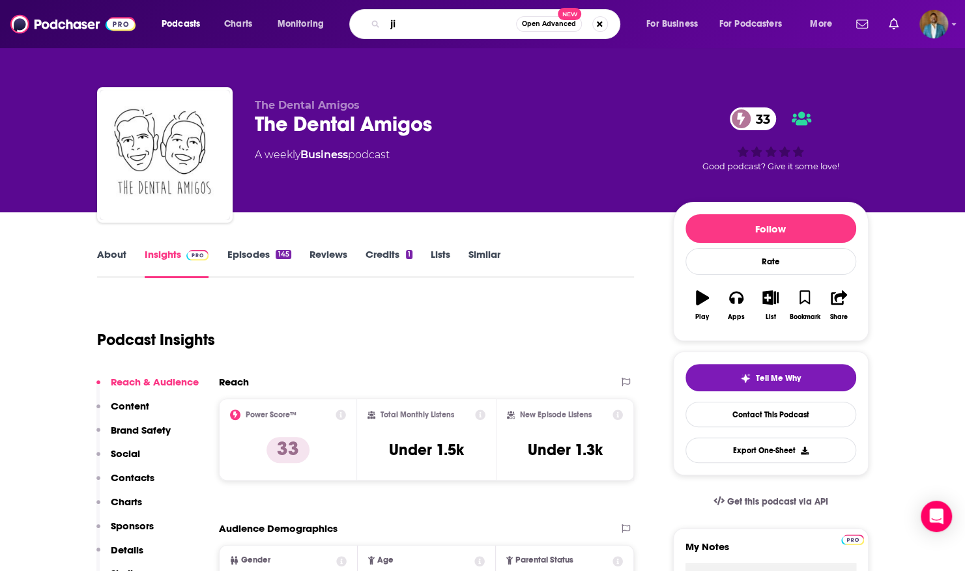
type input "j"
type input "nifty thrify"
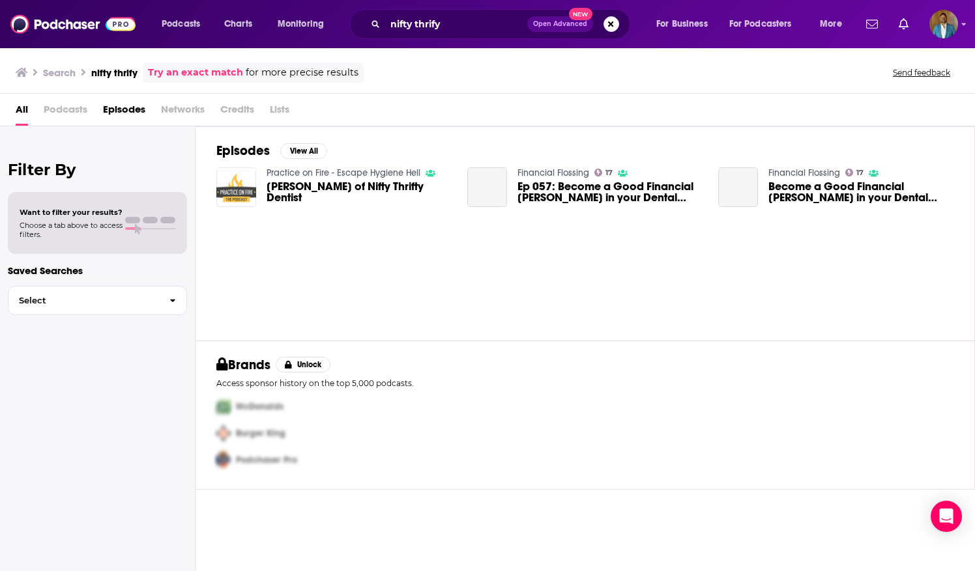
click at [248, 185] on img "Dr. Glenn Vo of Nifty Thrifty Dentist" at bounding box center [236, 187] width 40 height 40
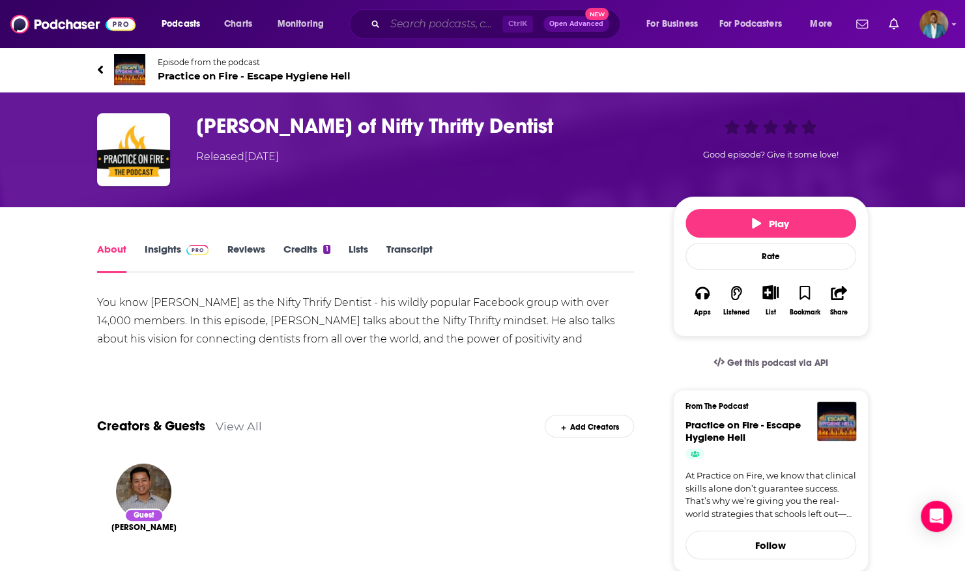
click at [446, 19] on input "Search podcasts, credits, & more..." at bounding box center [443, 24] width 117 height 21
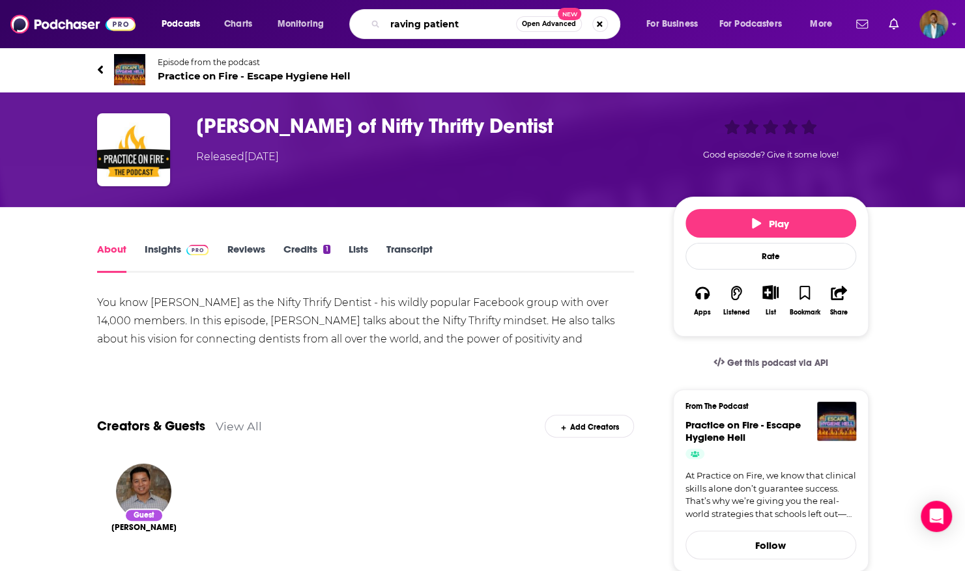
type input "raving patients"
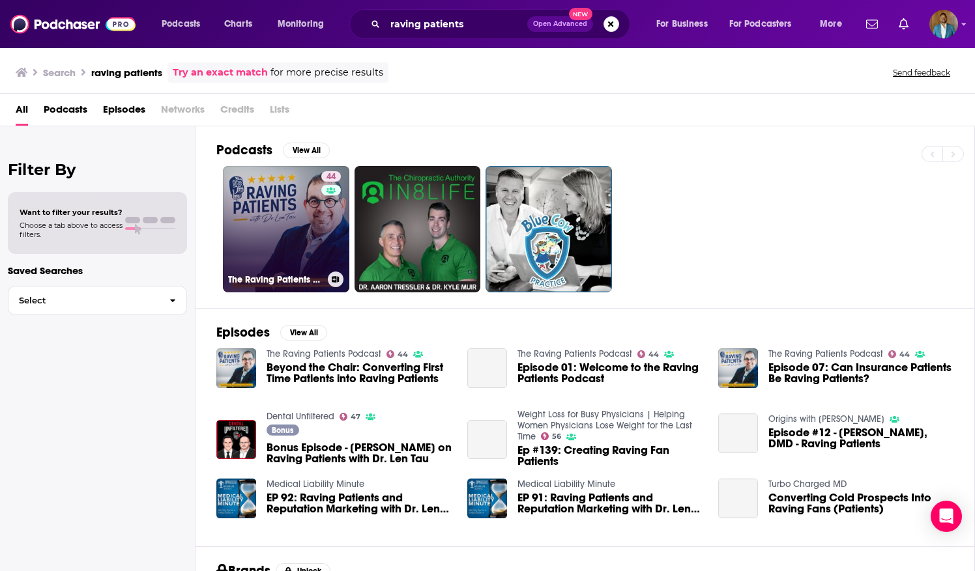
click at [268, 246] on link "44 The Raving Patients Podcast" at bounding box center [286, 229] width 126 height 126
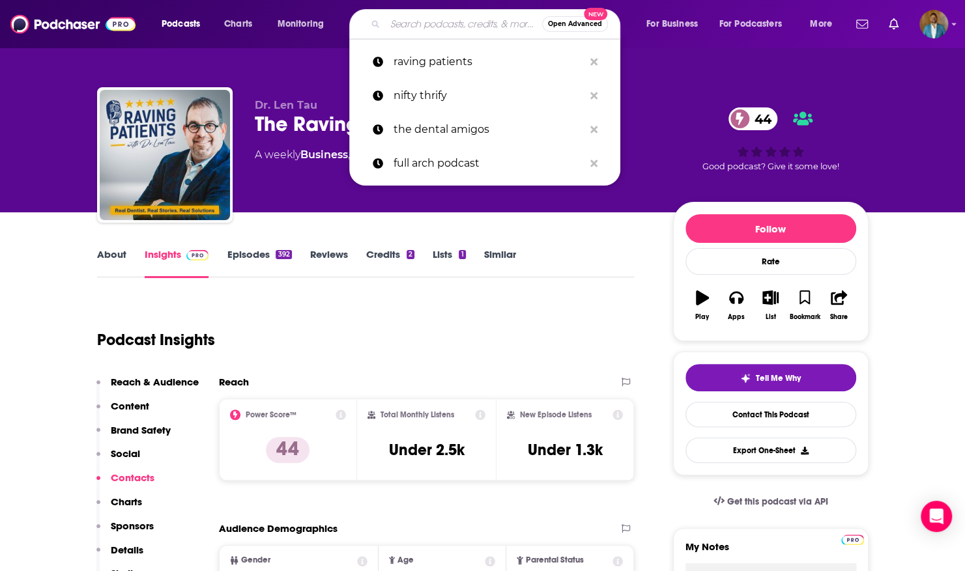
click at [407, 30] on input "Search podcasts, credits, & more..." at bounding box center [463, 24] width 157 height 21
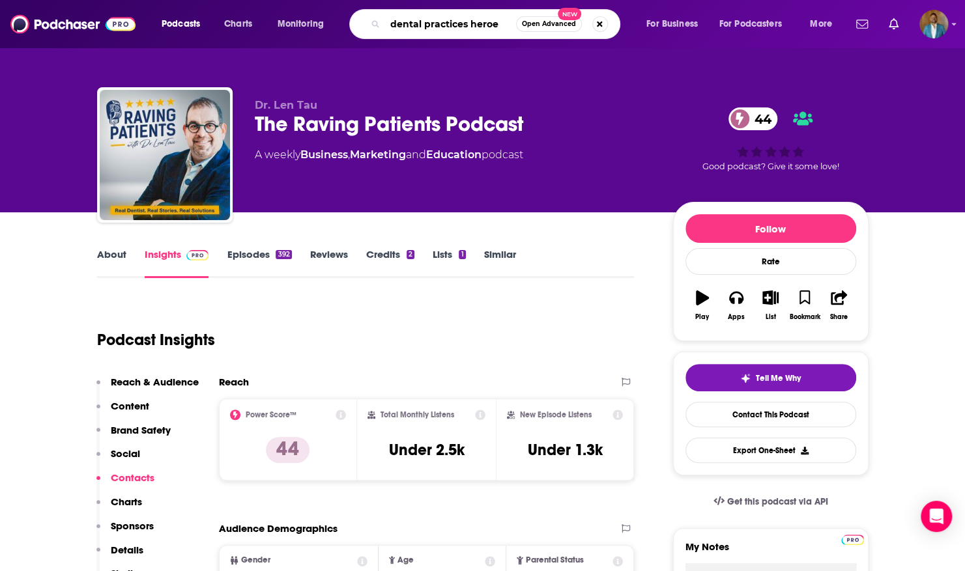
type input "dental practices heroes"
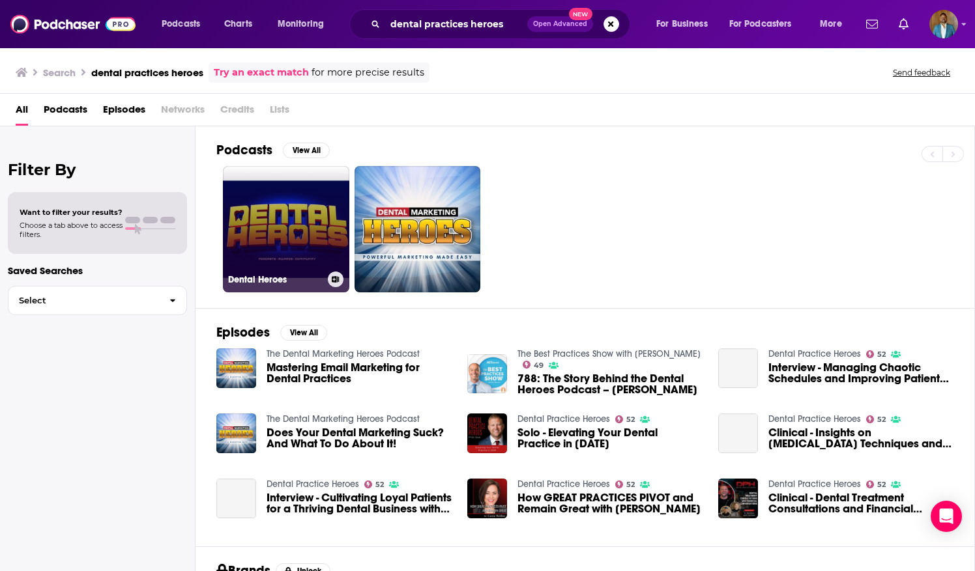
click at [278, 237] on link "Dental Heroes" at bounding box center [286, 229] width 126 height 126
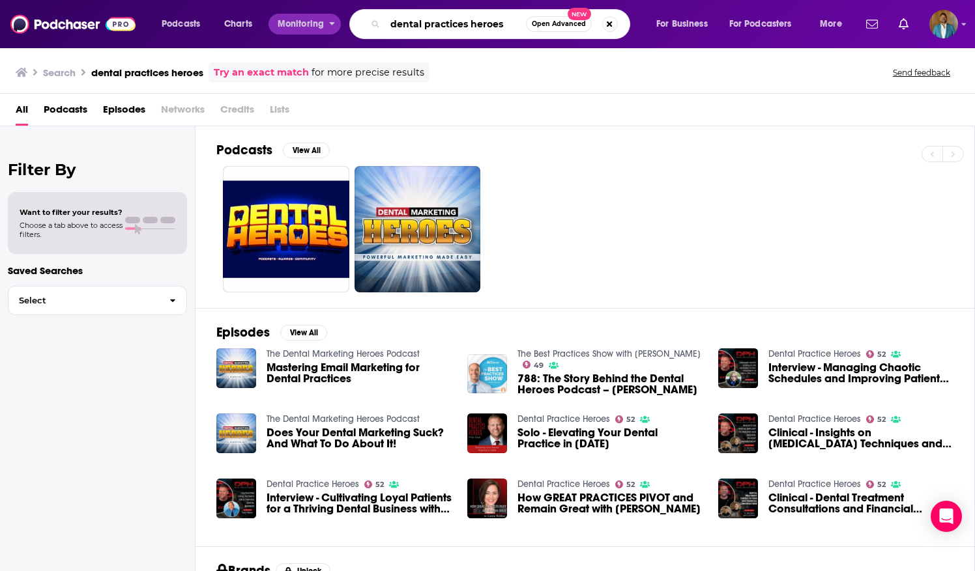
drag, startPoint x: 512, startPoint y: 20, endPoint x: 193, endPoint y: -27, distance: 322.7
click at [193, 0] on html "Podcasts Charts Monitoring dental practices heroes Open Advanced New For Busine…" at bounding box center [487, 285] width 975 height 571
type input "[PERSON_NAME]"
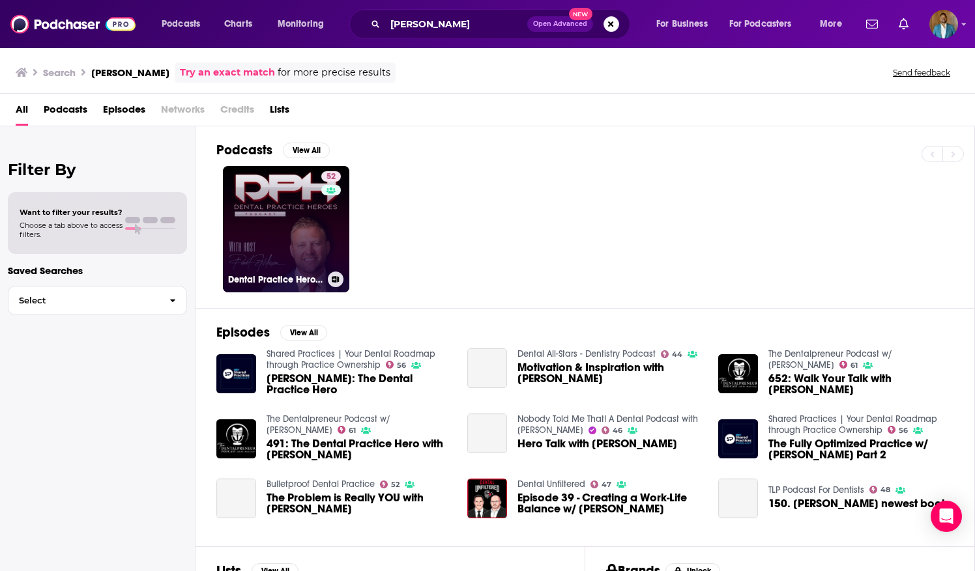
click at [287, 195] on link "52 Dental Practice Heroes" at bounding box center [286, 229] width 126 height 126
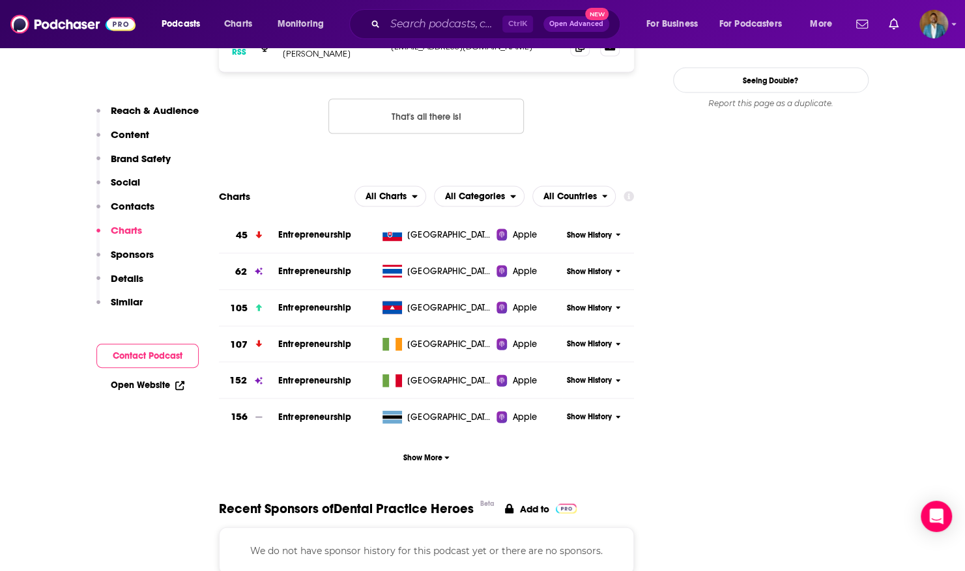
scroll to position [1510, 0]
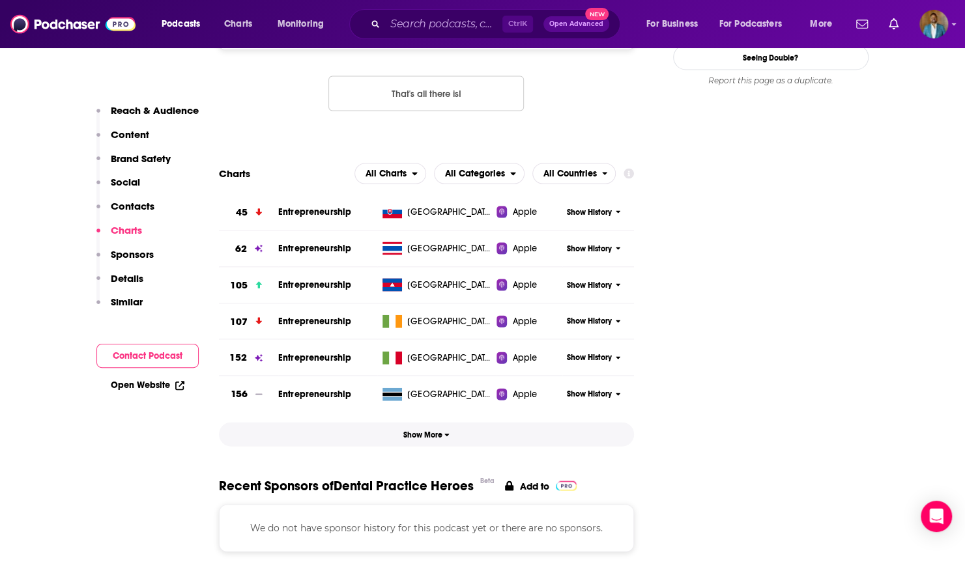
click at [444, 423] on button "Show More" at bounding box center [427, 435] width 416 height 24
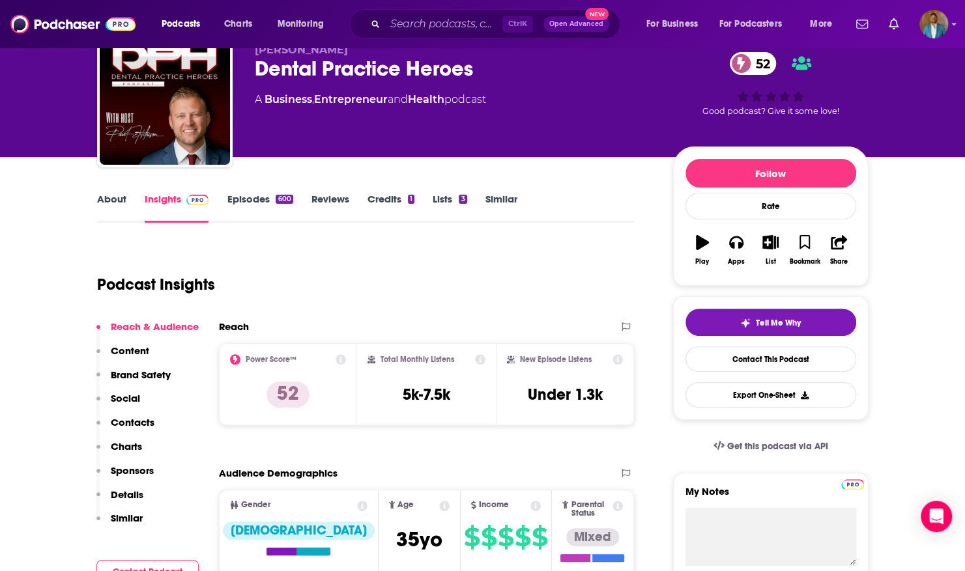
scroll to position [0, 0]
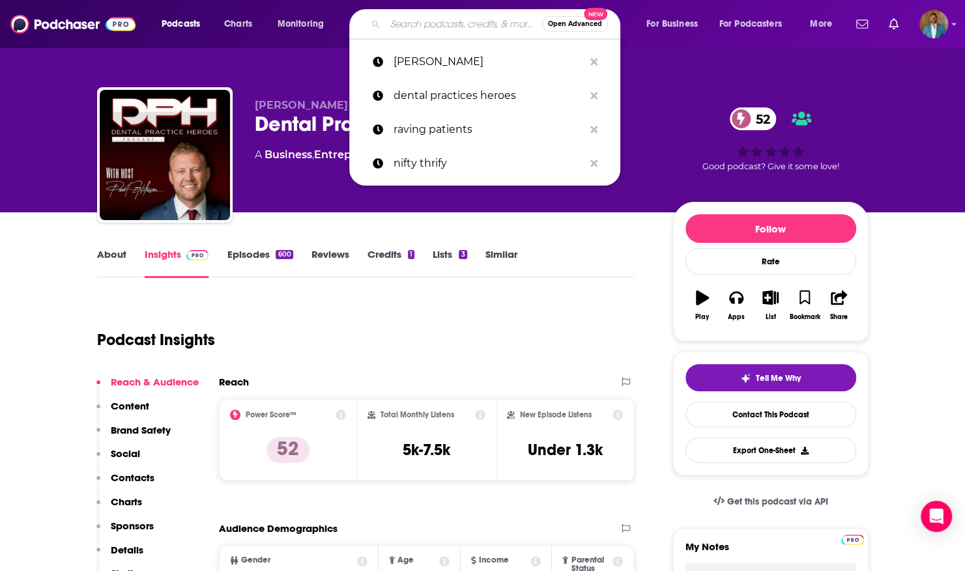
click at [452, 29] on input "Search podcasts, credits, & more..." at bounding box center [463, 24] width 157 height 21
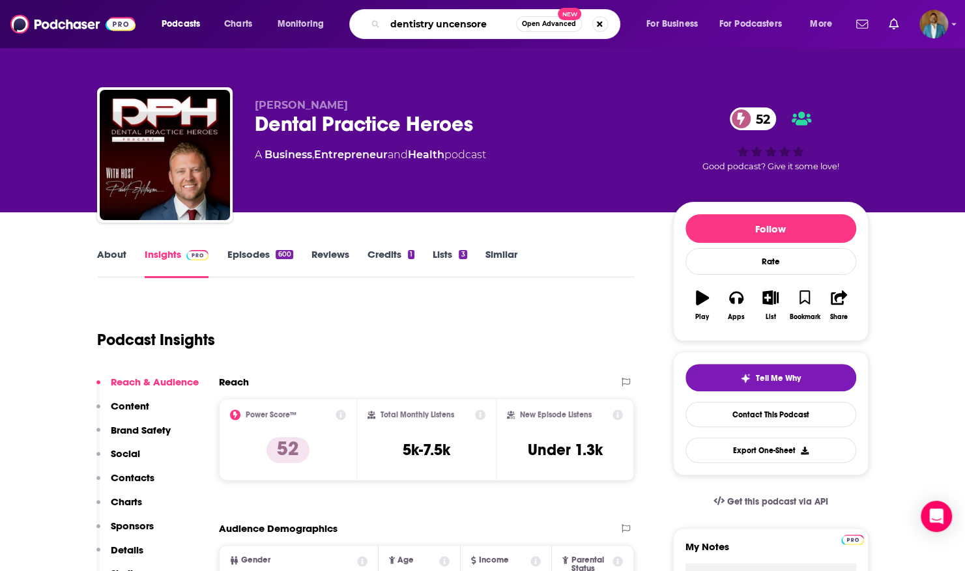
type input "dentistry uncensored"
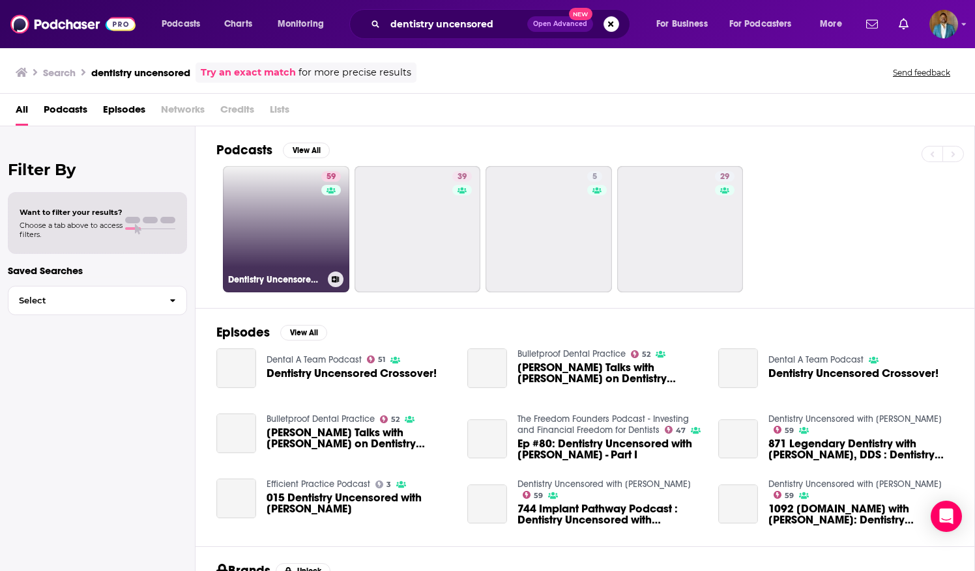
click at [255, 201] on link "59 Dentistry Uncensored with Howard Farran" at bounding box center [286, 229] width 126 height 126
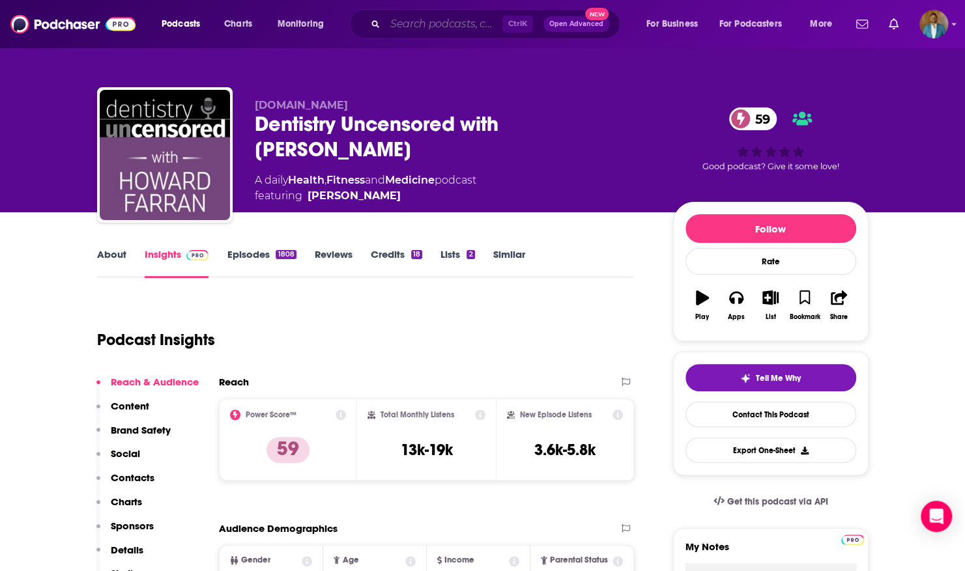
click at [429, 23] on input "Search podcasts, credits, & more..." at bounding box center [443, 24] width 117 height 21
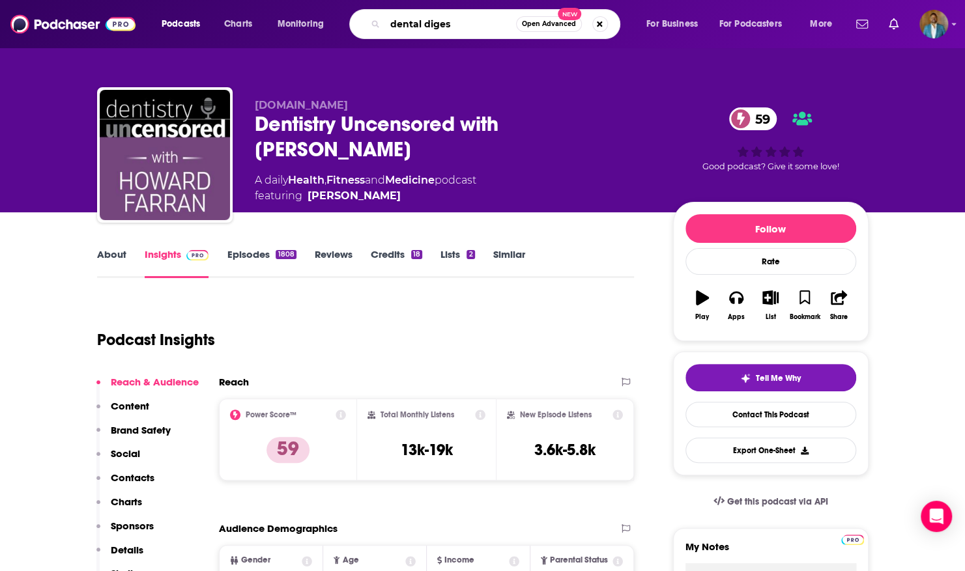
type input "dental digest"
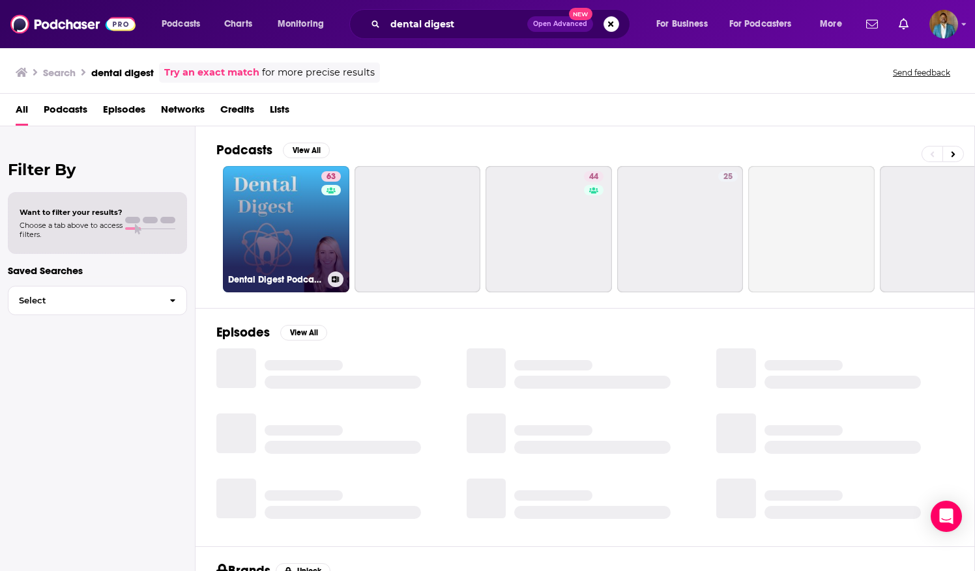
click at [315, 231] on link "63 Dental Digest Podcast with Dr. Melissa Seibert" at bounding box center [286, 229] width 126 height 126
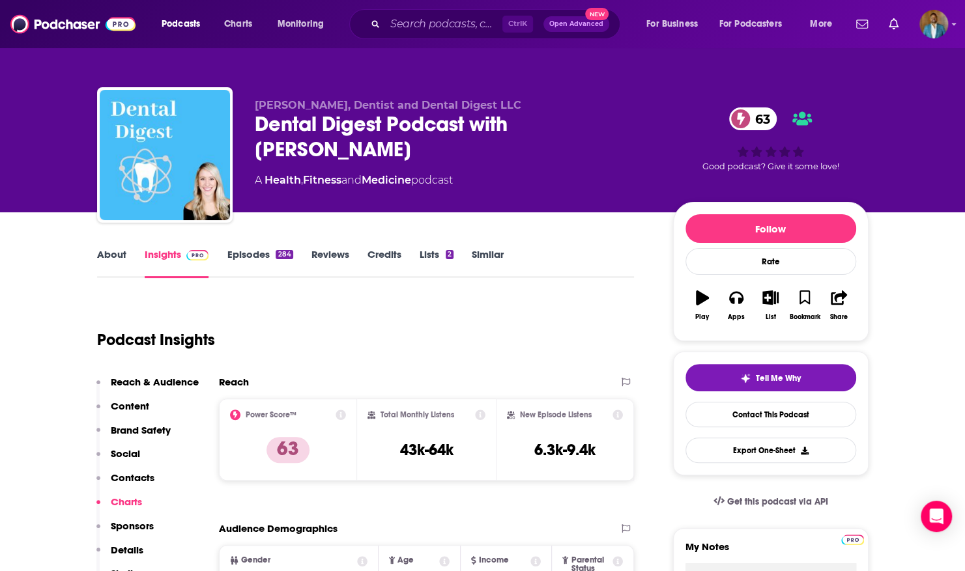
click at [571, 28] on button "Open Advanced New" at bounding box center [576, 24] width 66 height 16
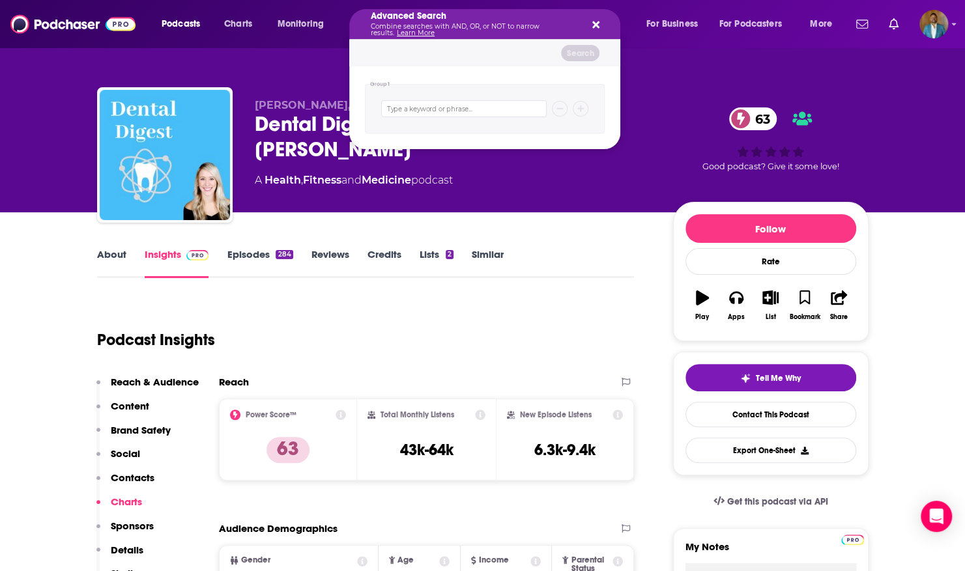
click at [595, 19] on button "Search podcasts, credits, & more..." at bounding box center [593, 24] width 10 height 10
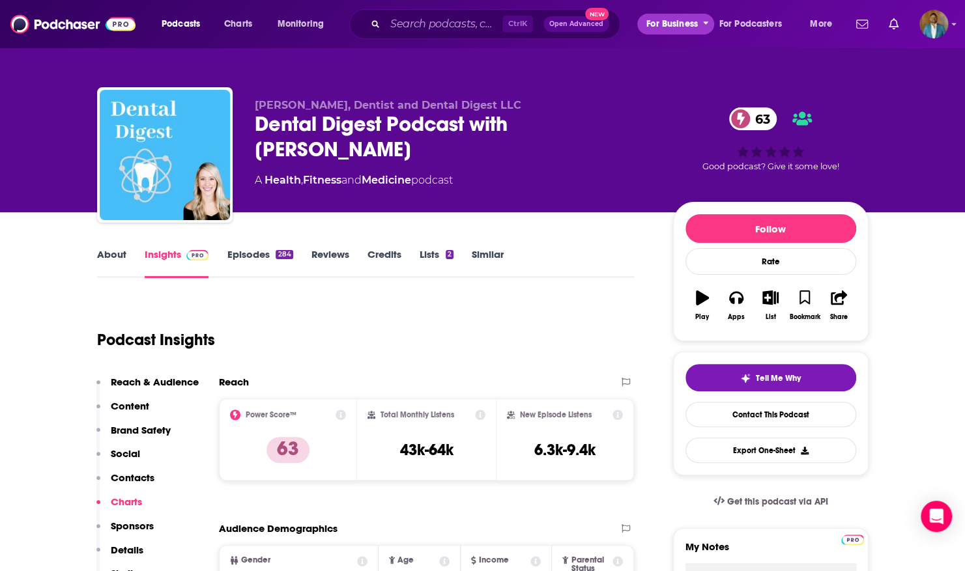
click at [657, 25] on span "For Business" at bounding box center [671, 24] width 51 height 18
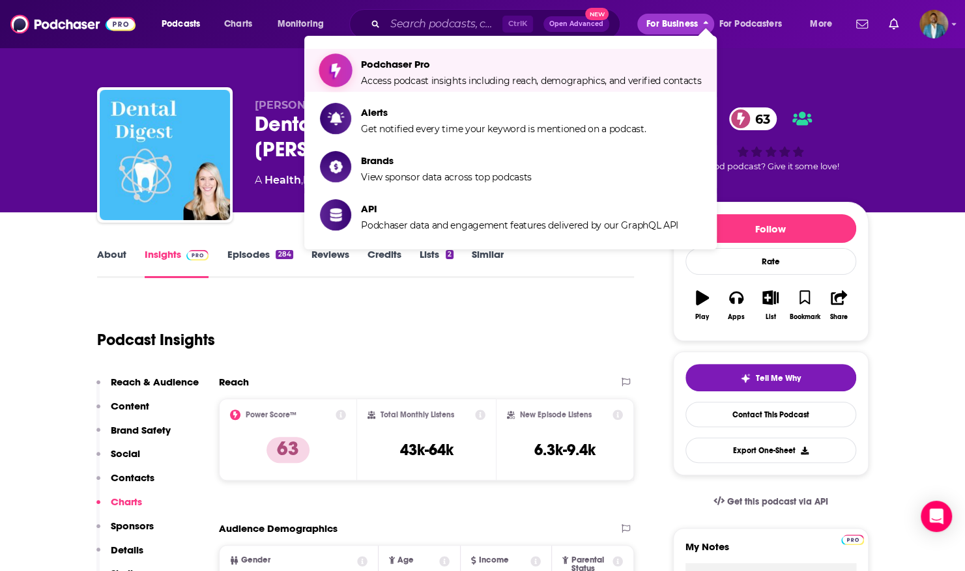
click at [505, 63] on span "Podchaser Pro" at bounding box center [531, 64] width 340 height 12
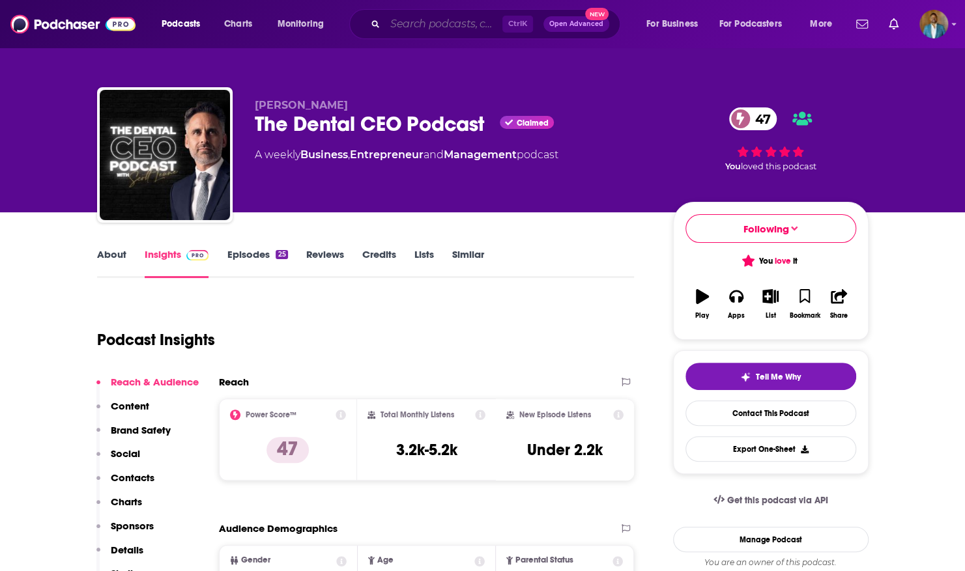
click at [412, 27] on input "Search podcasts, credits, & more..." at bounding box center [443, 24] width 117 height 21
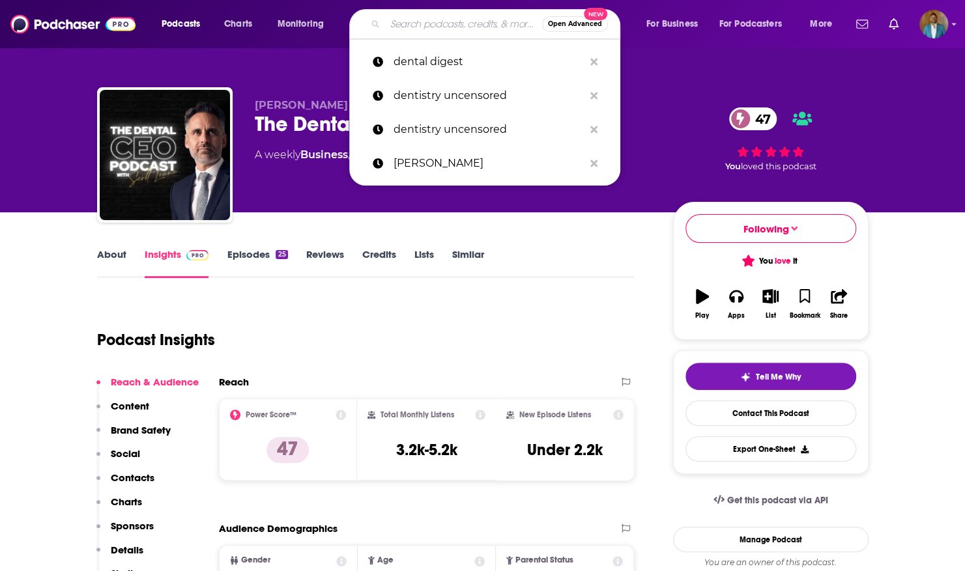
click at [412, 27] on input "Search podcasts, credits, & more..." at bounding box center [463, 24] width 157 height 21
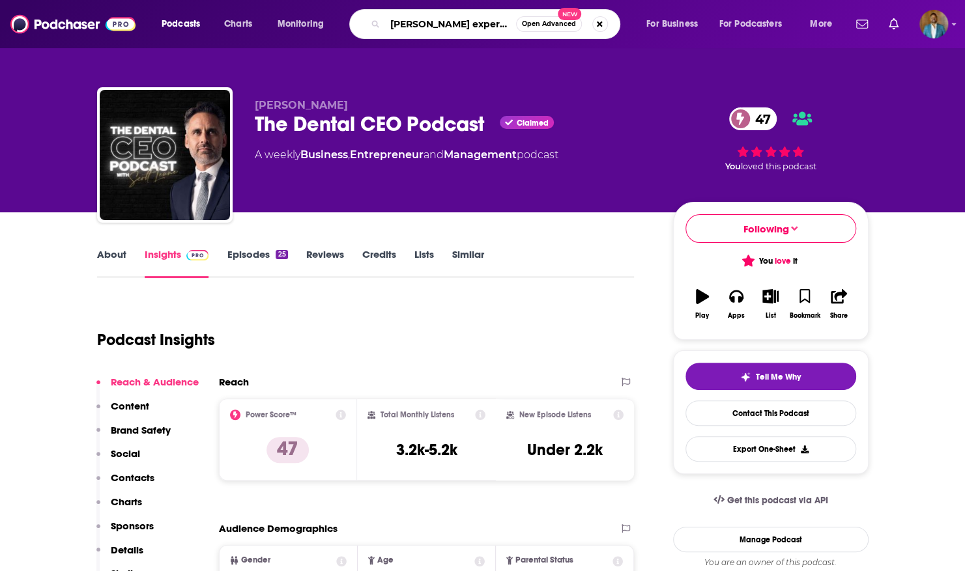
type input "[PERSON_NAME] experience"
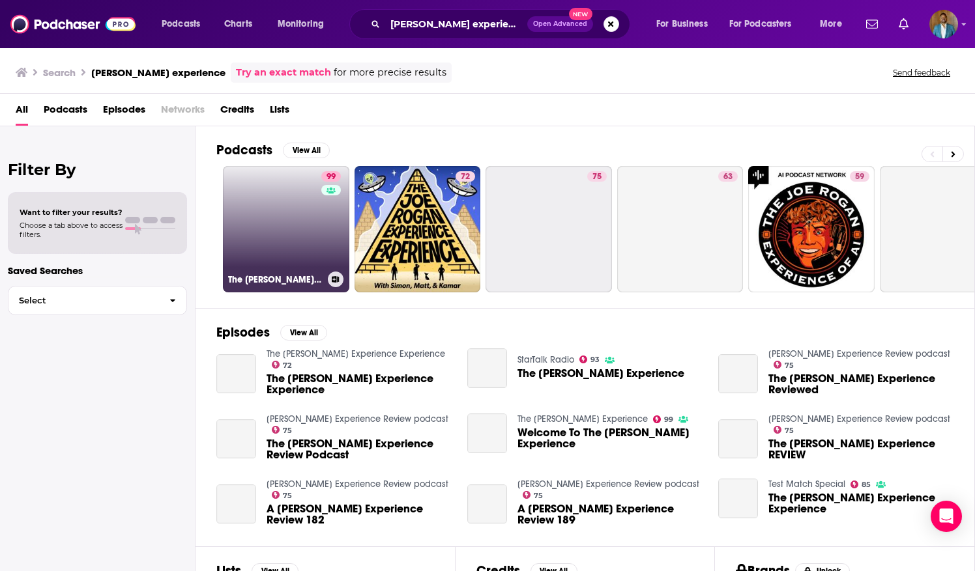
click at [292, 220] on link "99 The [PERSON_NAME] Experience" at bounding box center [286, 229] width 126 height 126
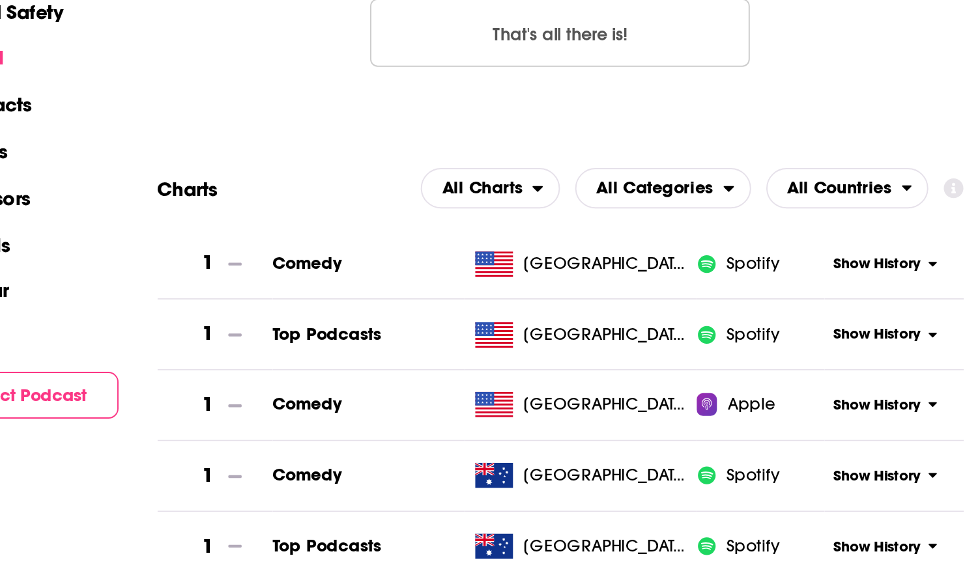
scroll to position [1860, 0]
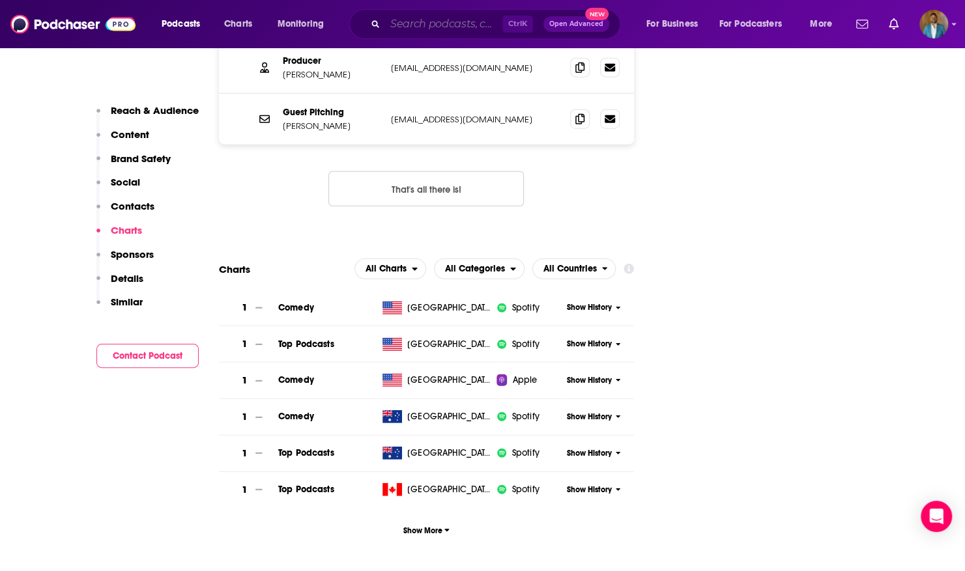
click at [409, 31] on input "Search podcasts, credits, & more..." at bounding box center [443, 24] width 117 height 21
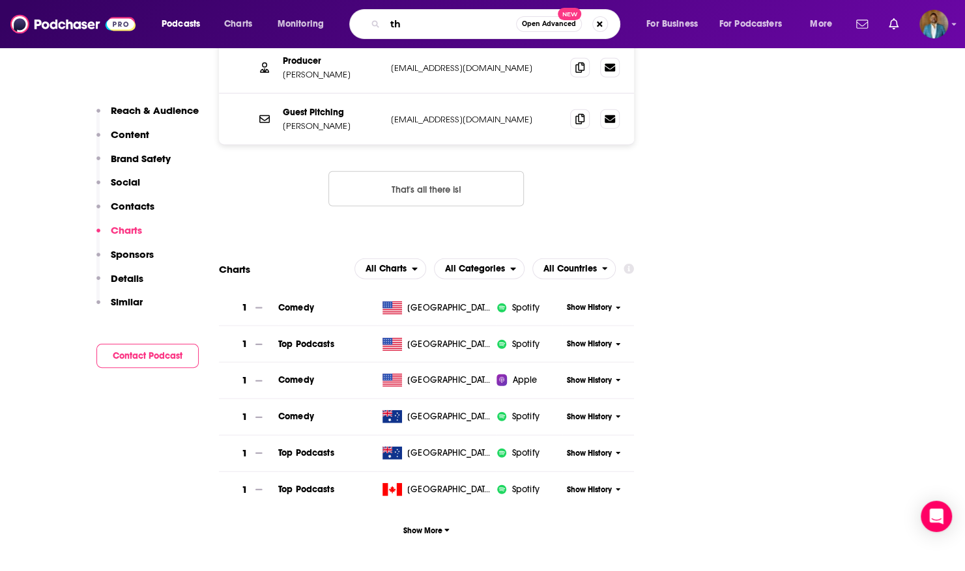
type input "t"
type input "[PERSON_NAME]"
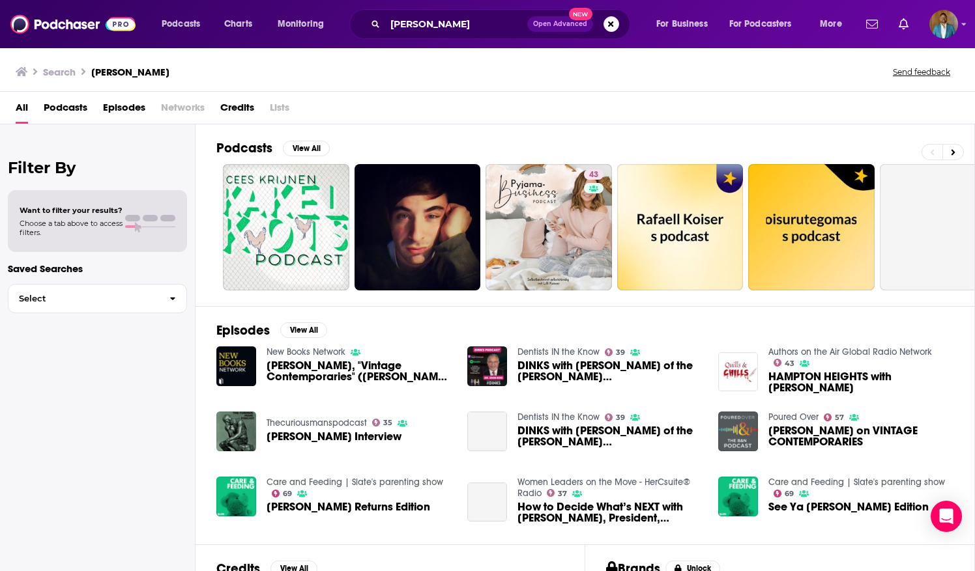
click at [510, 358] on div "Dentists IN the Know 39 DINKS with [PERSON_NAME] of the [PERSON_NAME][GEOGRAPHI…" at bounding box center [584, 367] width 235 height 40
click at [503, 357] on img "DINKS with Dr. John Kois of the Kois Center" at bounding box center [487, 367] width 40 height 40
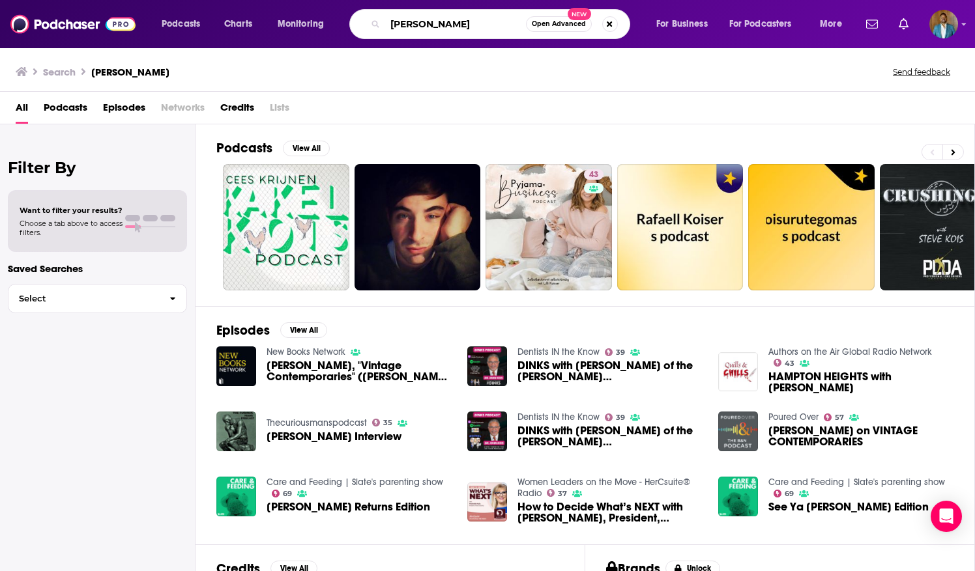
click at [433, 21] on input "[PERSON_NAME]" at bounding box center [455, 24] width 141 height 21
type input "k"
type input "[PERSON_NAME]"
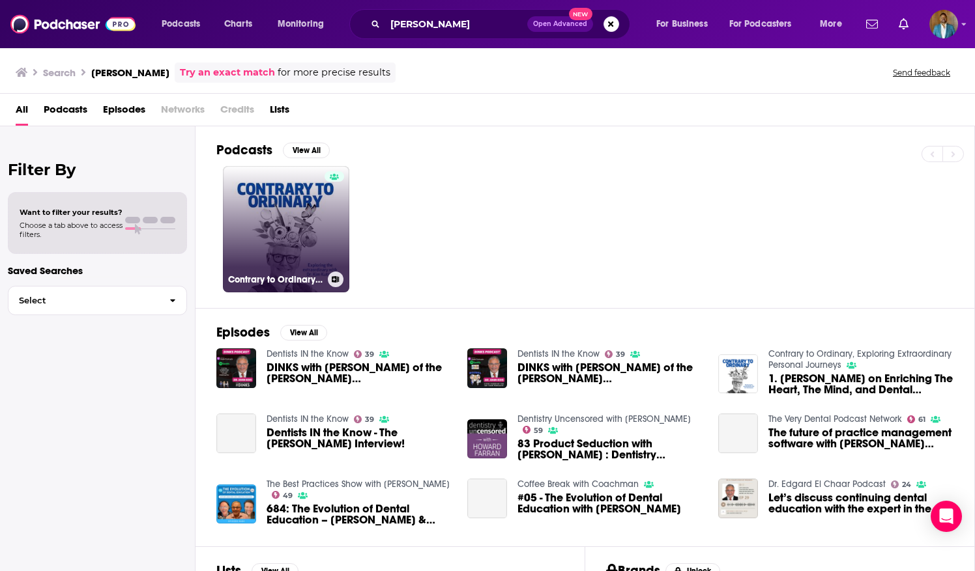
click at [308, 252] on link "Contrary to Ordinary, Exploring Extraordinary Personal Journeys" at bounding box center [286, 229] width 126 height 126
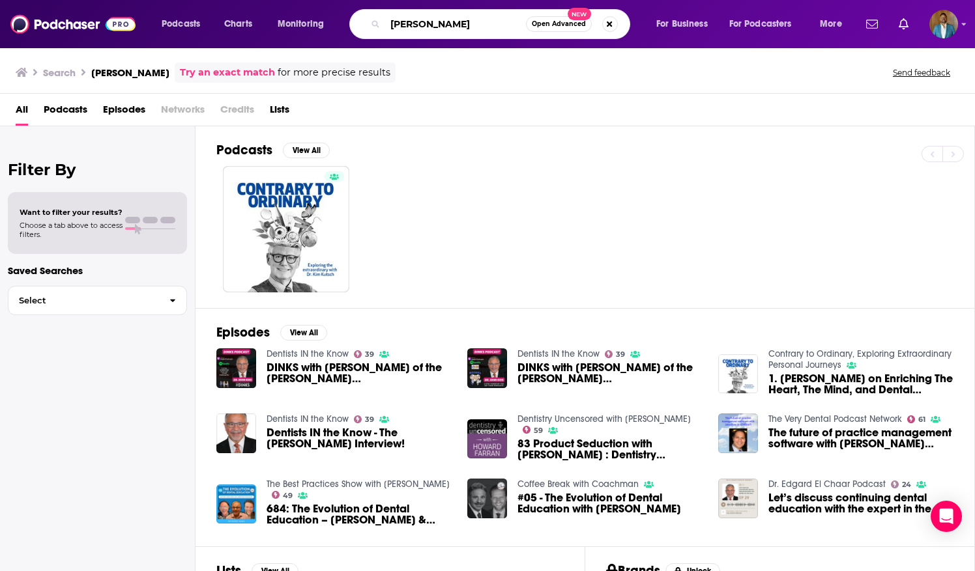
drag, startPoint x: 446, startPoint y: 18, endPoint x: 265, endPoint y: 5, distance: 181.0
click at [265, 5] on div "Podcasts Charts Monitoring [PERSON_NAME] Open Advanced New For Business For Pod…" at bounding box center [487, 24] width 975 height 48
type input "Spear education"
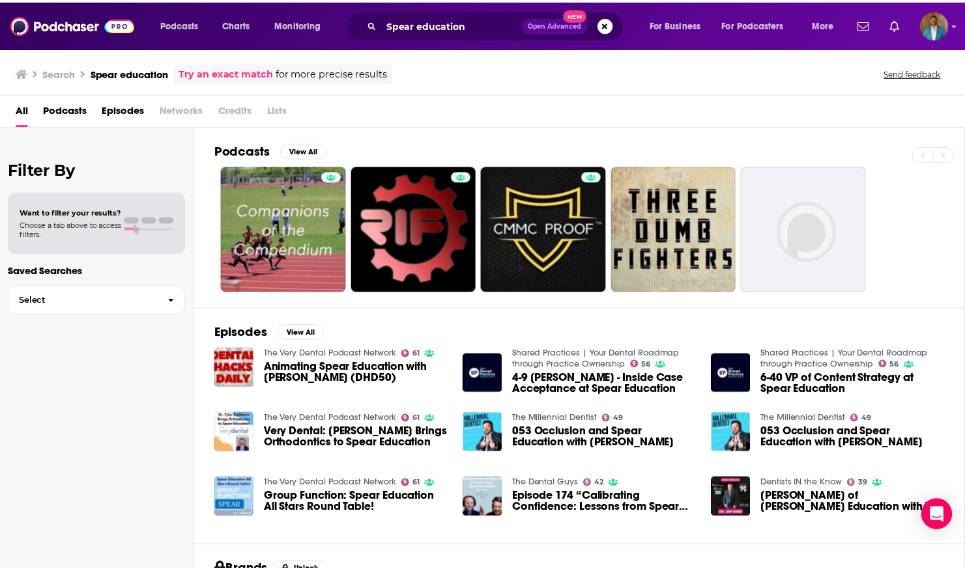
scroll to position [10, 0]
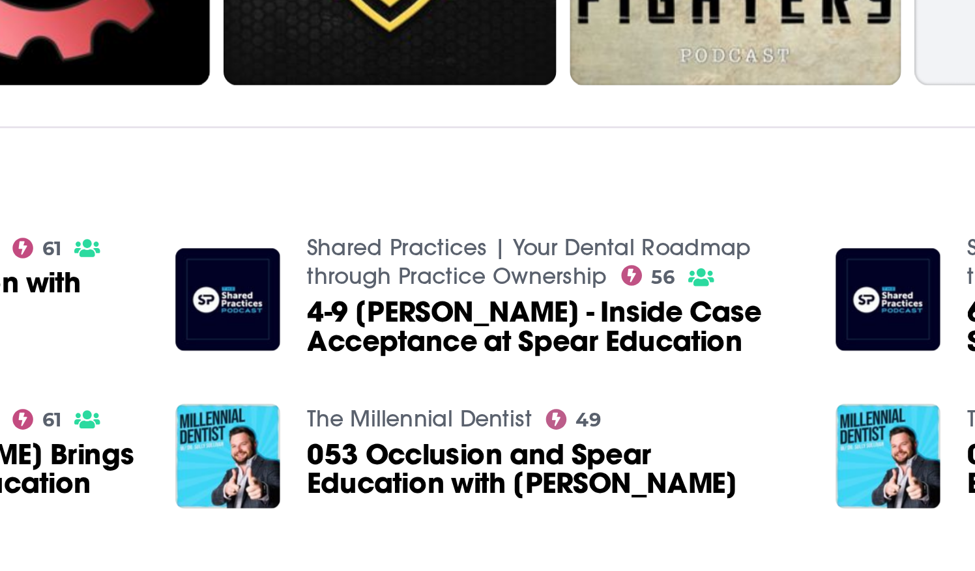
click at [642, 351] on icon at bounding box center [641, 355] width 8 height 8
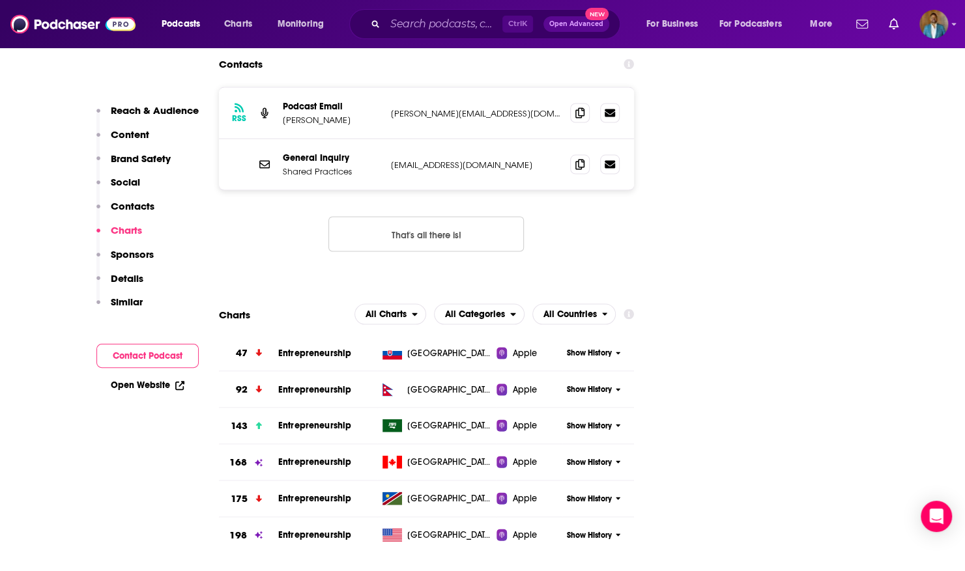
scroll to position [1389, 0]
click at [440, 22] on input "Search podcasts, credits, & more..." at bounding box center [443, 24] width 117 height 21
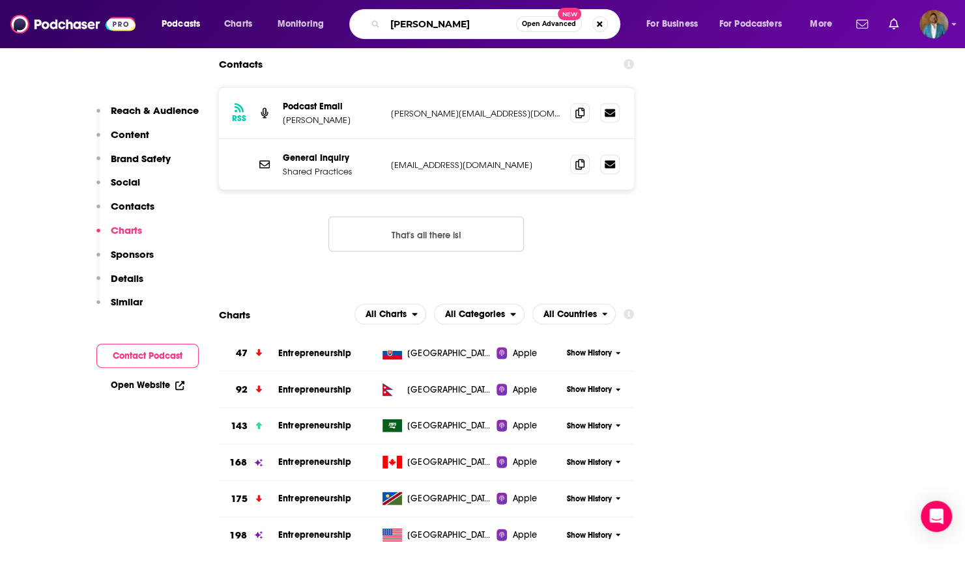
type input "[PERSON_NAME]"
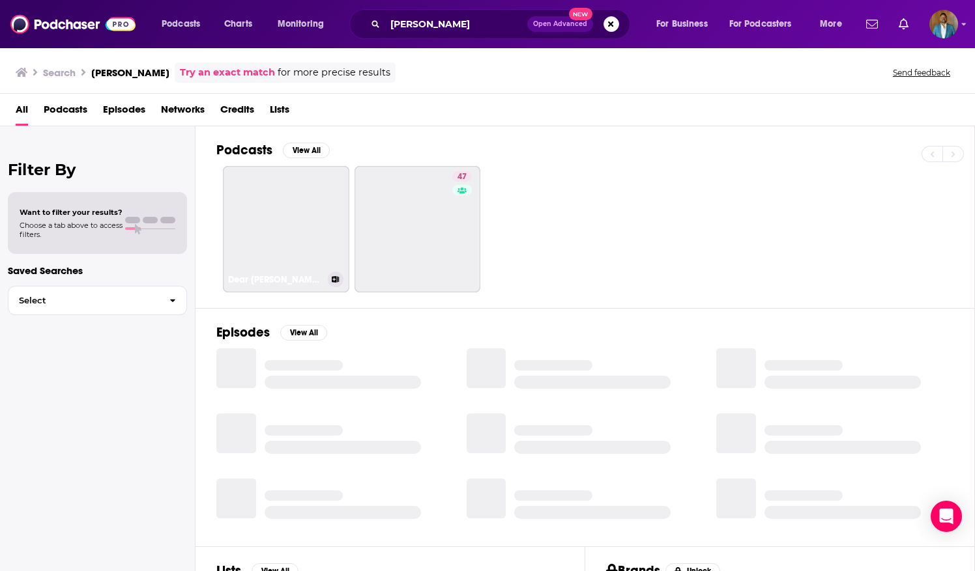
click at [276, 206] on link "Dear [PERSON_NAME] Show" at bounding box center [286, 229] width 126 height 126
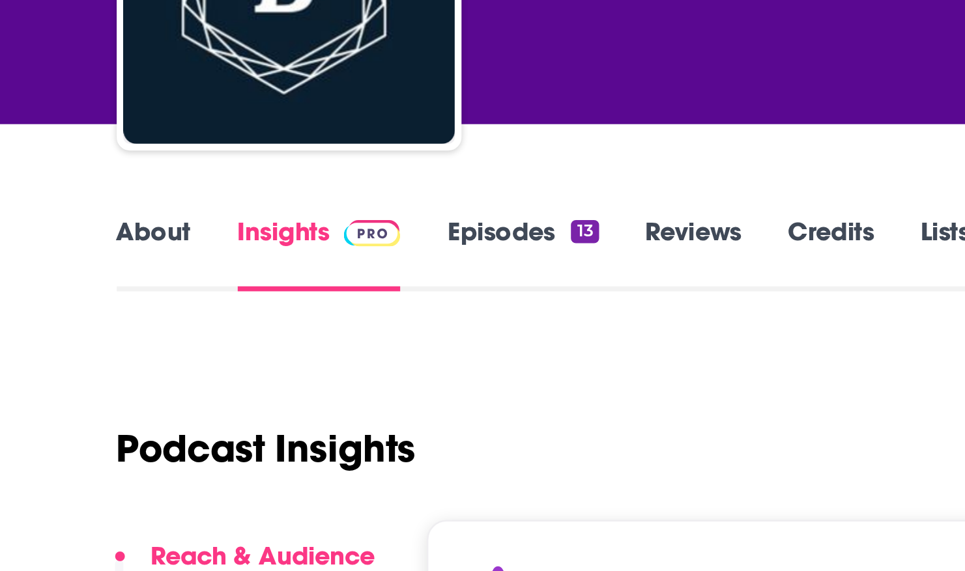
click at [239, 259] on link "Episodes 13" at bounding box center [256, 263] width 59 height 30
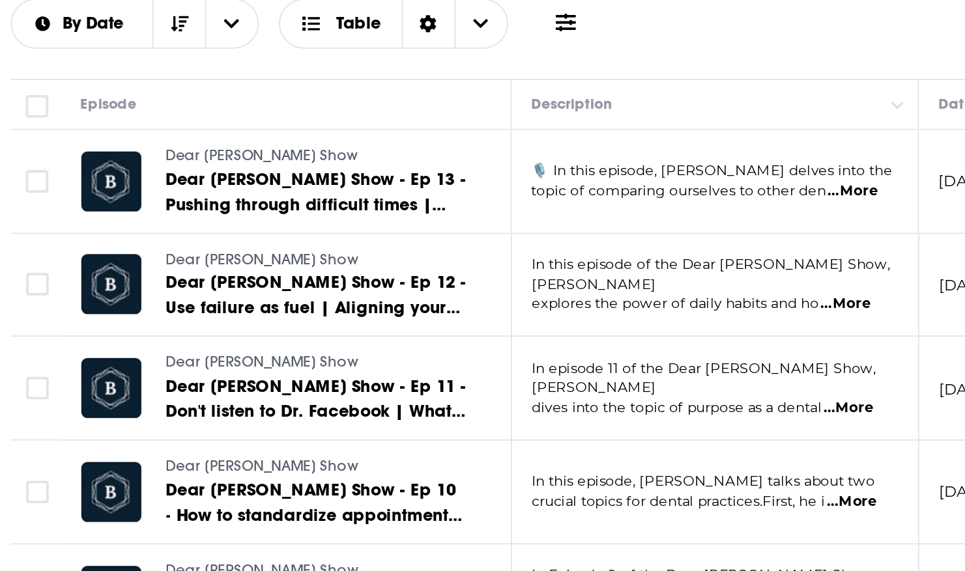
scroll to position [155, 0]
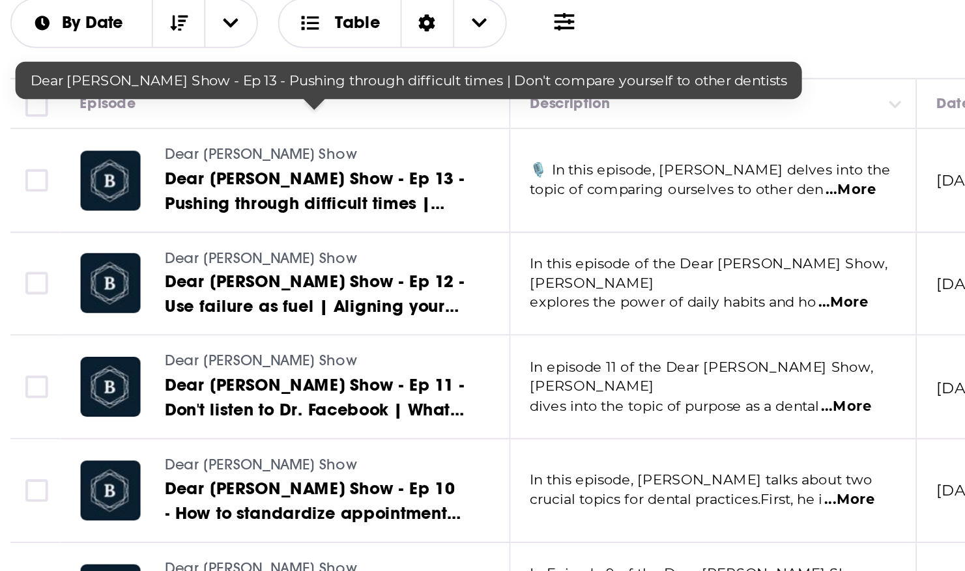
click at [226, 272] on span "Dear [PERSON_NAME] Show - Ep 13 - Pushing through difficult times | Don't compa…" at bounding box center [256, 297] width 156 height 50
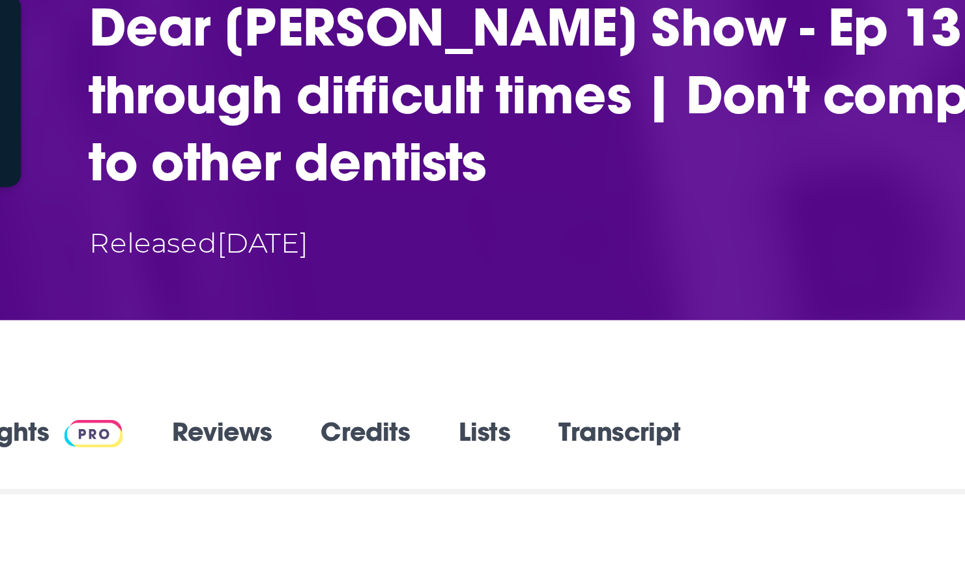
drag, startPoint x: 403, startPoint y: 209, endPoint x: 161, endPoint y: 132, distance: 253.7
click at [160, 132] on div "Dear [PERSON_NAME] Show - Ep 13 - Pushing through difficult times | Don't compa…" at bounding box center [483, 164] width 772 height 102
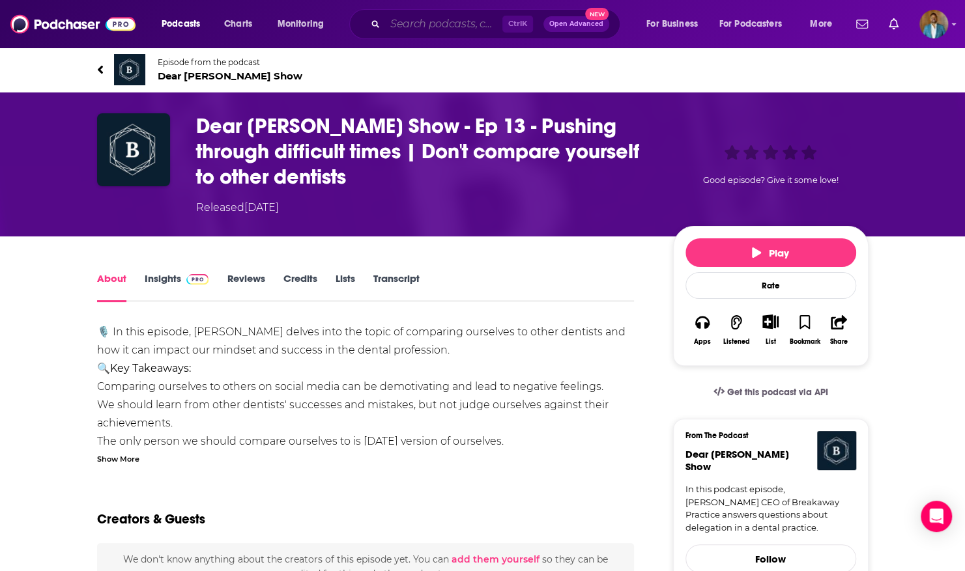
click at [431, 26] on input "Search podcasts, credits, & more..." at bounding box center [443, 24] width 117 height 21
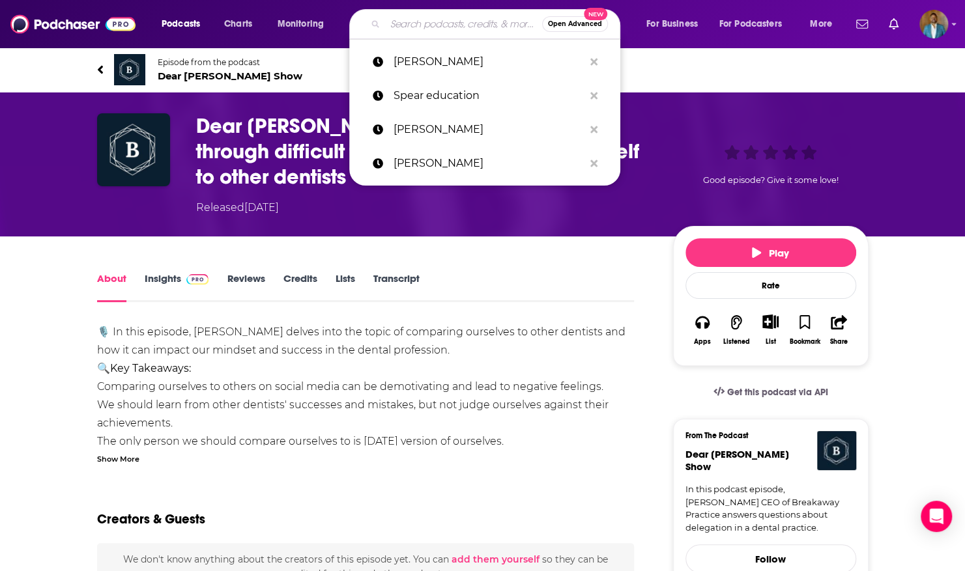
type input "s"
type input "e"
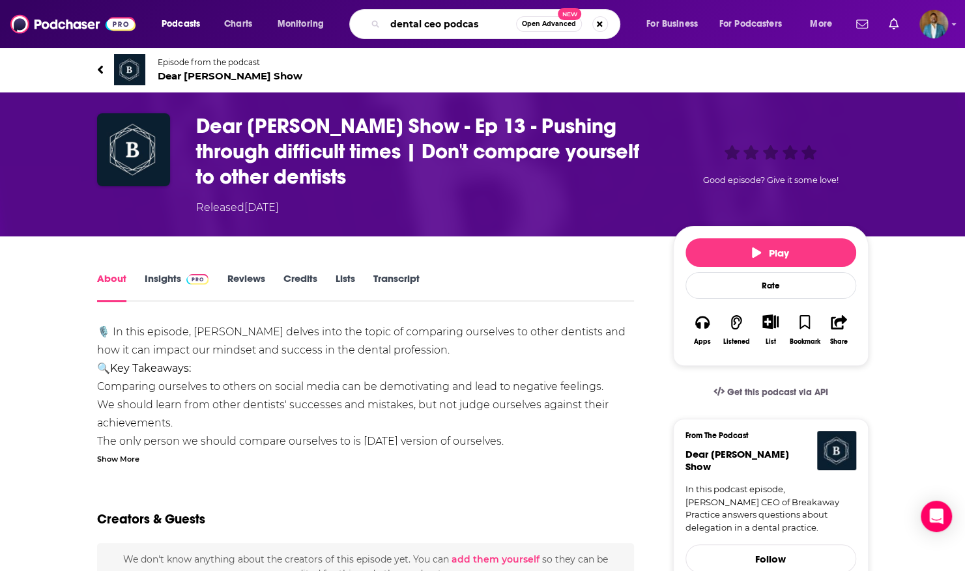
type input "dental ceo podcast"
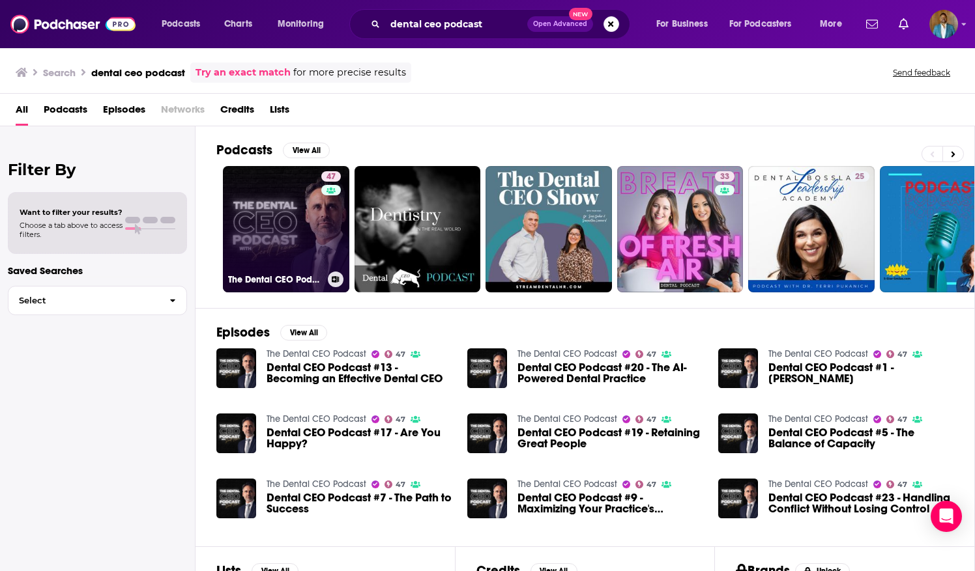
click at [280, 192] on link "47 The Dental CEO Podcast" at bounding box center [286, 229] width 126 height 126
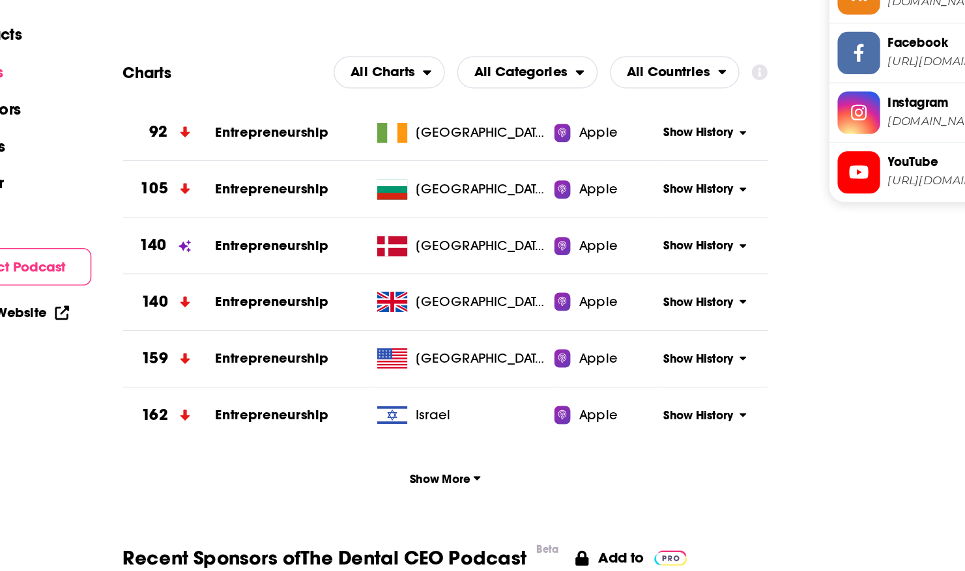
scroll to position [1321, 0]
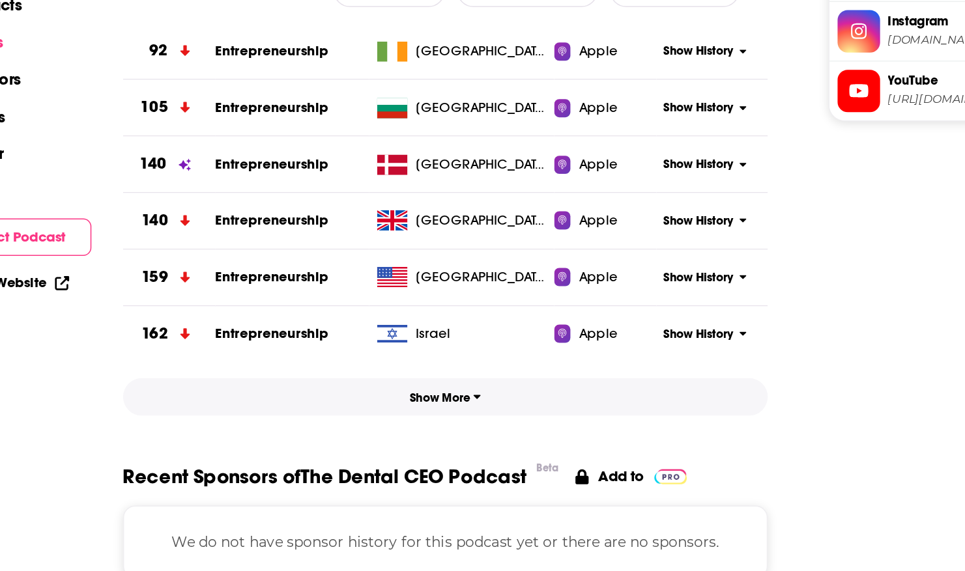
click at [444, 469] on button "Show More" at bounding box center [427, 459] width 416 height 24
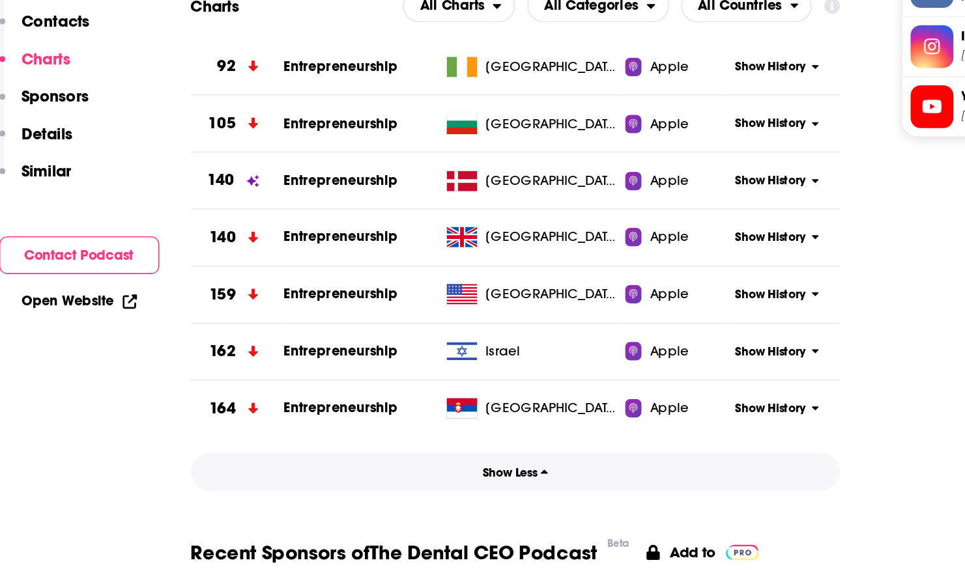
scroll to position [1321, 0]
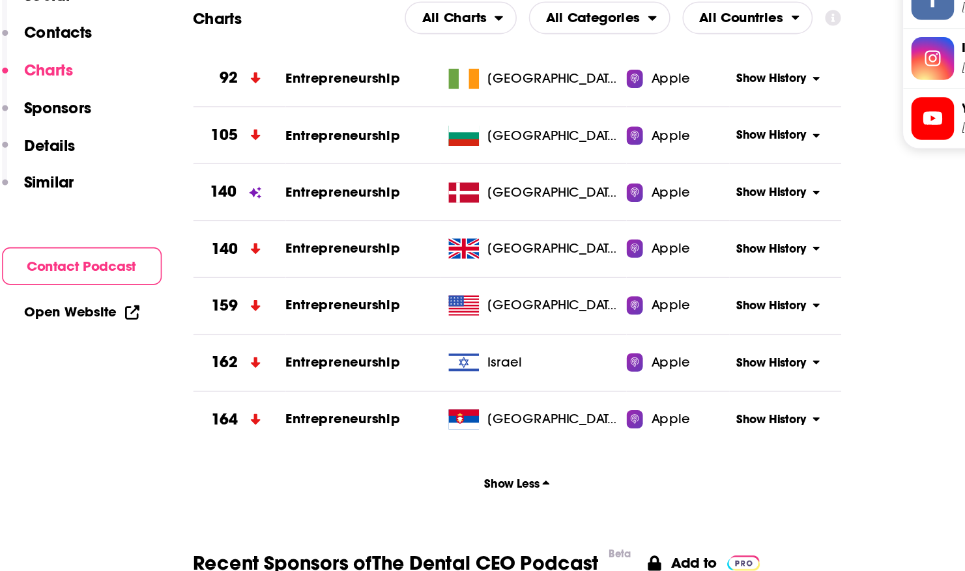
click at [266, 236] on div "92" at bounding box center [248, 236] width 59 height 36
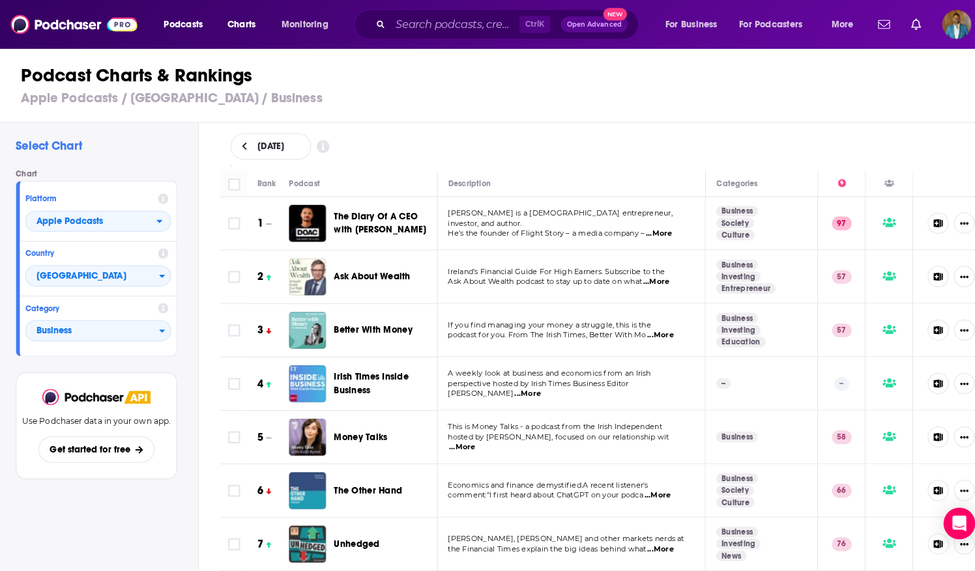
click at [307, 139] on div "[DATE]" at bounding box center [266, 145] width 79 height 26
click at [280, 149] on span "[DATE]" at bounding box center [267, 144] width 26 height 9
select select "7"
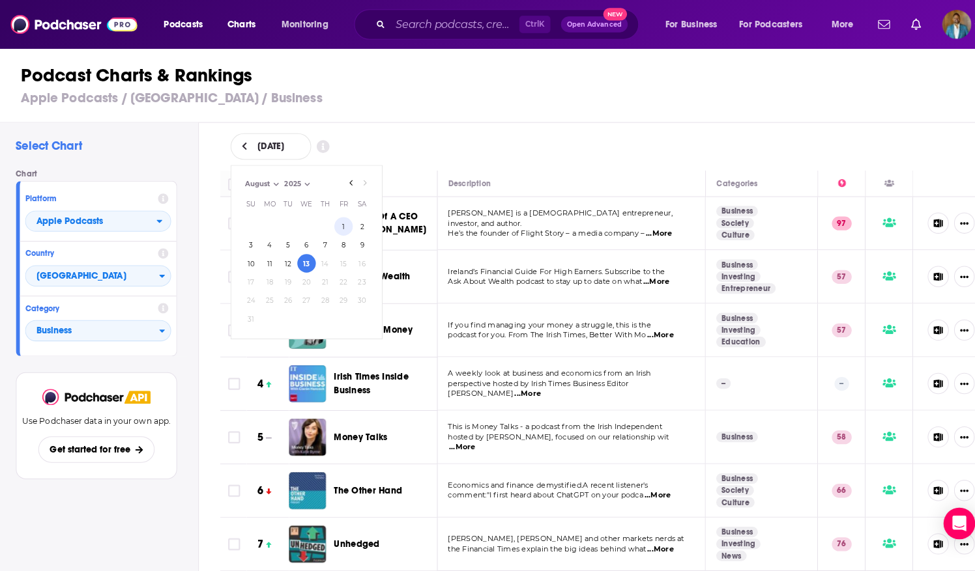
click at [343, 224] on button "1" at bounding box center [339, 223] width 18 height 18
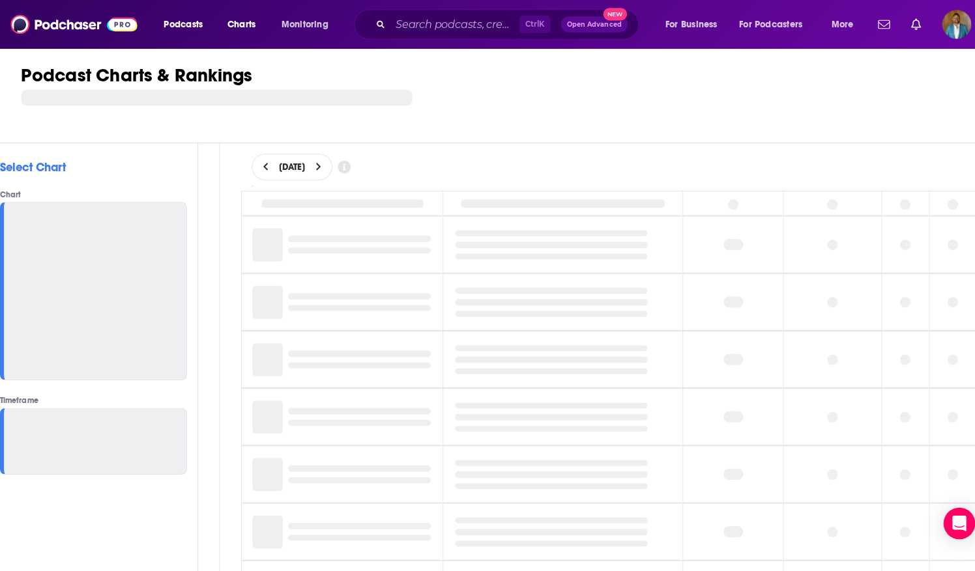
click at [304, 259] on td at bounding box center [343, 241] width 188 height 55
click at [481, 95] on div "Podcast Charts & Rankings" at bounding box center [503, 94] width 1007 height 94
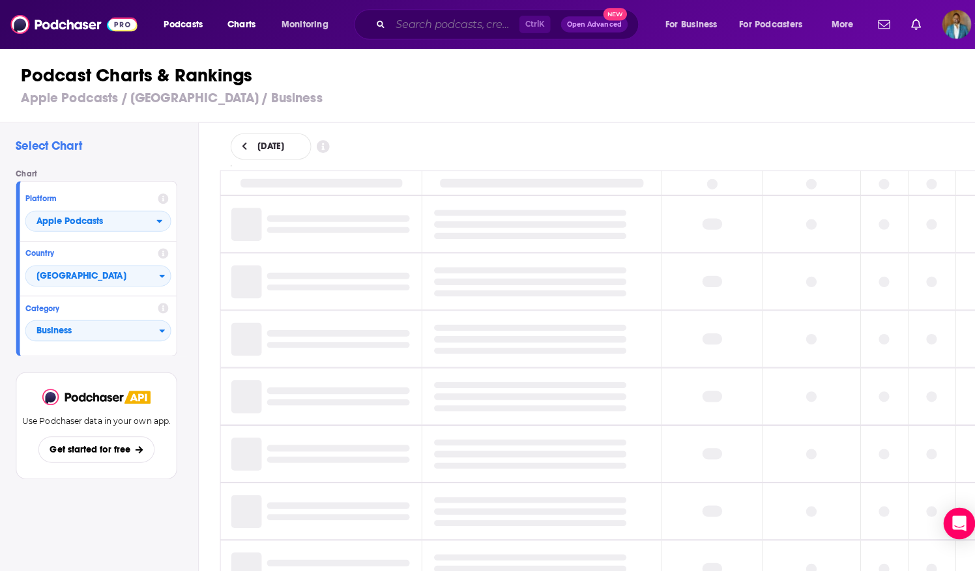
click at [493, 19] on input "Search podcasts, credits, & more..." at bounding box center [448, 24] width 127 height 21
click at [437, 23] on input "Search podcasts, credits, & more..." at bounding box center [448, 24] width 127 height 21
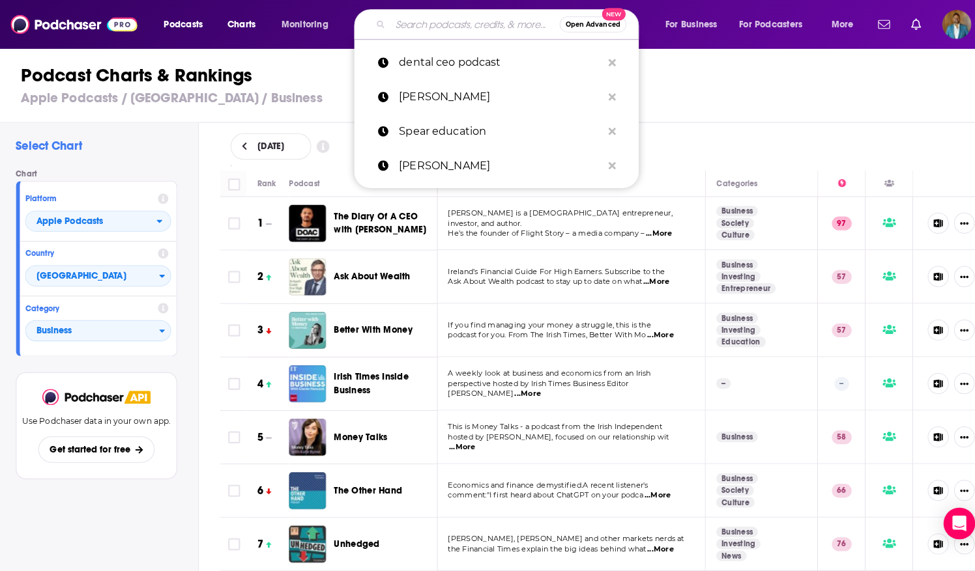
click at [437, 23] on input "Search podcasts, credits, & more..." at bounding box center [468, 24] width 167 height 21
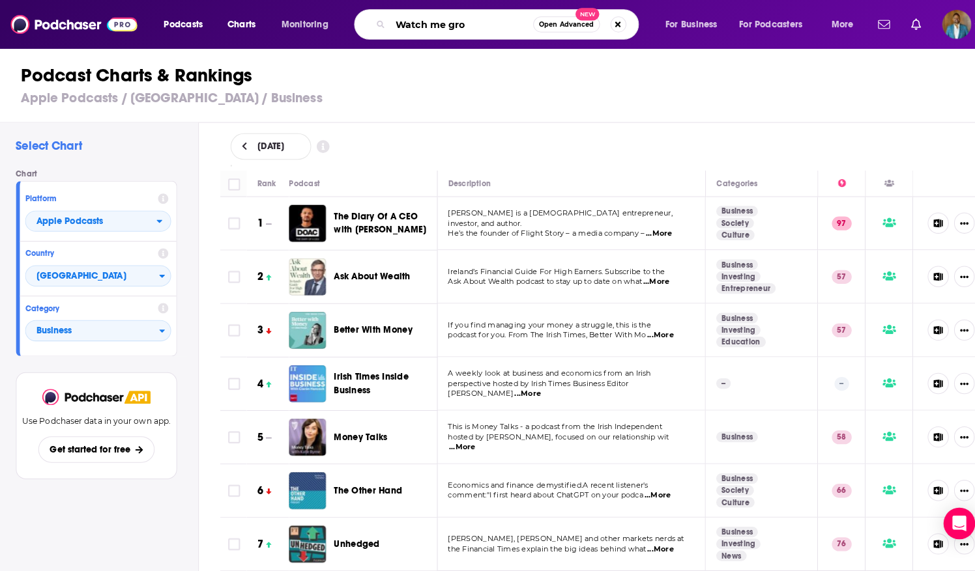
type input "Watch me grow"
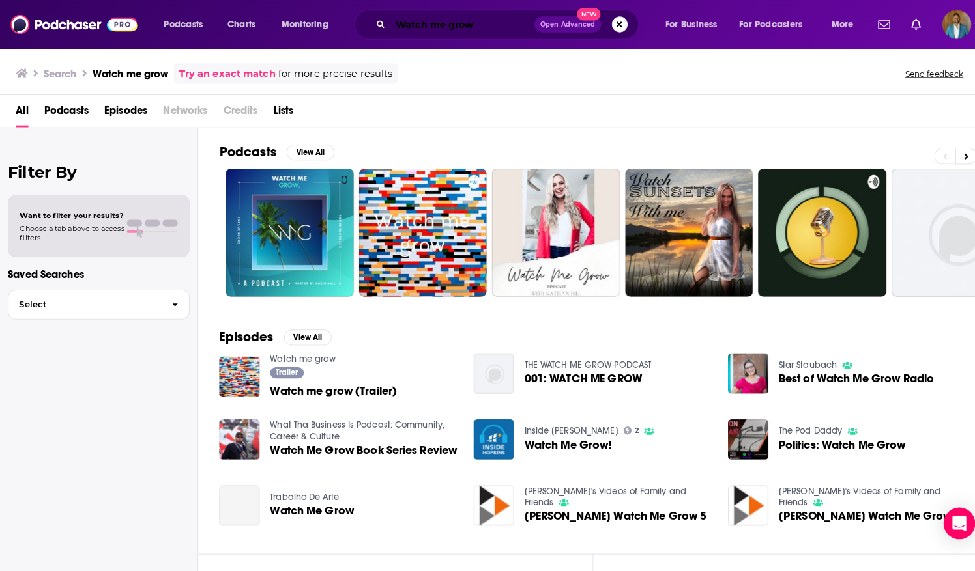
click at [479, 26] on input "Watch me grow" at bounding box center [456, 24] width 142 height 21
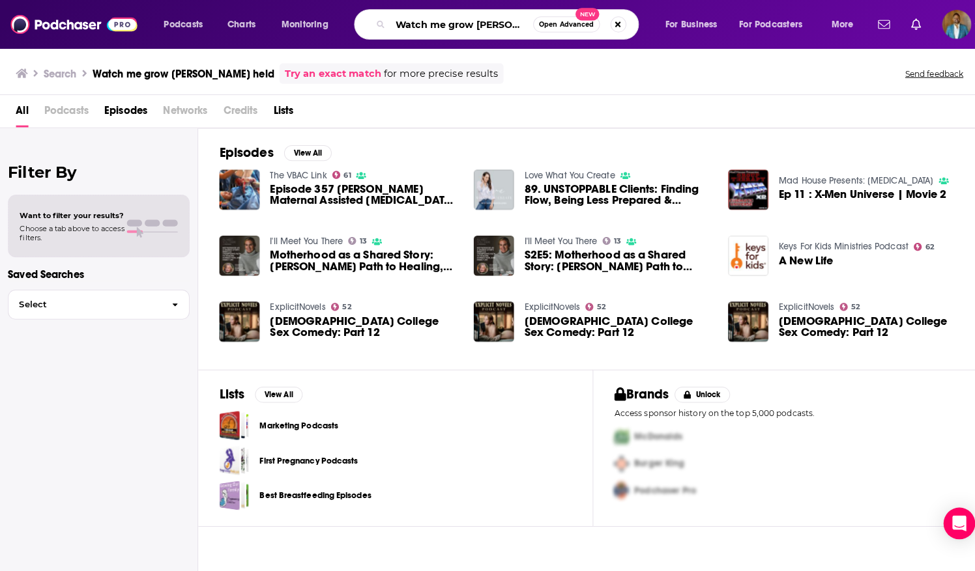
drag, startPoint x: 526, startPoint y: 20, endPoint x: 214, endPoint y: -10, distance: 313.0
click at [214, 0] on html "Podcasts Charts Monitoring Watch me grow [PERSON_NAME] held Open Advanced New F…" at bounding box center [487, 285] width 975 height 571
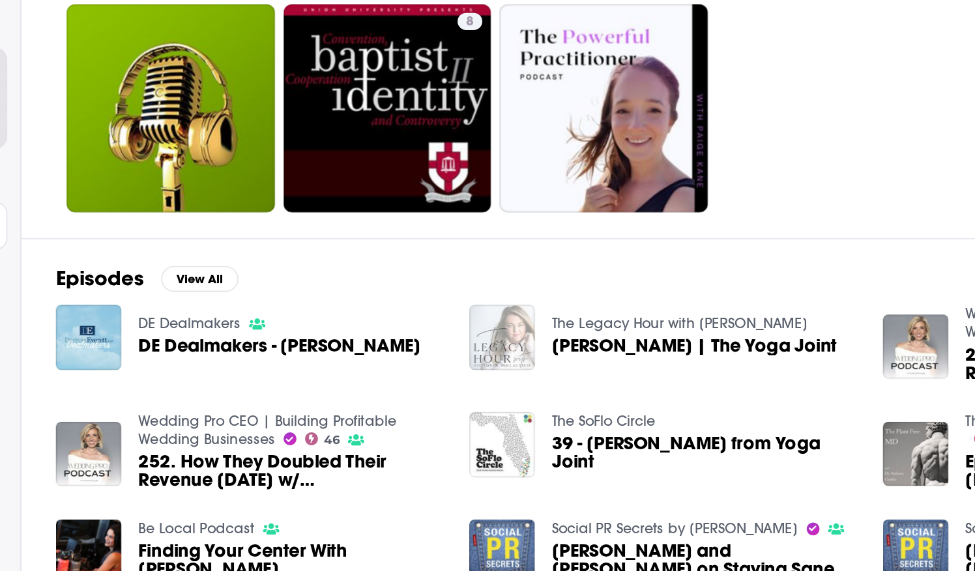
scroll to position [4, 0]
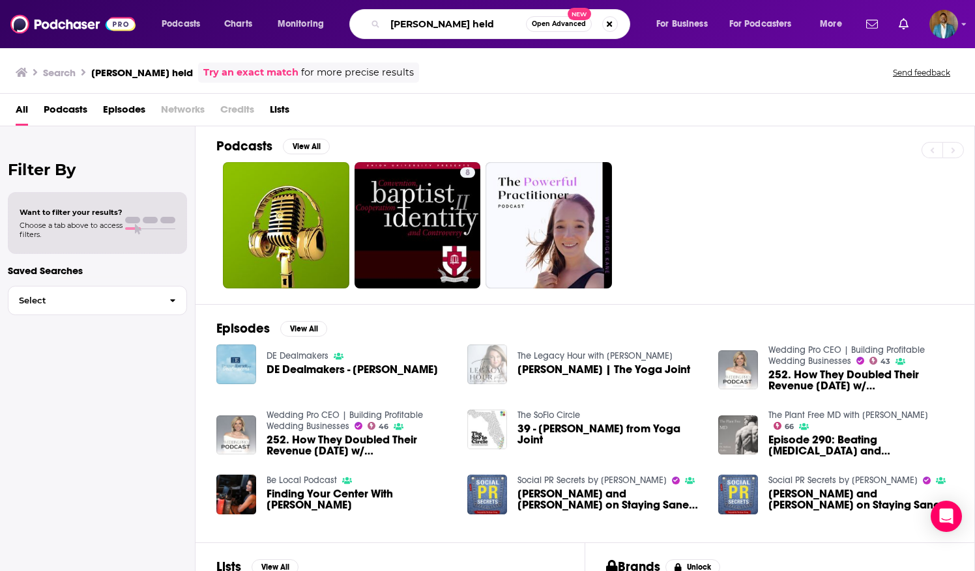
drag, startPoint x: 449, startPoint y: 18, endPoint x: 319, endPoint y: 2, distance: 130.7
click at [319, 2] on div "Podcasts Charts Monitoring [PERSON_NAME] held Open Advanced New For Business Fo…" at bounding box center [487, 24] width 975 height 48
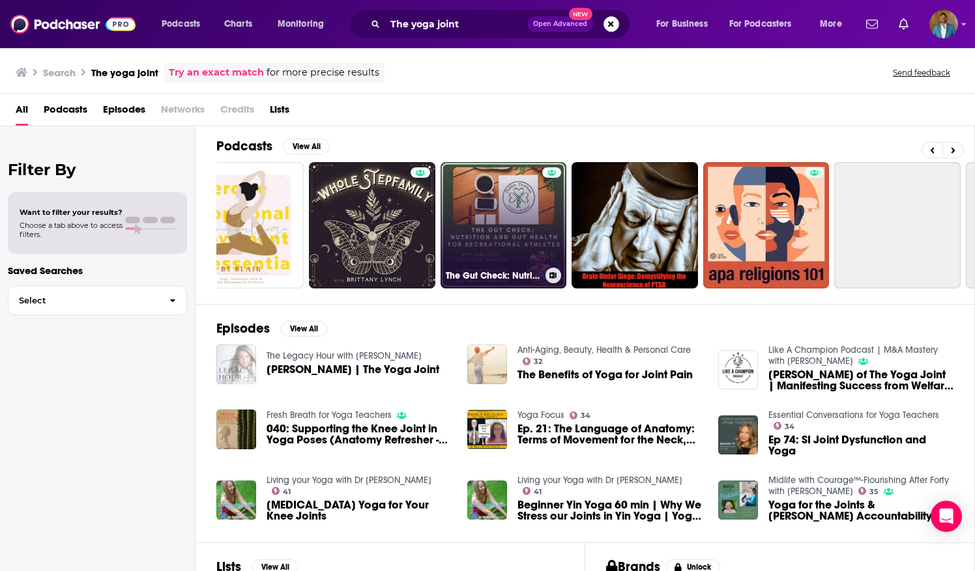
scroll to position [0, 438]
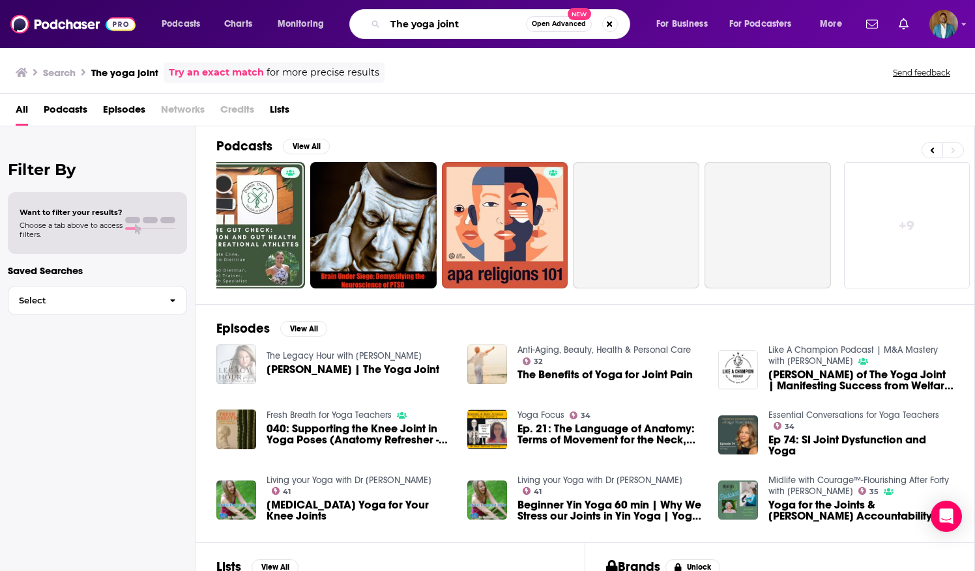
drag, startPoint x: 503, startPoint y: 24, endPoint x: 197, endPoint y: 25, distance: 306.3
click at [194, 53] on div "Podcasts Charts Monitoring The yoga joint Open Advanced New For Business For Po…" at bounding box center [487, 285] width 975 height 571
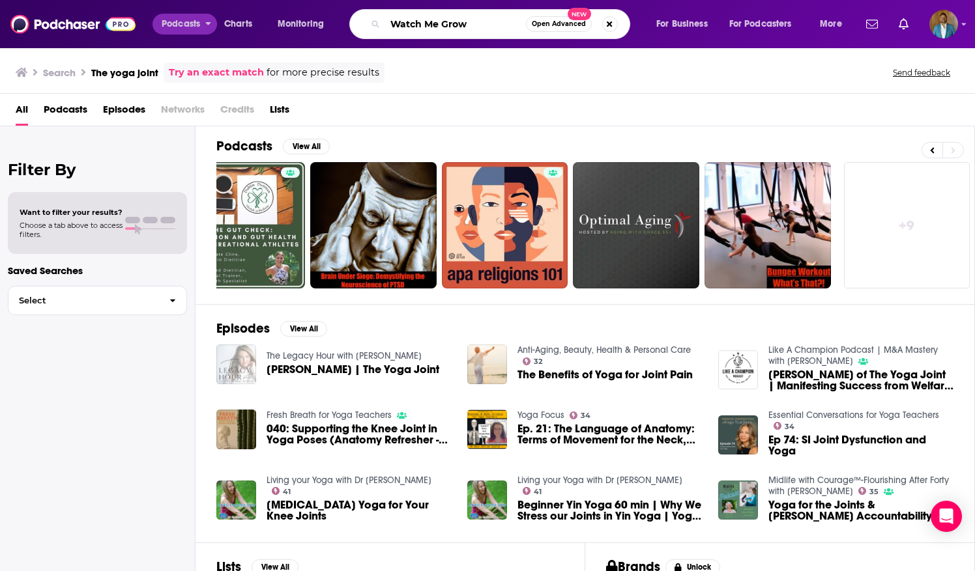
type input "Watch Me Grow"
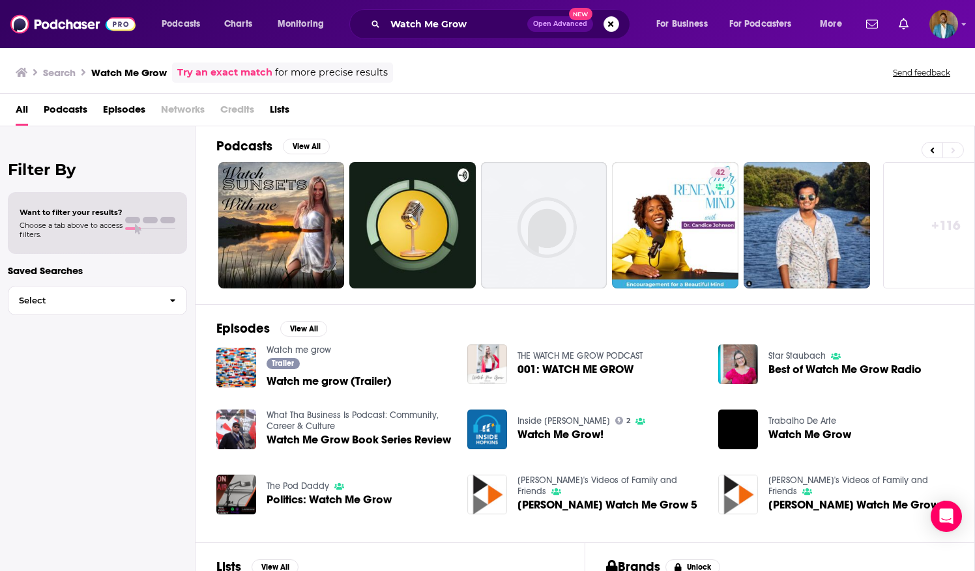
scroll to position [0, 438]
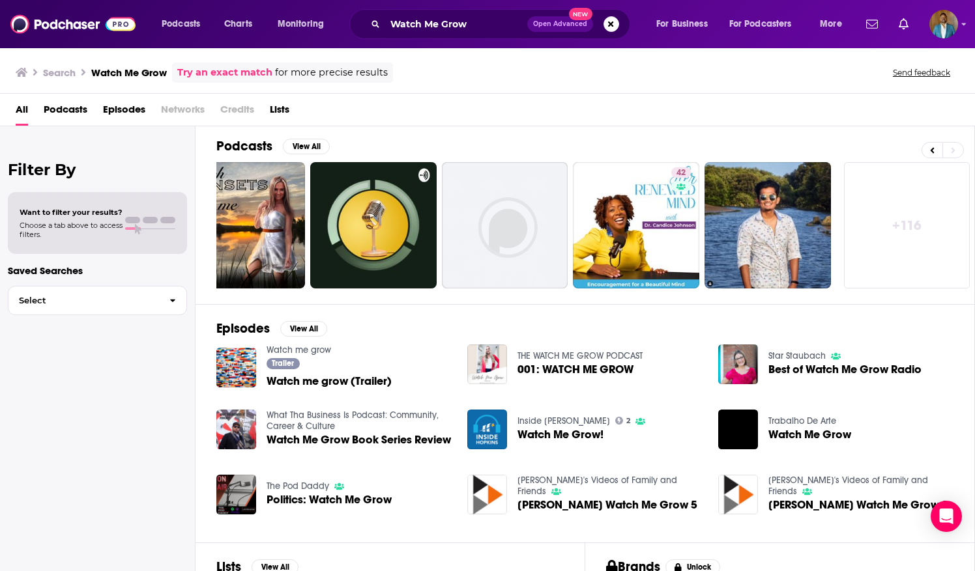
click at [913, 229] on link "+ 116" at bounding box center [907, 225] width 126 height 126
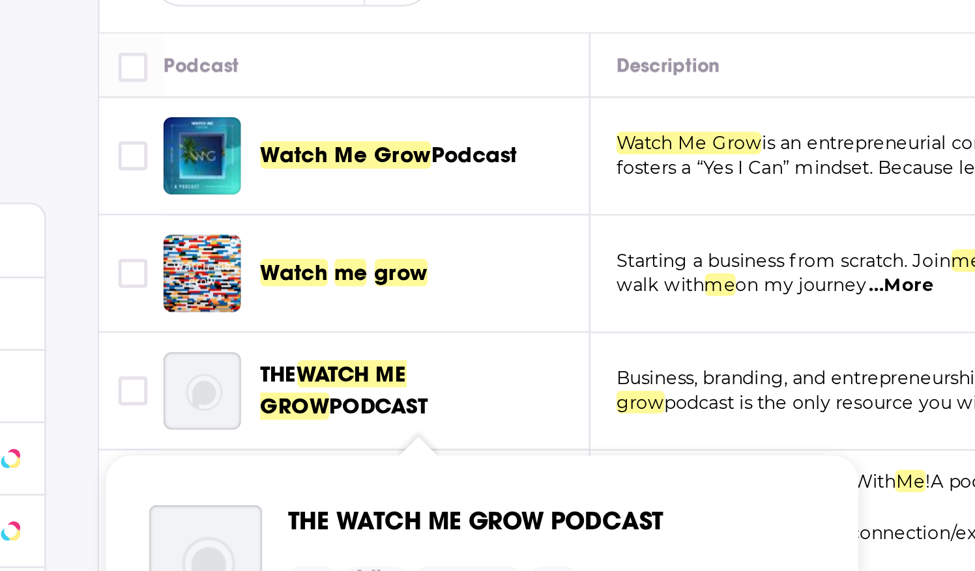
click at [317, 307] on span "WATCH ME GROW" at bounding box center [290, 317] width 59 height 24
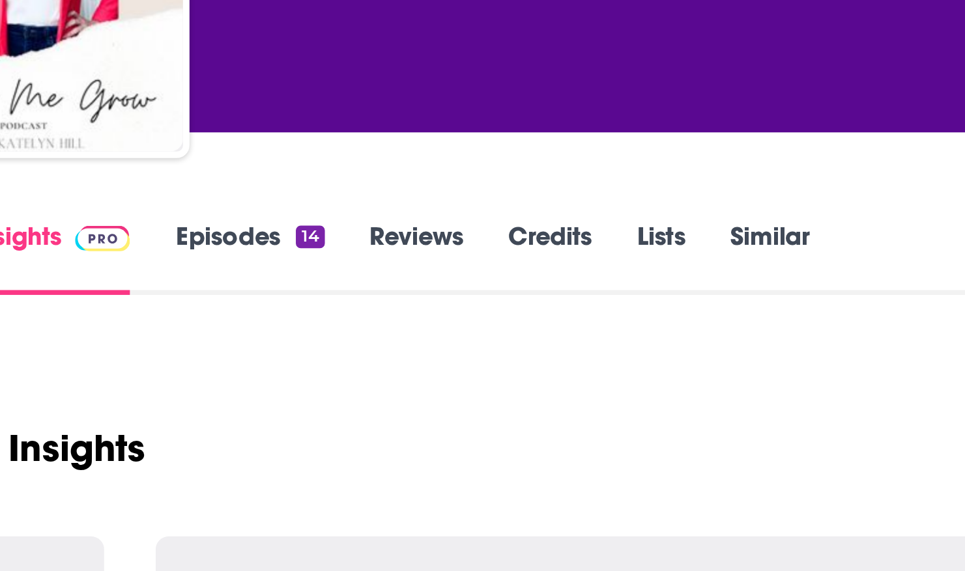
scroll to position [3, 0]
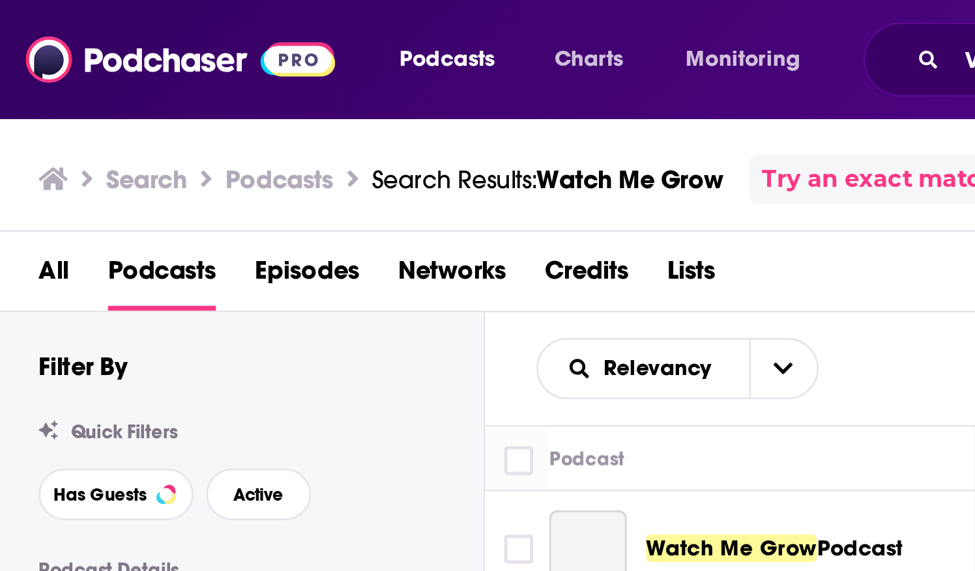
scroll to position [16, 0]
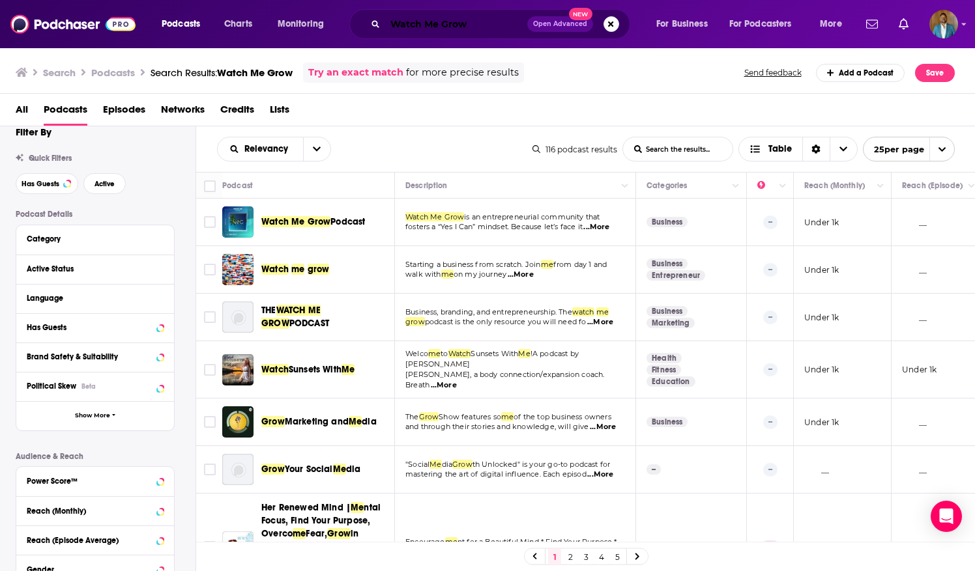
click at [491, 22] on input "Watch Me Grow" at bounding box center [456, 24] width 142 height 21
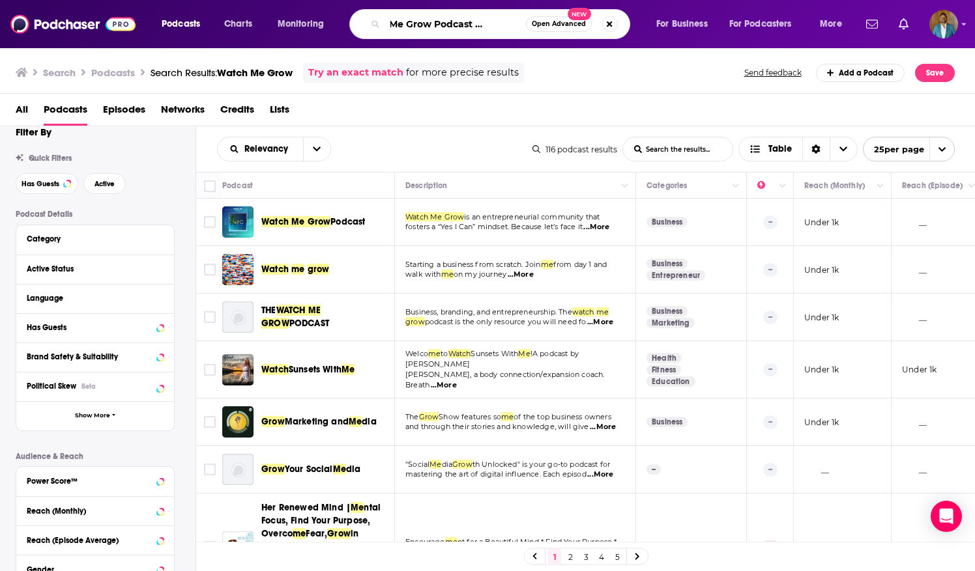
scroll to position [0, 42]
type input "Watch Me Grow Podcast [PERSON_NAME]"
